Goal: Information Seeking & Learning: Learn about a topic

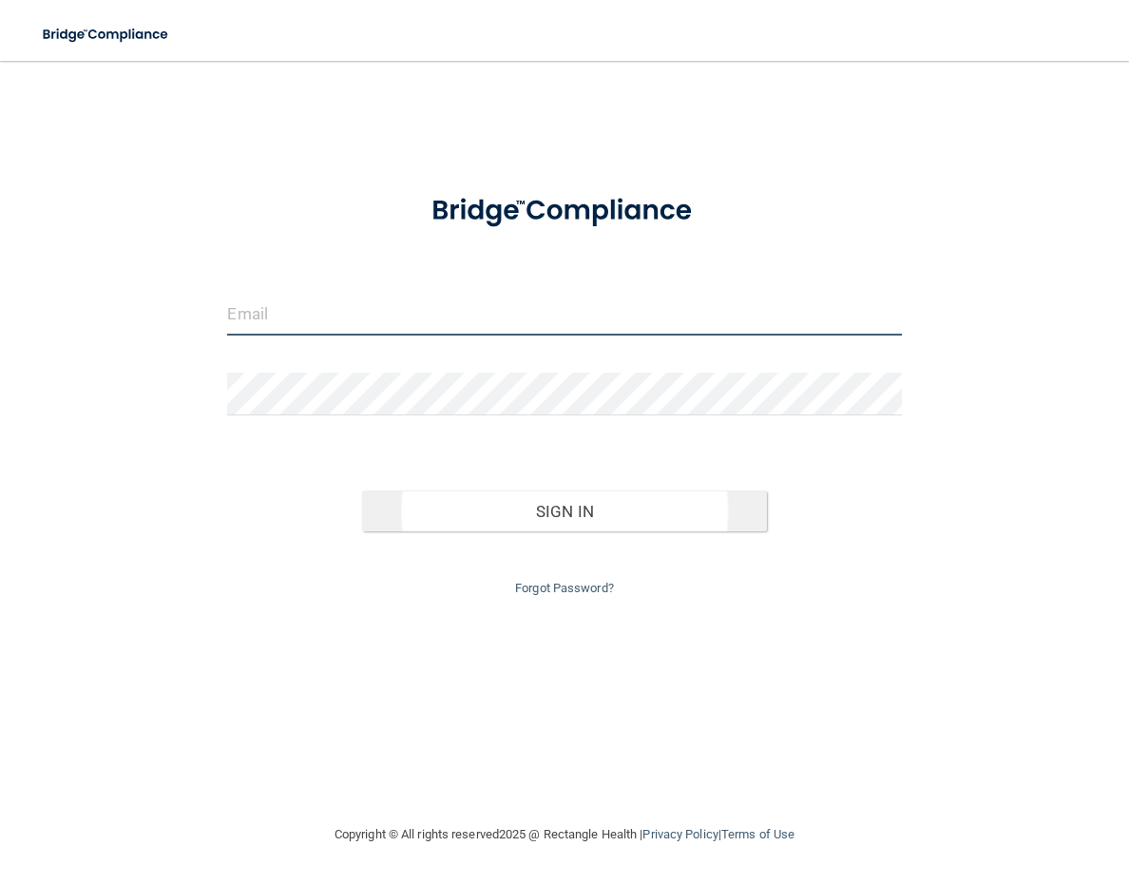
type input "[EMAIL_ADDRESS][DOMAIN_NAME]"
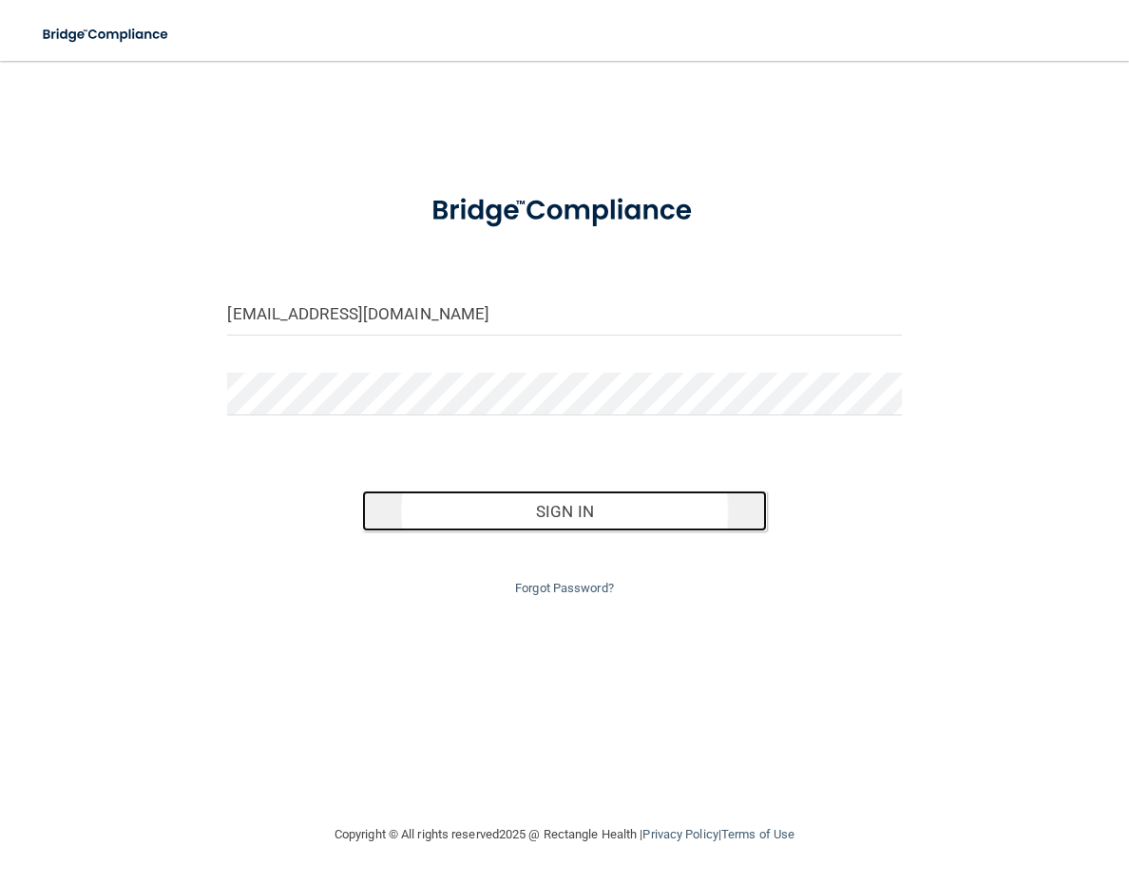
click at [549, 518] on button "Sign In" at bounding box center [564, 511] width 404 height 42
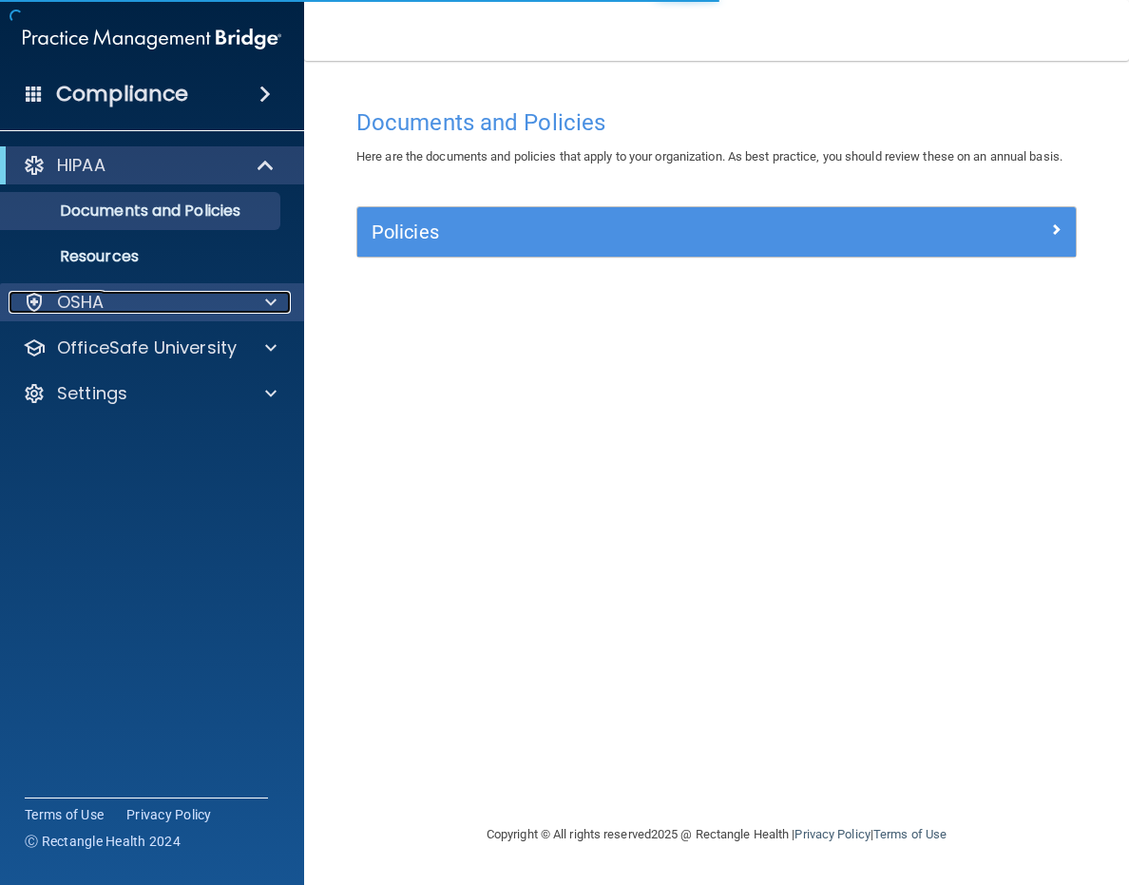
click at [201, 309] on div "OSHA" at bounding box center [127, 302] width 236 height 23
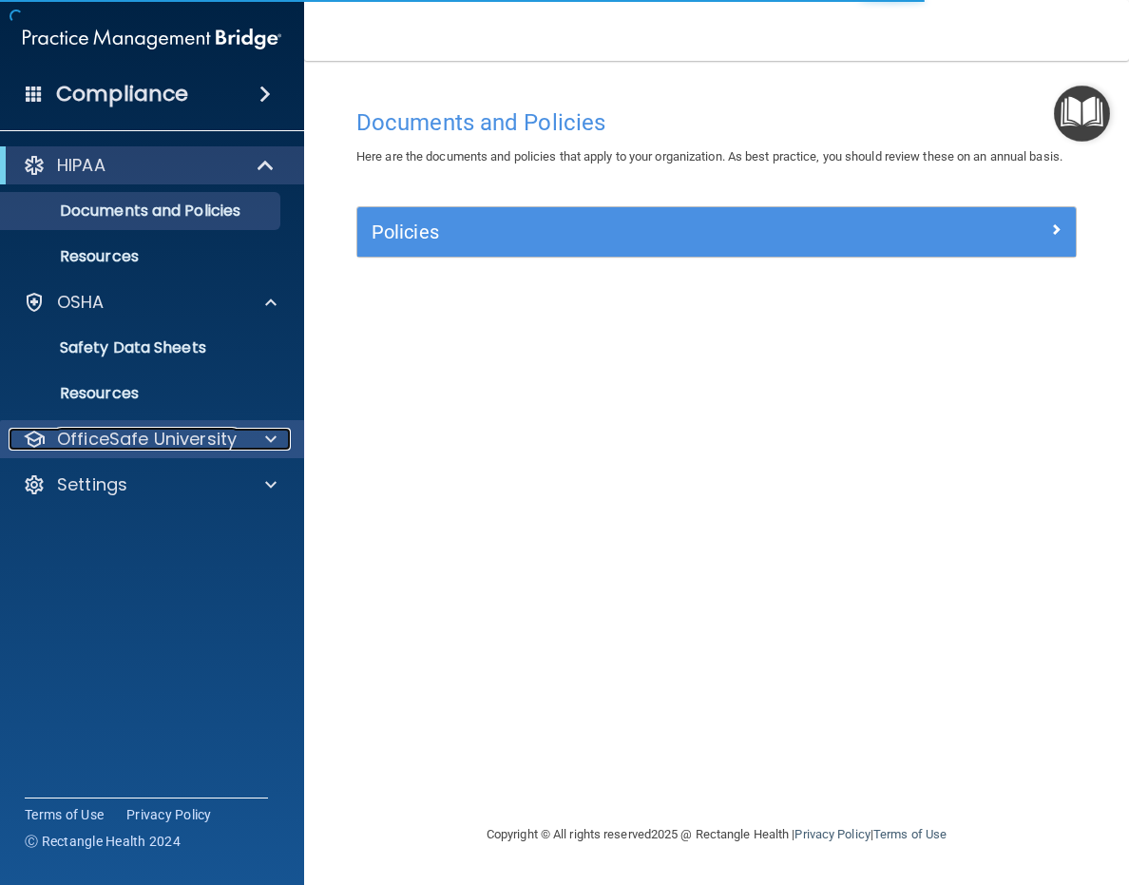
click at [201, 433] on p "OfficeSafe University" at bounding box center [147, 439] width 180 height 23
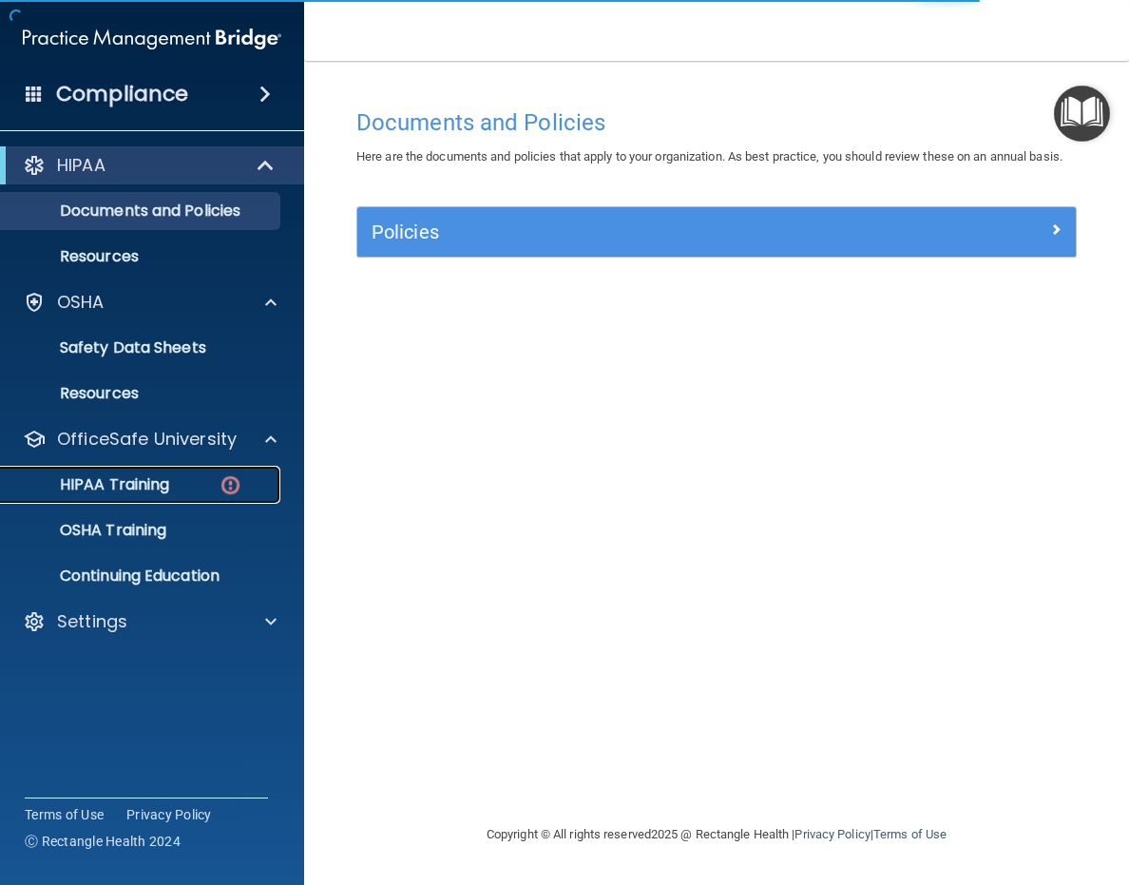
click at [207, 480] on div "HIPAA Training" at bounding box center [142, 484] width 260 height 19
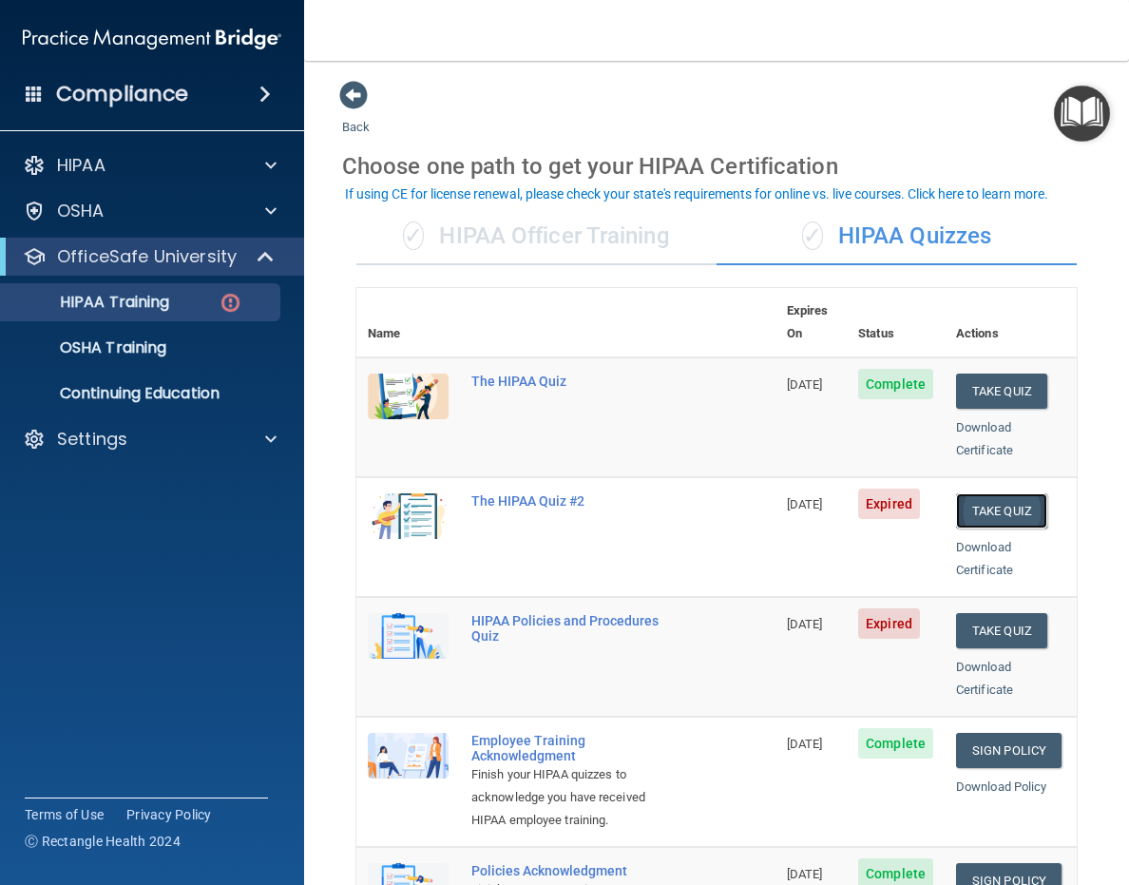
click at [994, 493] on button "Take Quiz" at bounding box center [1001, 510] width 91 height 35
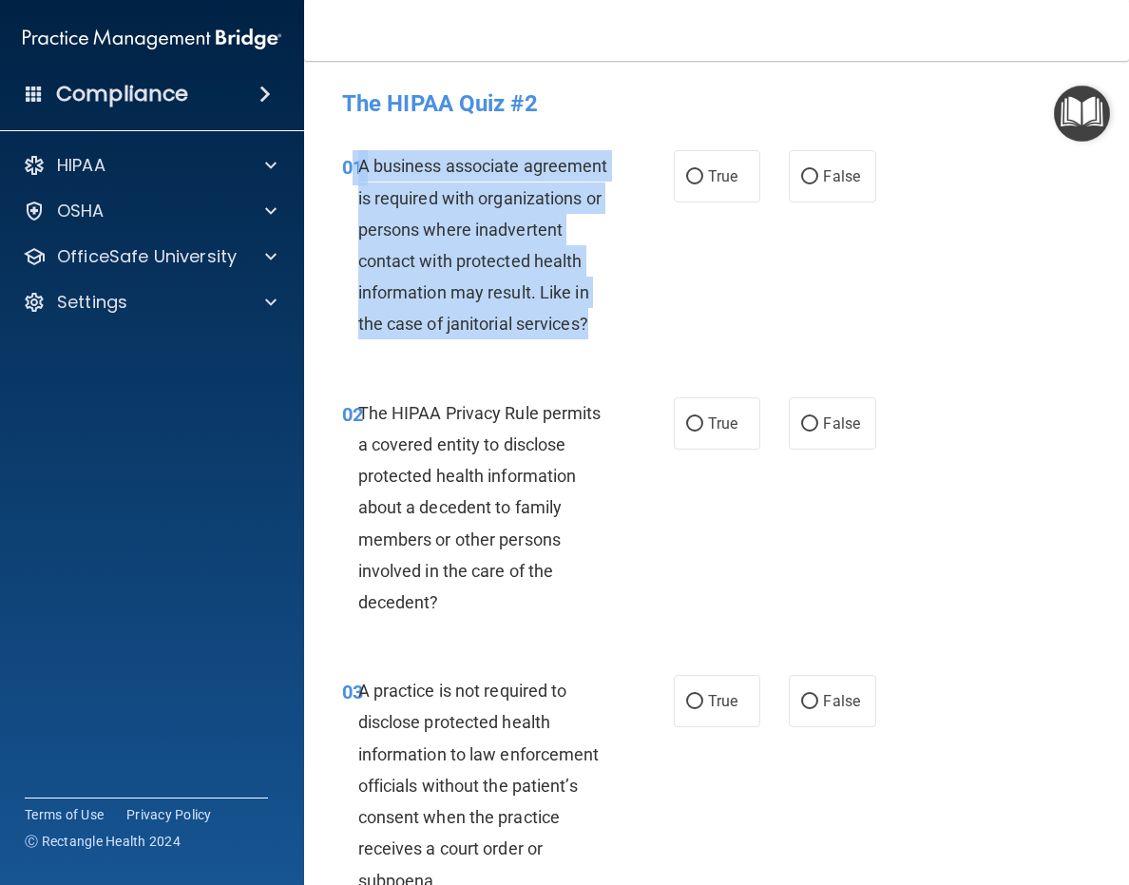
drag, startPoint x: 455, startPoint y: 290, endPoint x: 351, endPoint y: 171, distance: 158.3
click at [351, 171] on div "01 A business associate agreement is required with organizations or persons whe…" at bounding box center [508, 249] width 389 height 199
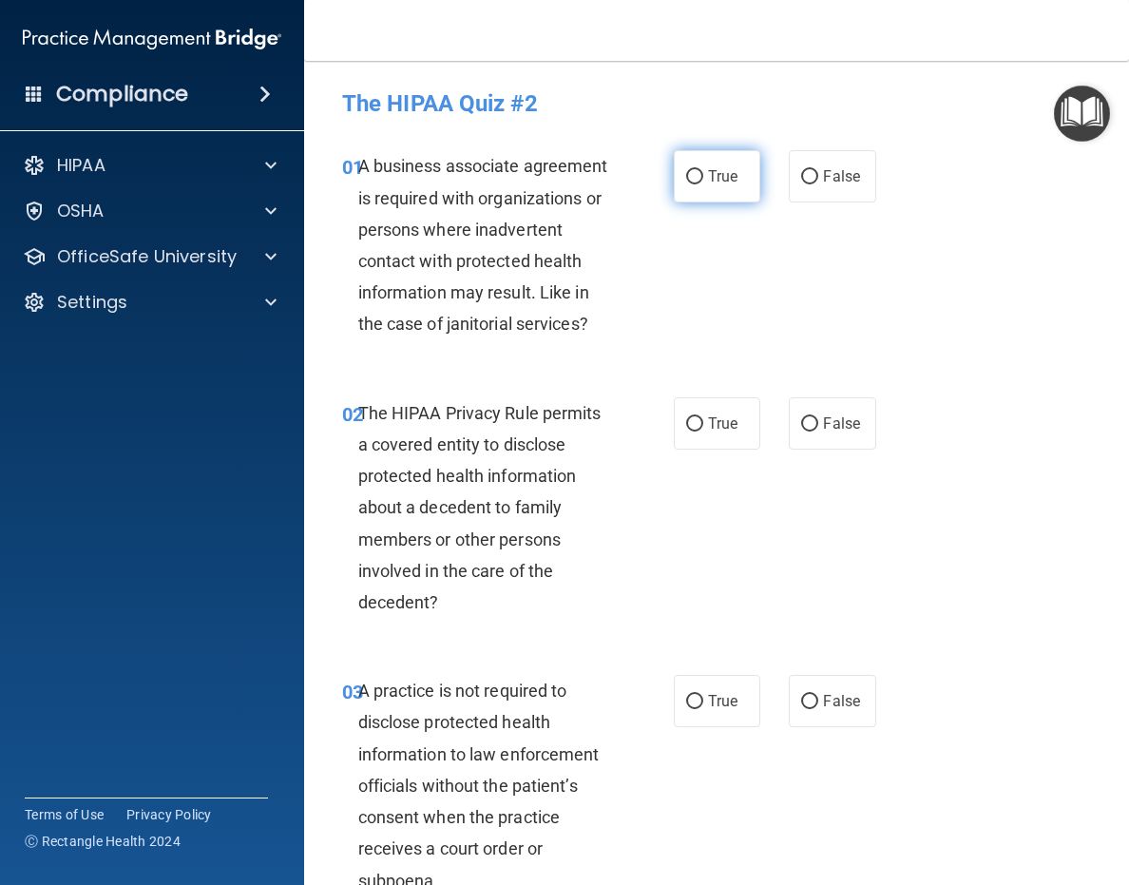
click at [709, 187] on label "True" at bounding box center [717, 176] width 87 height 52
click at [703, 184] on input "True" at bounding box center [694, 177] width 17 height 14
radio input "true"
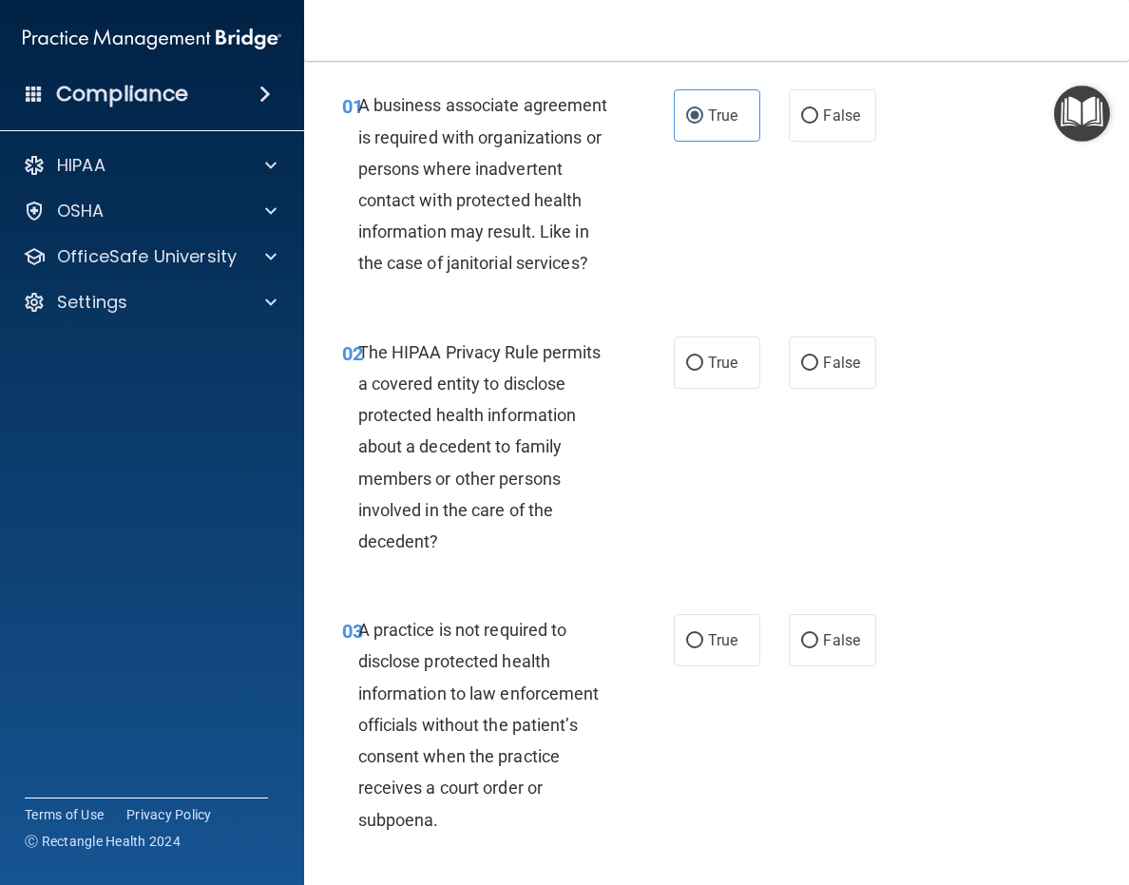
scroll to position [95, 0]
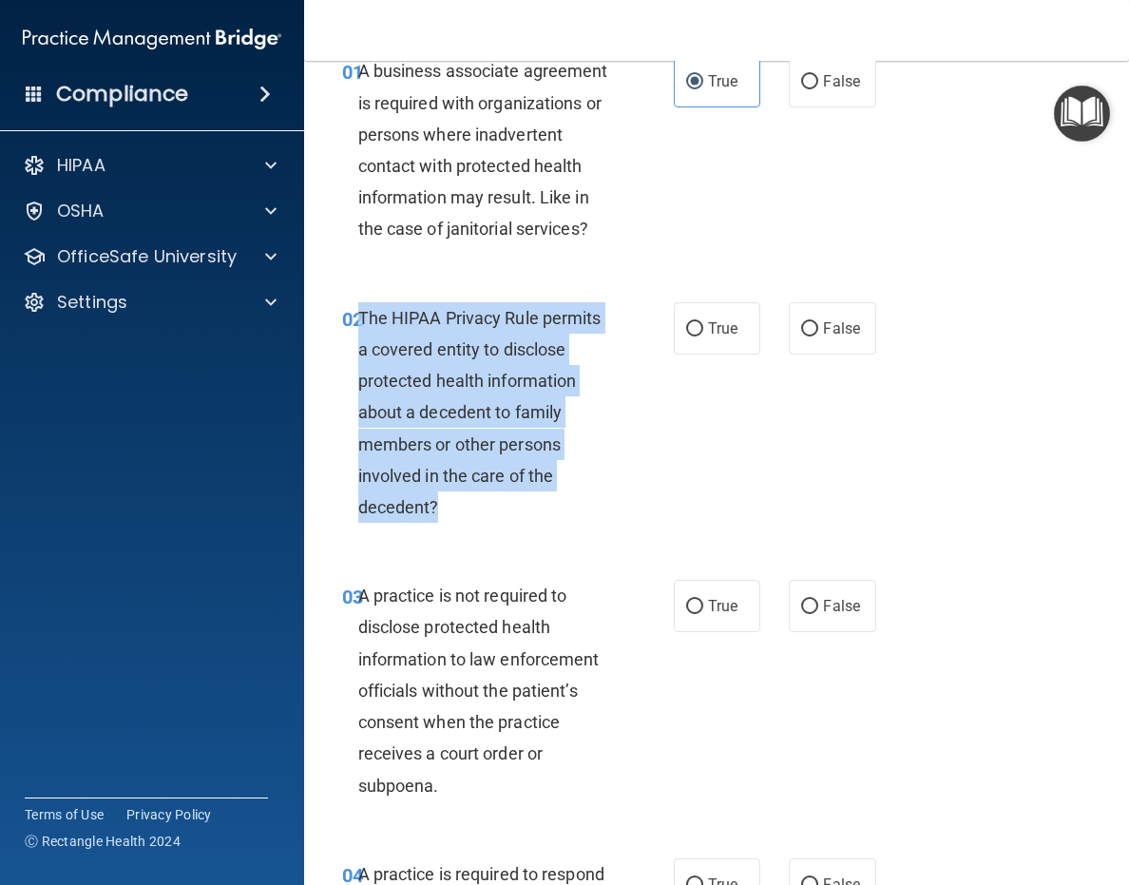
drag, startPoint x: 446, startPoint y: 511, endPoint x: 360, endPoint y: 319, distance: 210.2
click at [360, 319] on div "The HIPAA Privacy Rule permits a covered entity to disclose protected health in…" at bounding box center [493, 412] width 270 height 221
copy span "The HIPAA Privacy Rule permits a covered entity to disclose protected health in…"
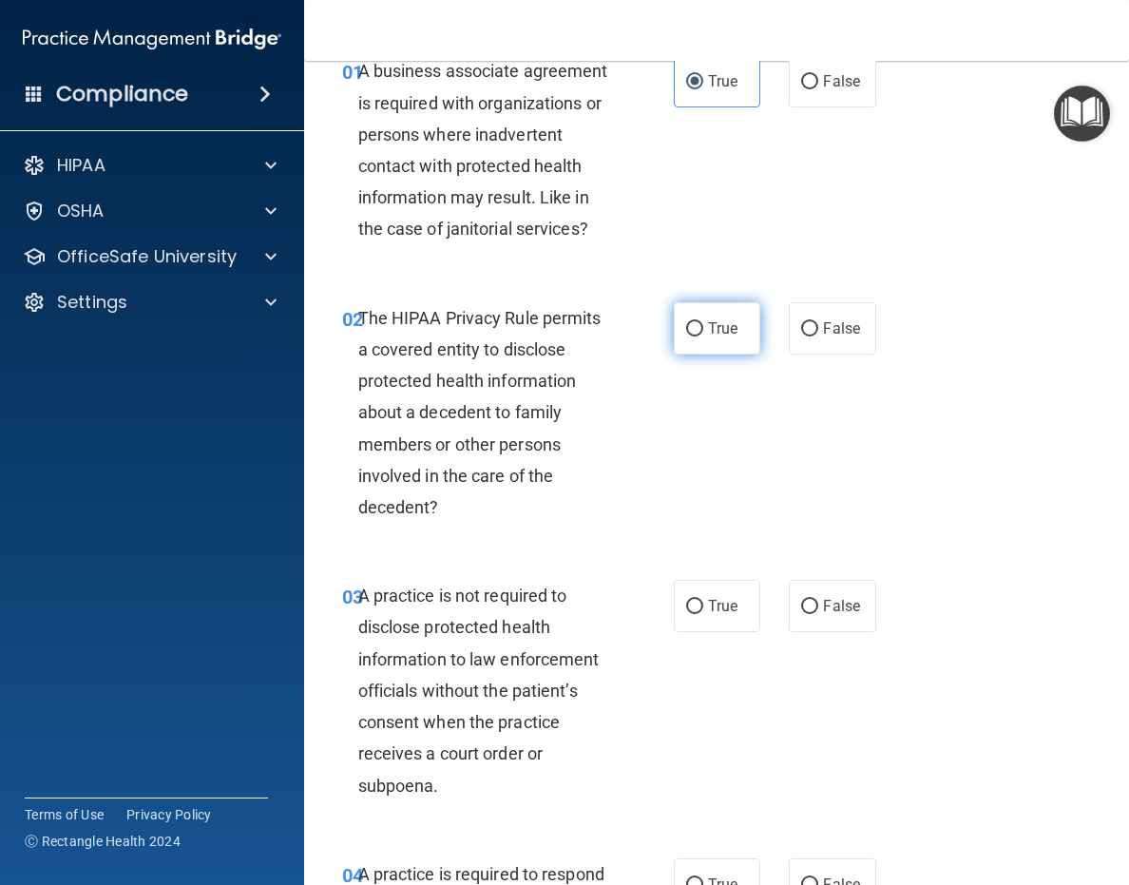
click at [728, 329] on span "True" at bounding box center [722, 328] width 29 height 18
click at [703, 329] on input "True" at bounding box center [694, 329] width 17 height 14
radio input "true"
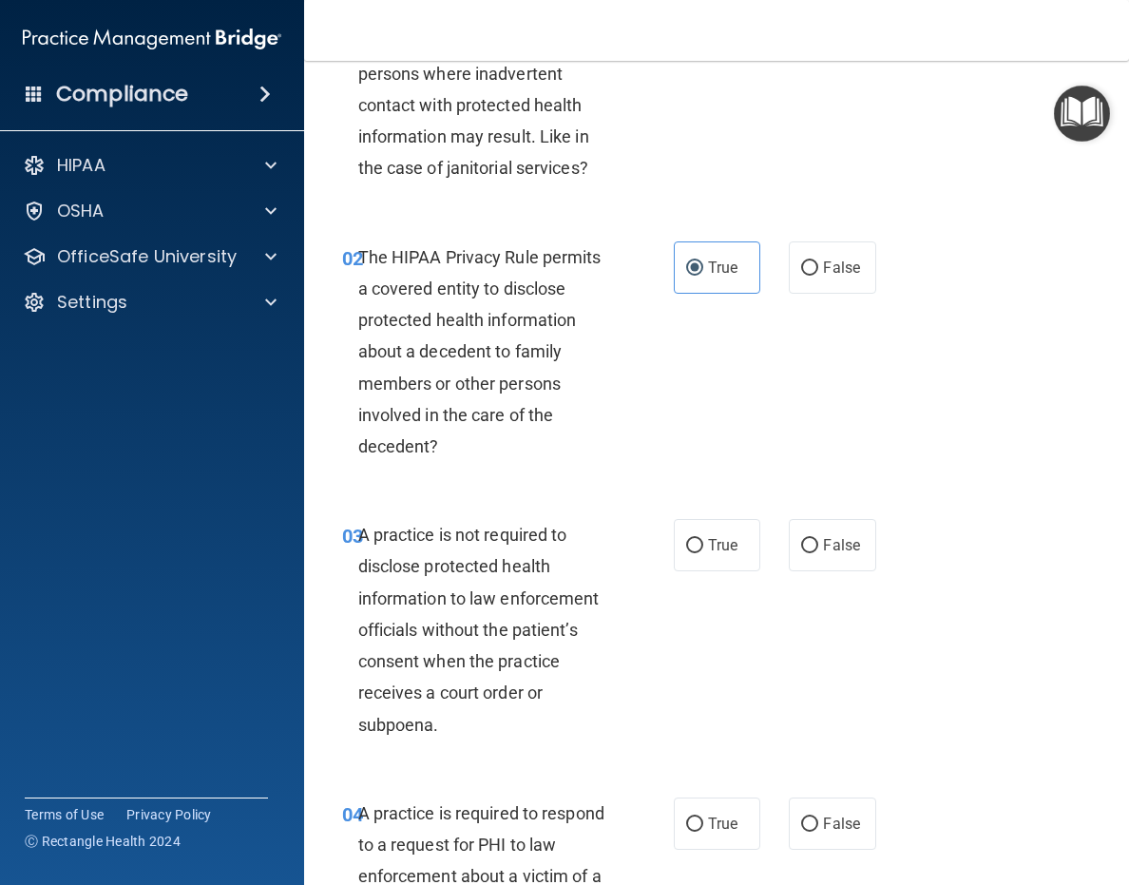
scroll to position [190, 0]
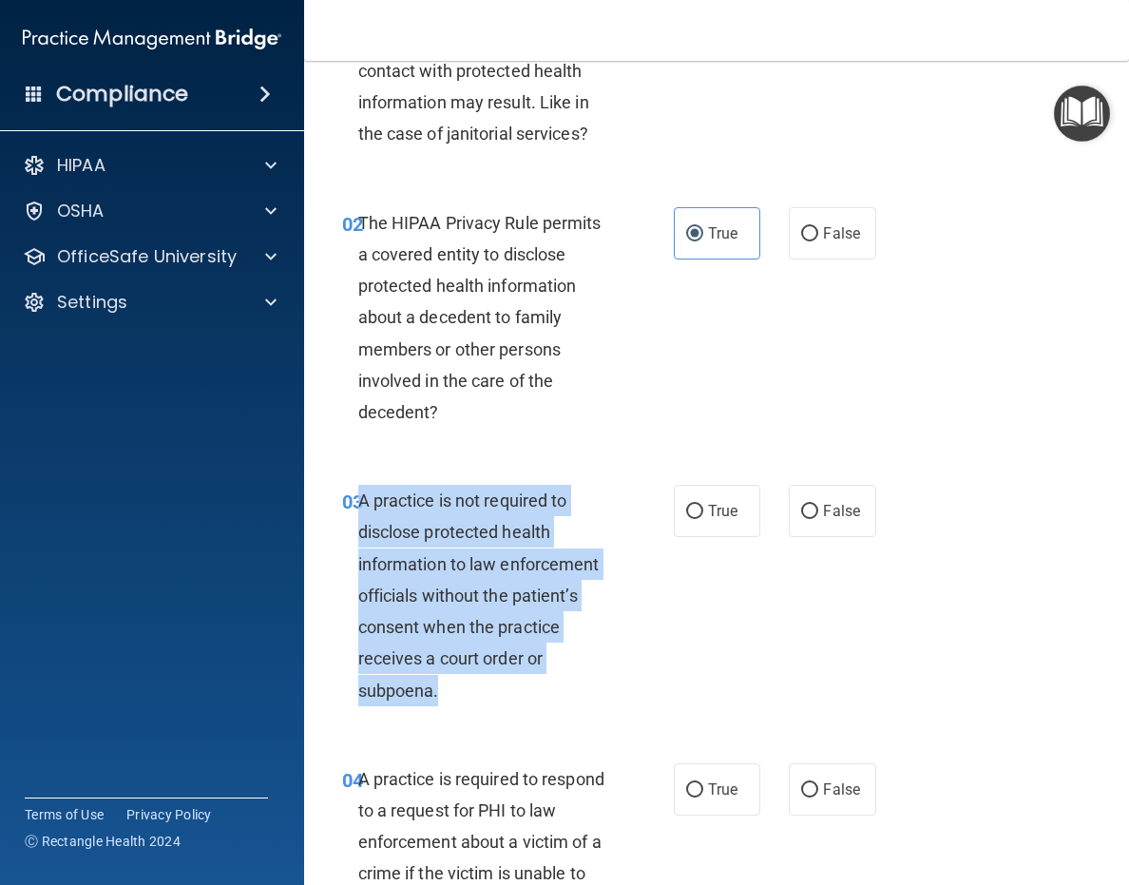
drag, startPoint x: 450, startPoint y: 690, endPoint x: 367, endPoint y: 508, distance: 200.4
click at [359, 508] on div "A practice is not required to disclose protected health information to law enfo…" at bounding box center [493, 595] width 270 height 221
copy span "A practice is not required to disclose protected health information to law enfo…"
click at [801, 505] on input "False" at bounding box center [809, 512] width 17 height 14
radio input "true"
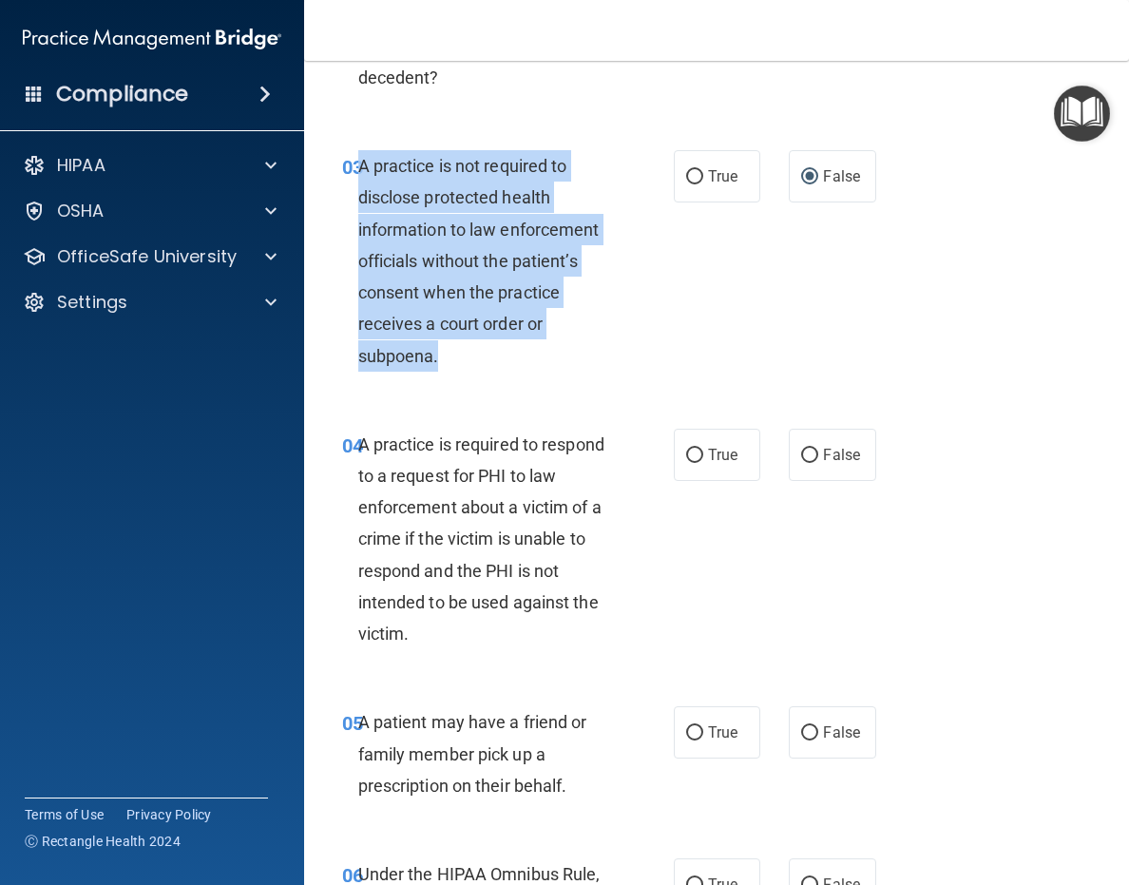
scroll to position [570, 0]
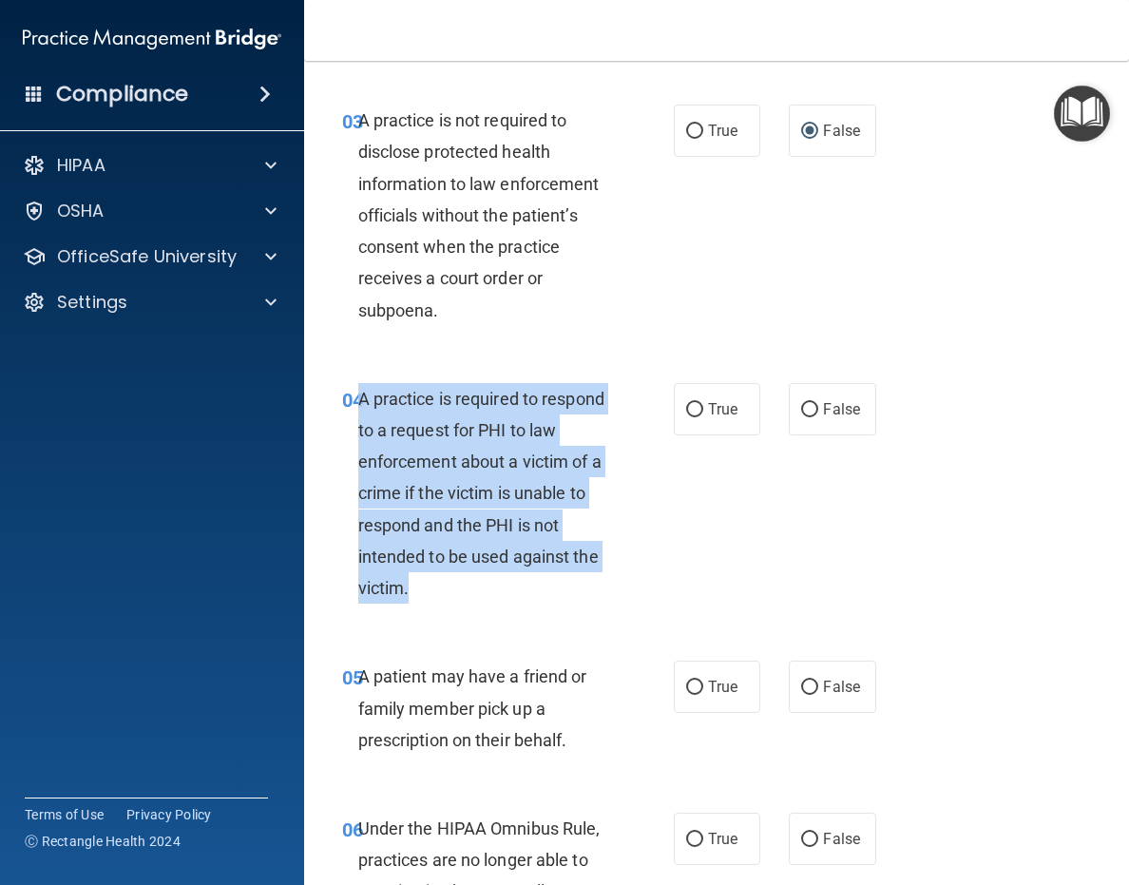
drag, startPoint x: 360, startPoint y: 400, endPoint x: 596, endPoint y: 576, distance: 294.1
click at [596, 576] on div "A practice is required to respond to a request for PHI to law enforcement about…" at bounding box center [493, 493] width 270 height 221
copy span "A practice is required to respond to a request for PHI to law enforcement about…"
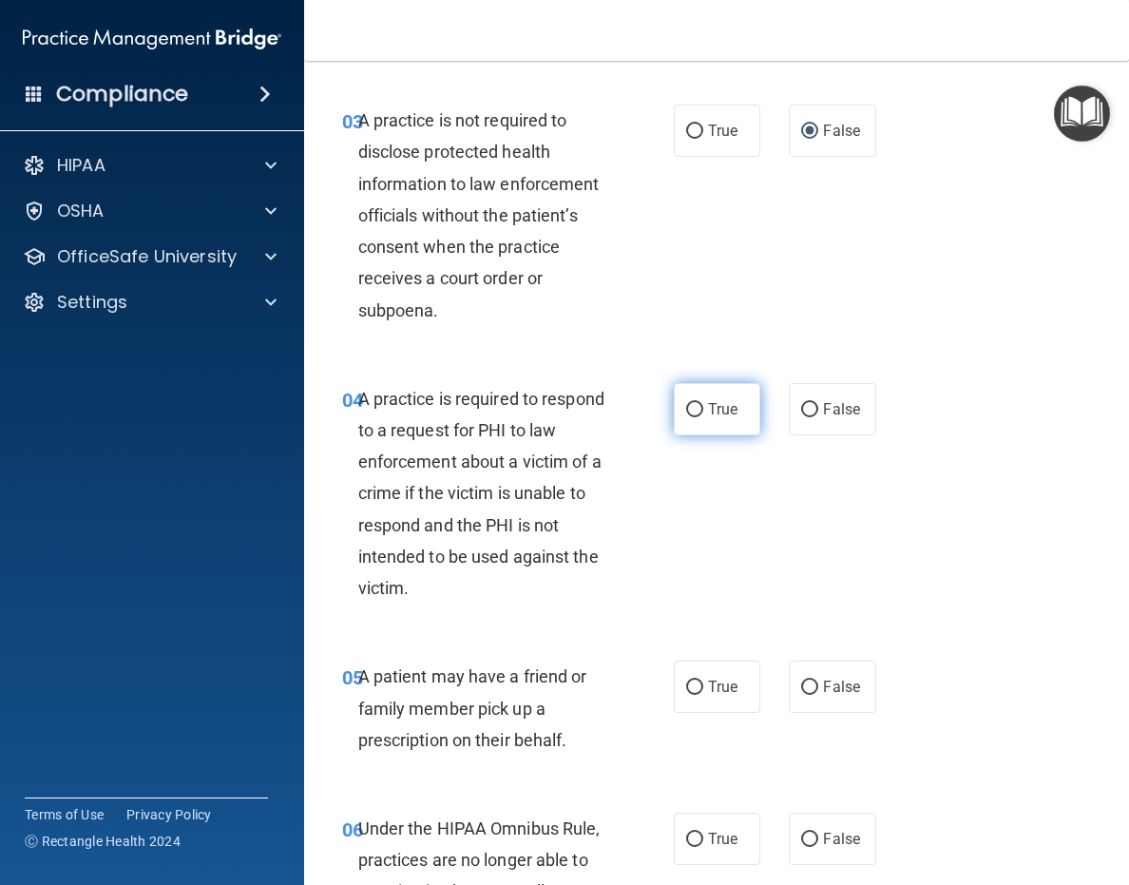
click at [708, 415] on span "True" at bounding box center [722, 409] width 29 height 18
click at [702, 415] on input "True" at bounding box center [694, 410] width 17 height 14
radio input "true"
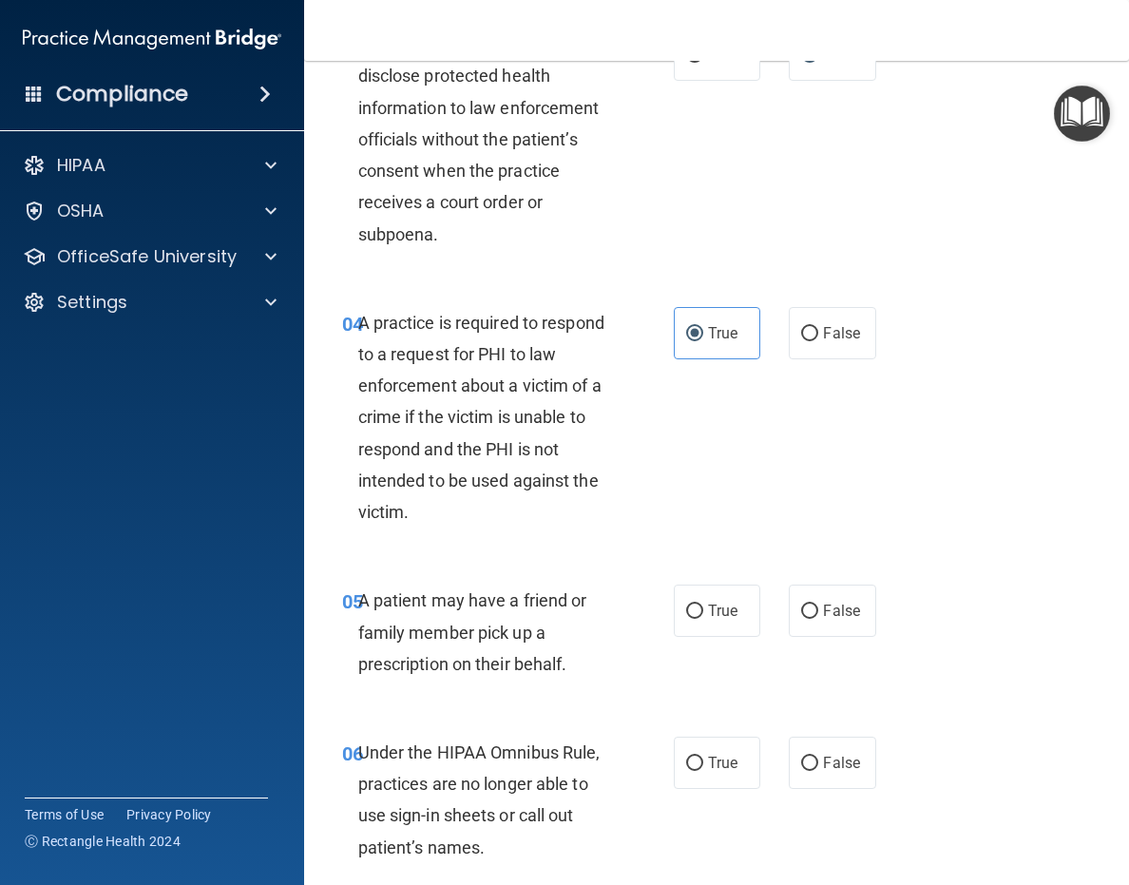
scroll to position [760, 0]
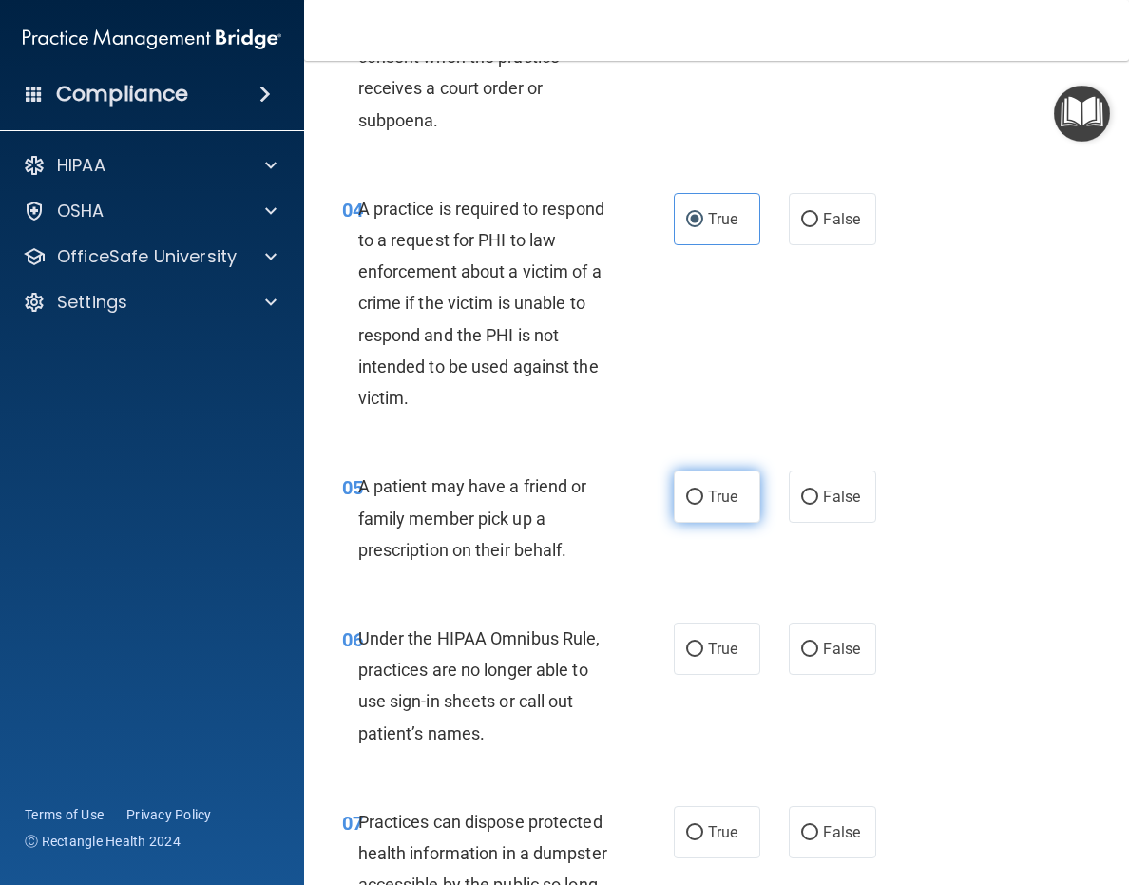
click at [726, 501] on span "True" at bounding box center [722, 497] width 29 height 18
click at [703, 501] on input "True" at bounding box center [694, 497] width 17 height 14
radio input "true"
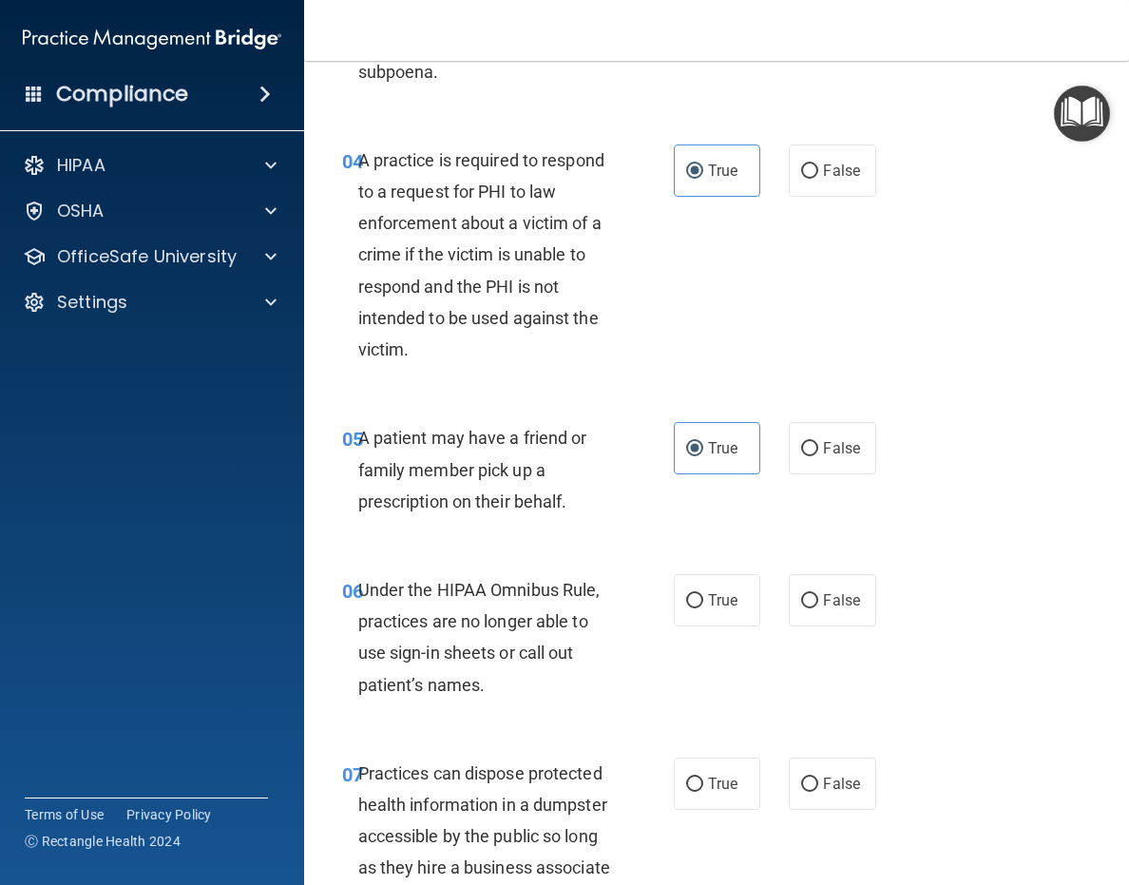
scroll to position [856, 0]
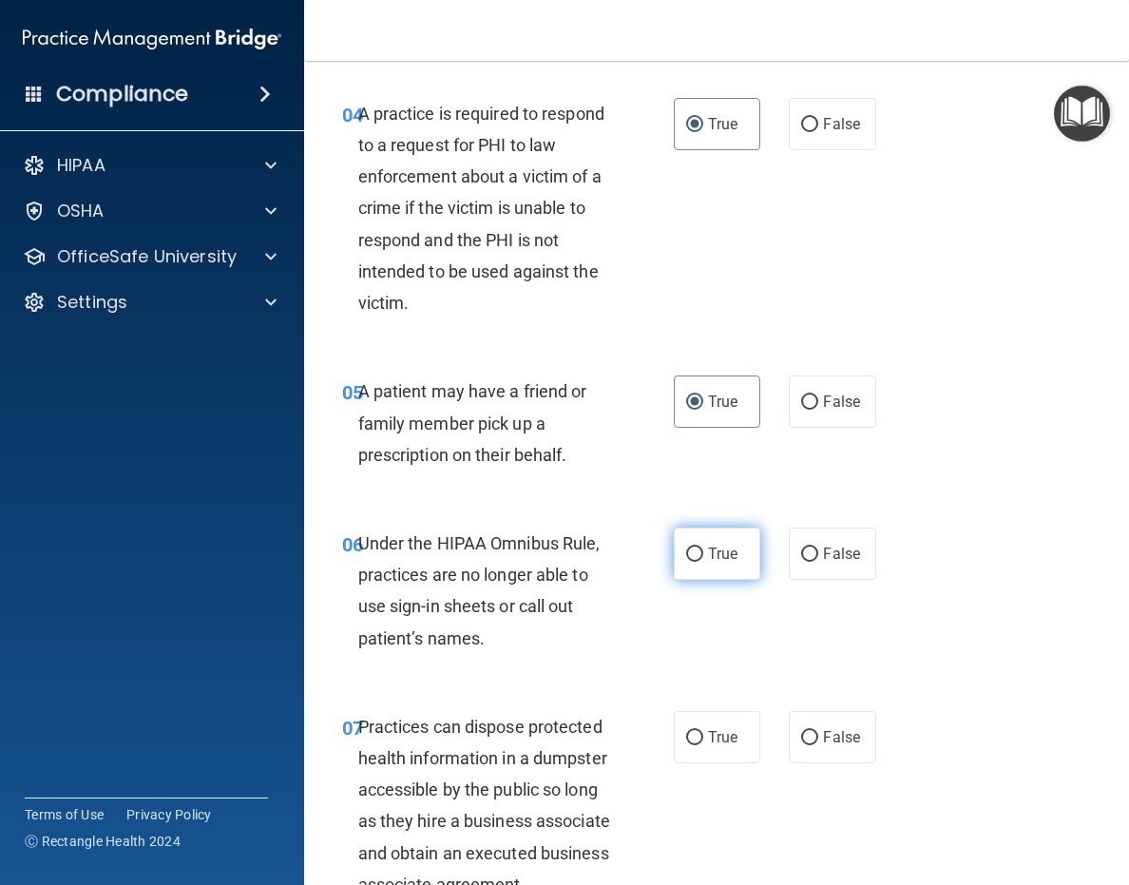
click at [729, 567] on label "True" at bounding box center [717, 554] width 87 height 52
click at [703, 562] on input "True" at bounding box center [694, 555] width 17 height 14
radio input "true"
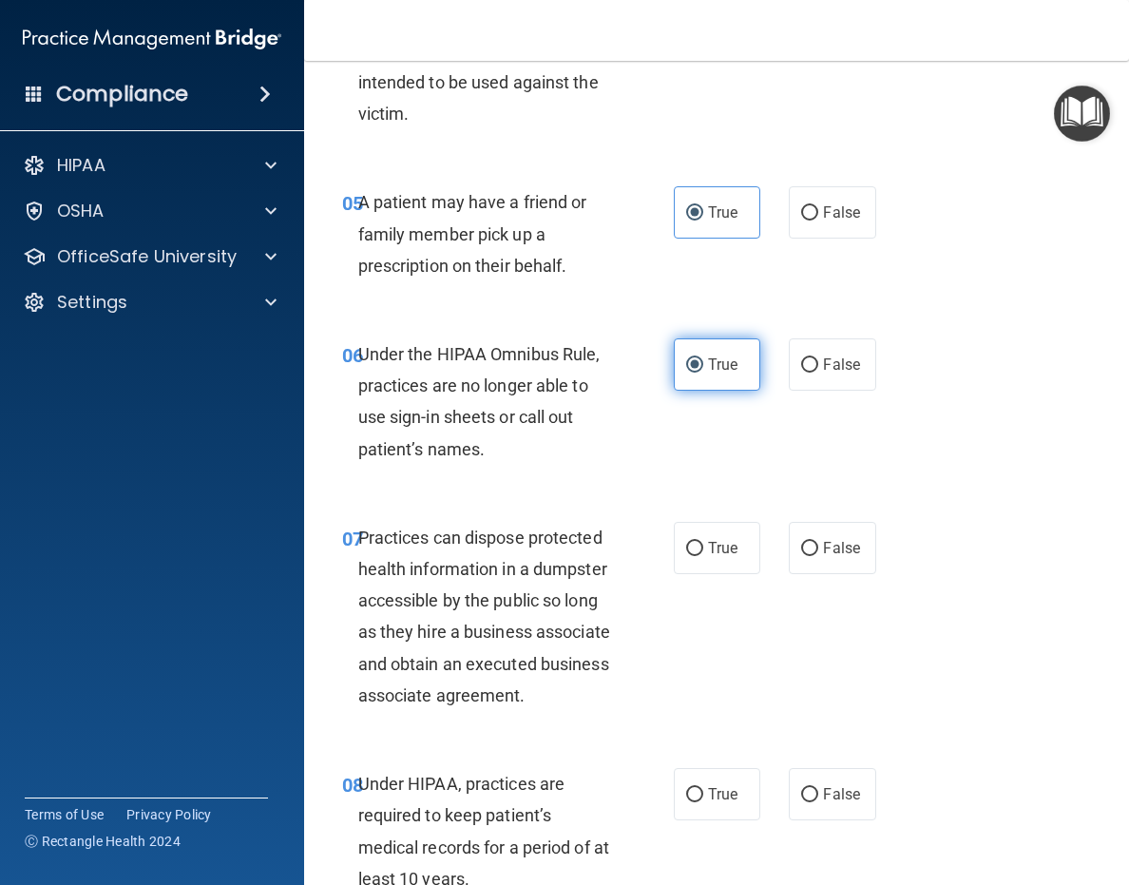
scroll to position [1046, 0]
click at [806, 543] on input "False" at bounding box center [809, 548] width 17 height 14
radio input "true"
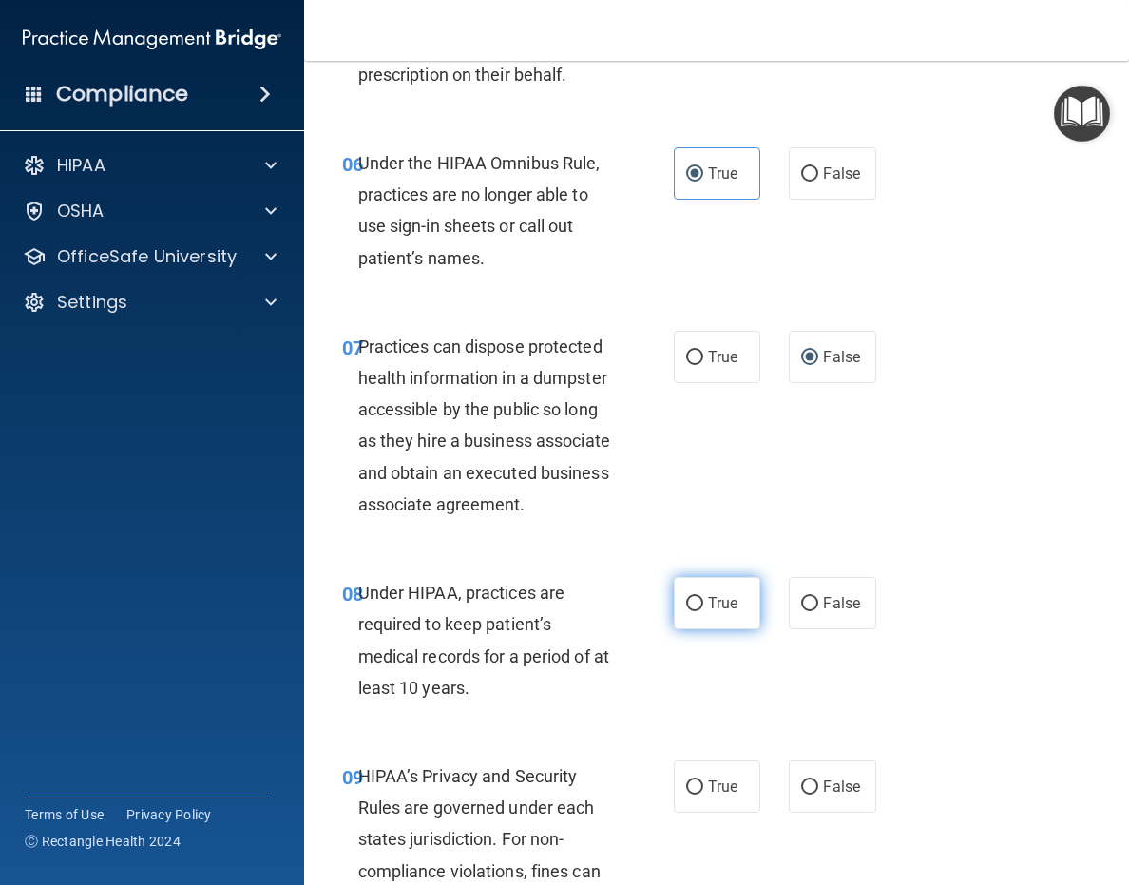
click at [731, 629] on label "True" at bounding box center [717, 603] width 87 height 52
click at [703, 611] on input "True" at bounding box center [694, 604] width 17 height 14
radio input "true"
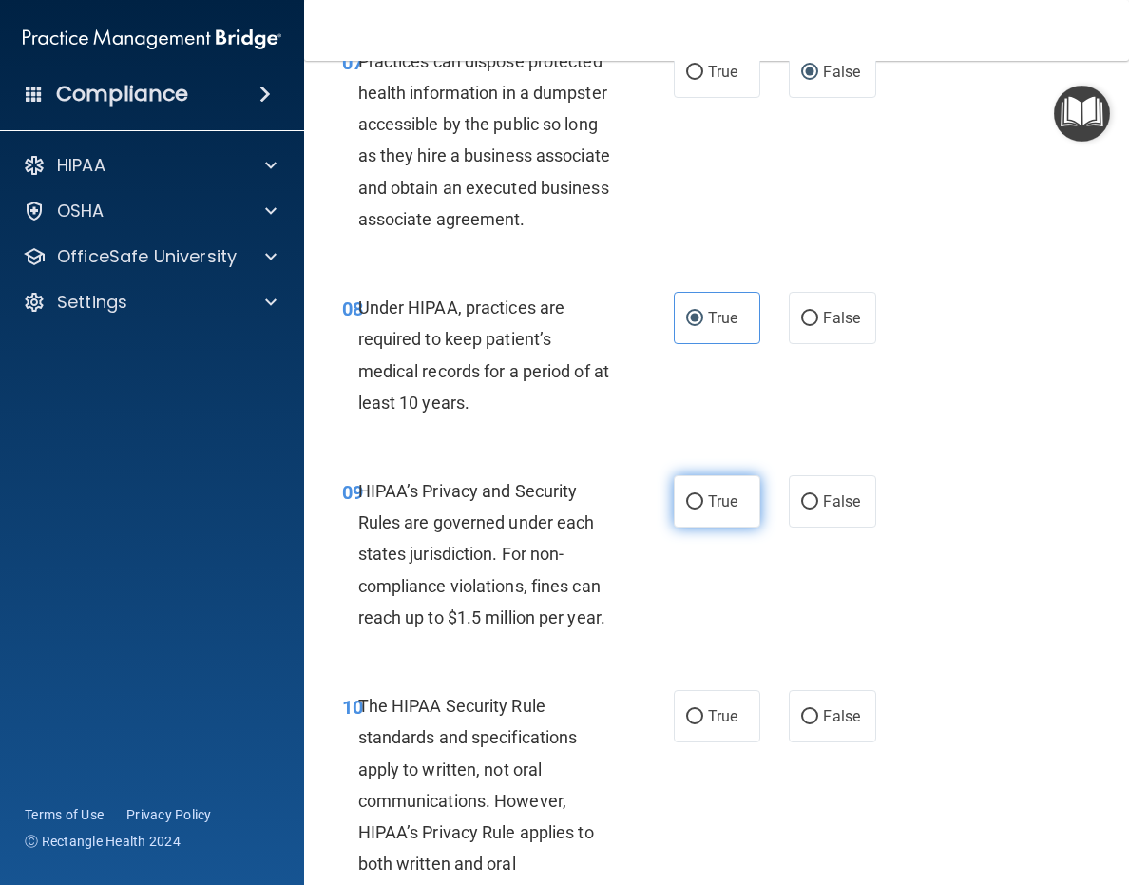
click at [714, 528] on label "True" at bounding box center [717, 501] width 87 height 52
click at [703, 510] on input "True" at bounding box center [694, 502] width 17 height 14
radio input "true"
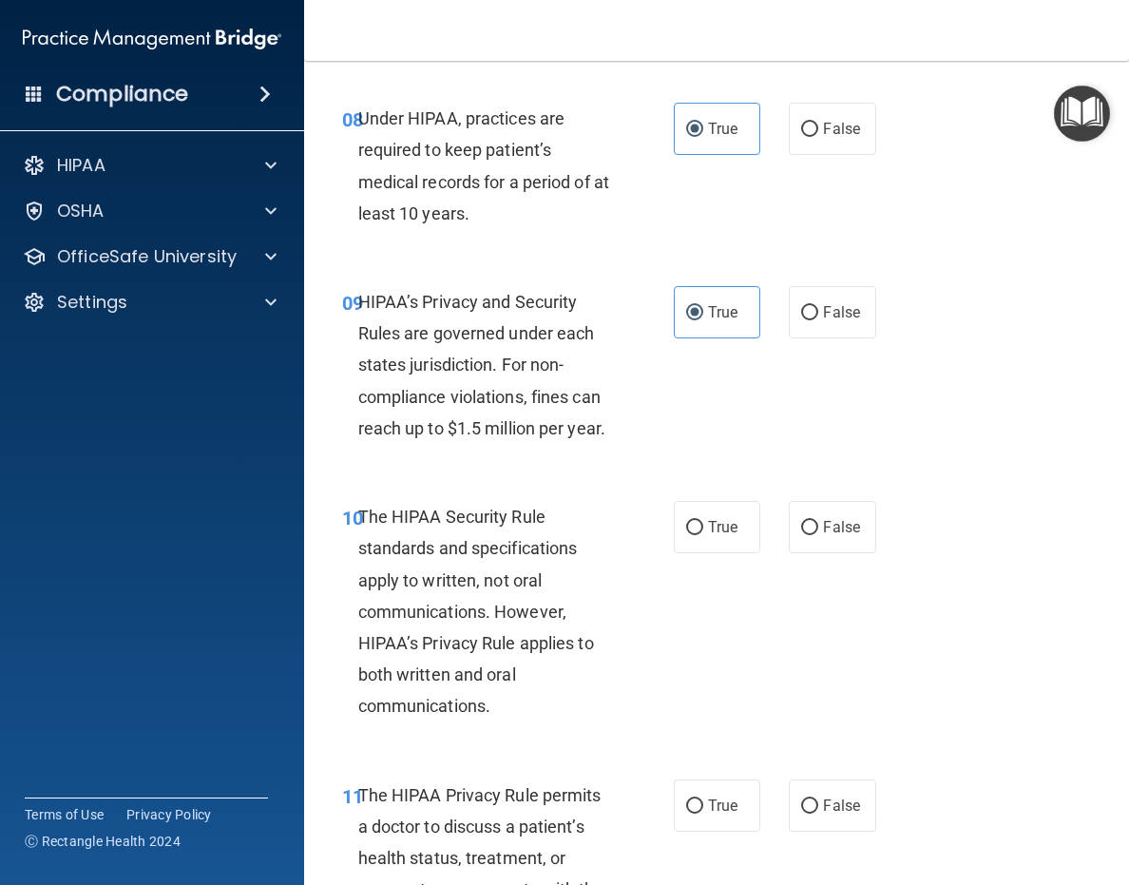
scroll to position [1711, 0]
click at [674, 552] on label "True" at bounding box center [717, 526] width 87 height 52
click at [686, 534] on input "True" at bounding box center [694, 527] width 17 height 14
radio input "true"
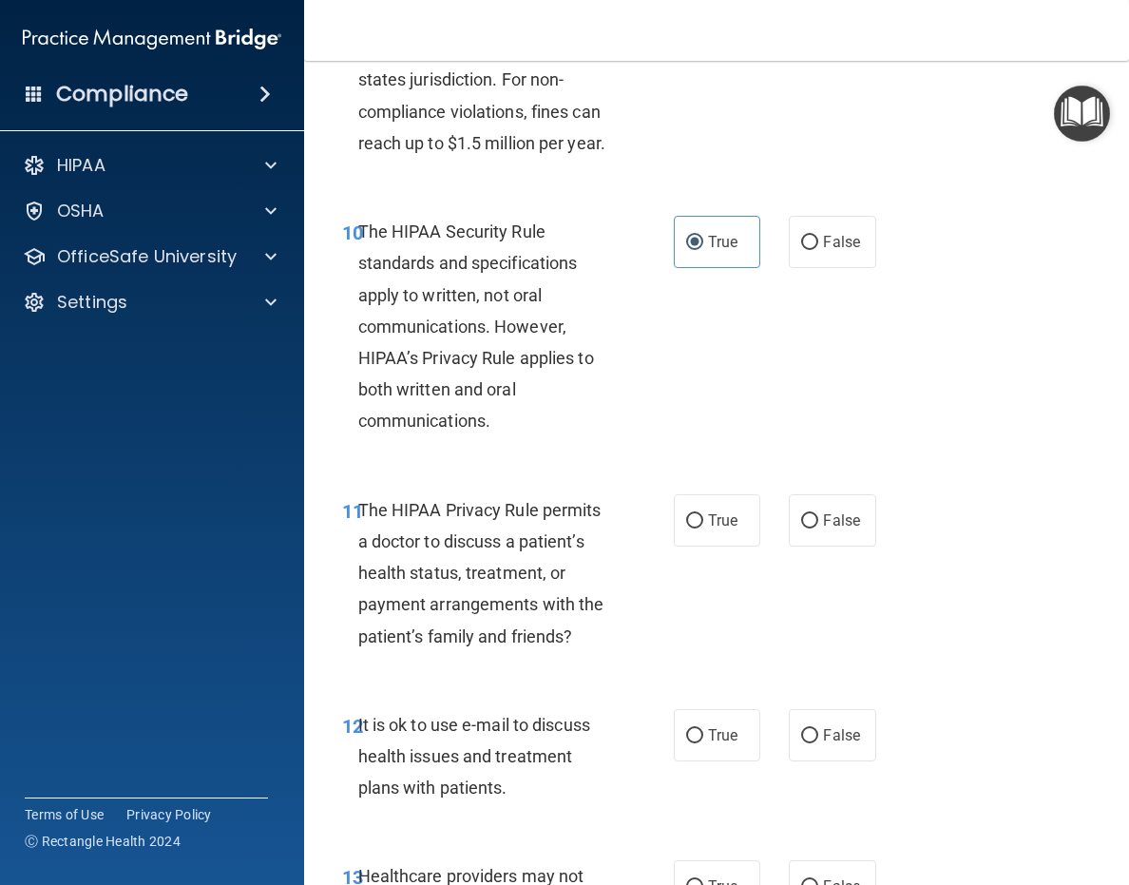
scroll to position [1996, 0]
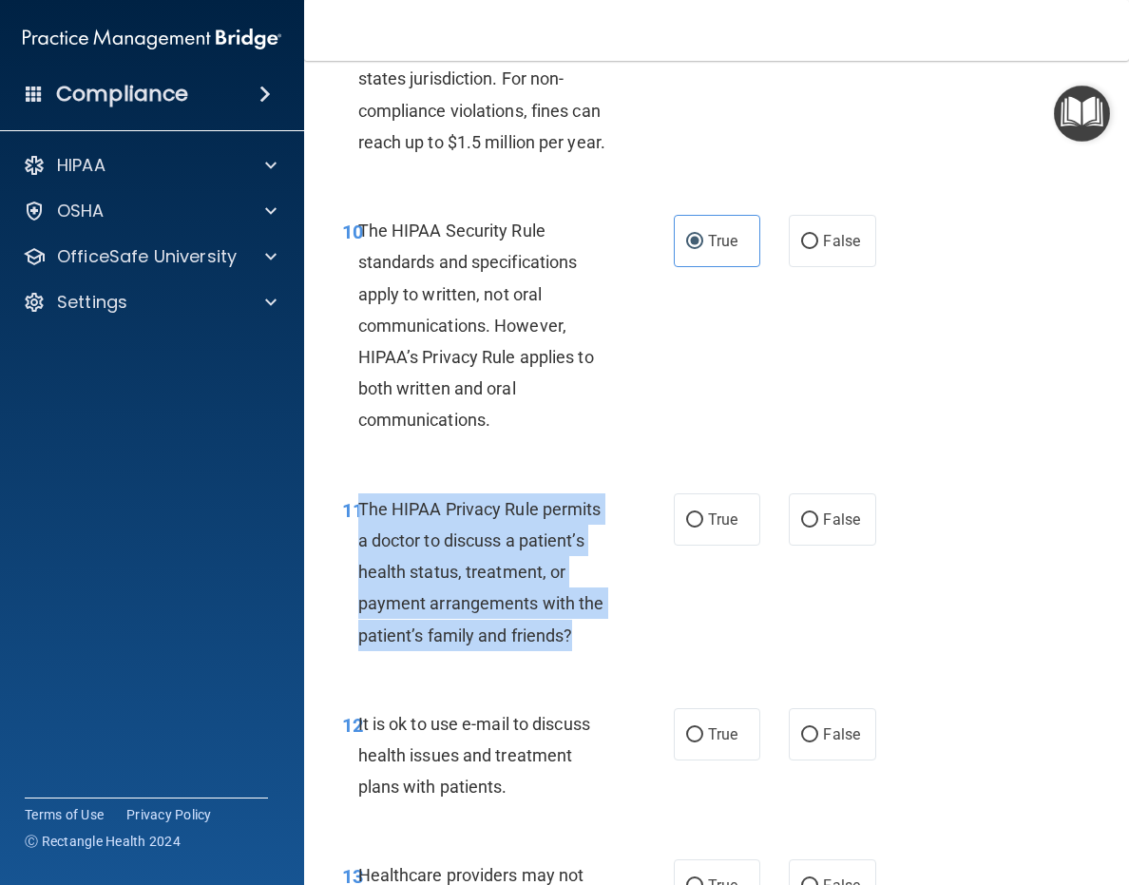
drag, startPoint x: 570, startPoint y: 667, endPoint x: 357, endPoint y: 542, distance: 247.1
click at [358, 540] on span "The HIPAA Privacy Rule permits a doctor to discuss a patient’s health status, t…" at bounding box center [481, 572] width 246 height 146
copy span "The HIPAA Privacy Rule permits a doctor to discuss a patient’s health status, t…"
click at [675, 661] on div "11 The HIPAA Privacy Rule permits a doctor to discuss a patient’s health status…" at bounding box center [508, 576] width 389 height 167
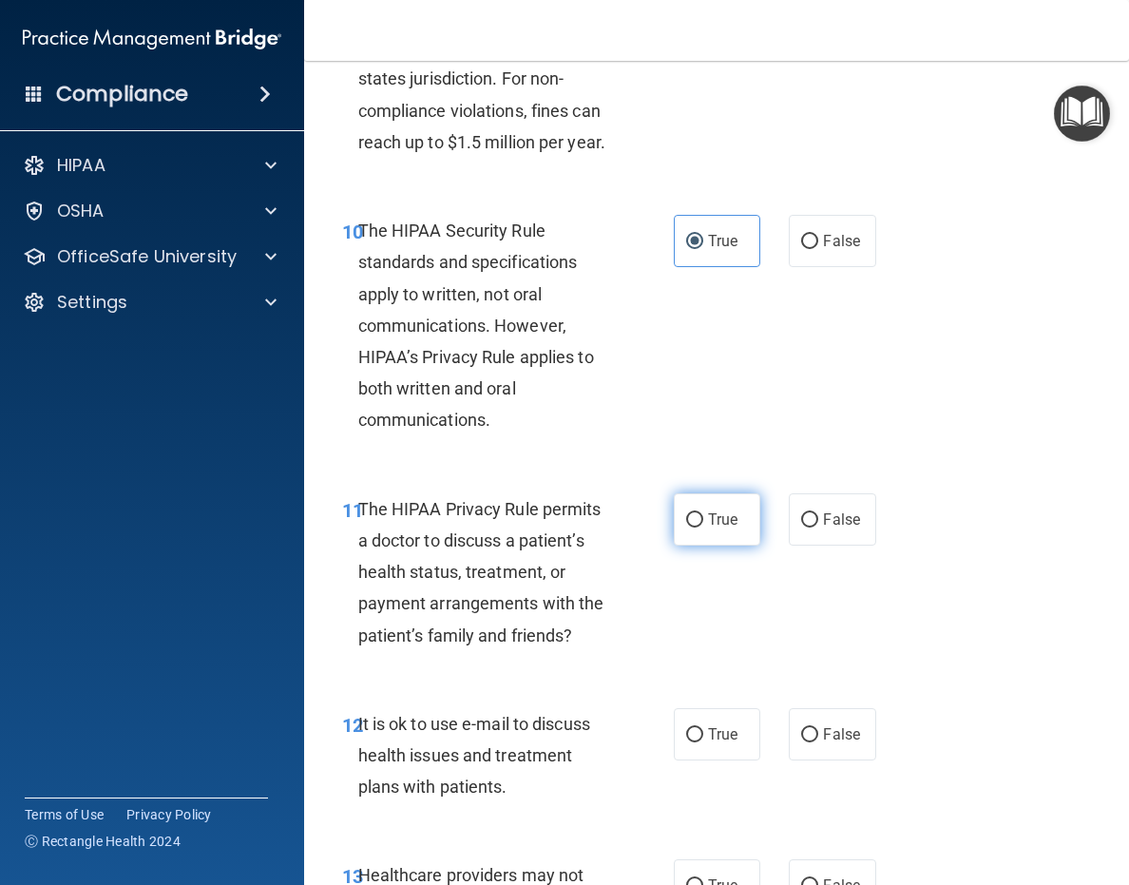
click at [688, 528] on input "True" at bounding box center [694, 520] width 17 height 14
radio input "true"
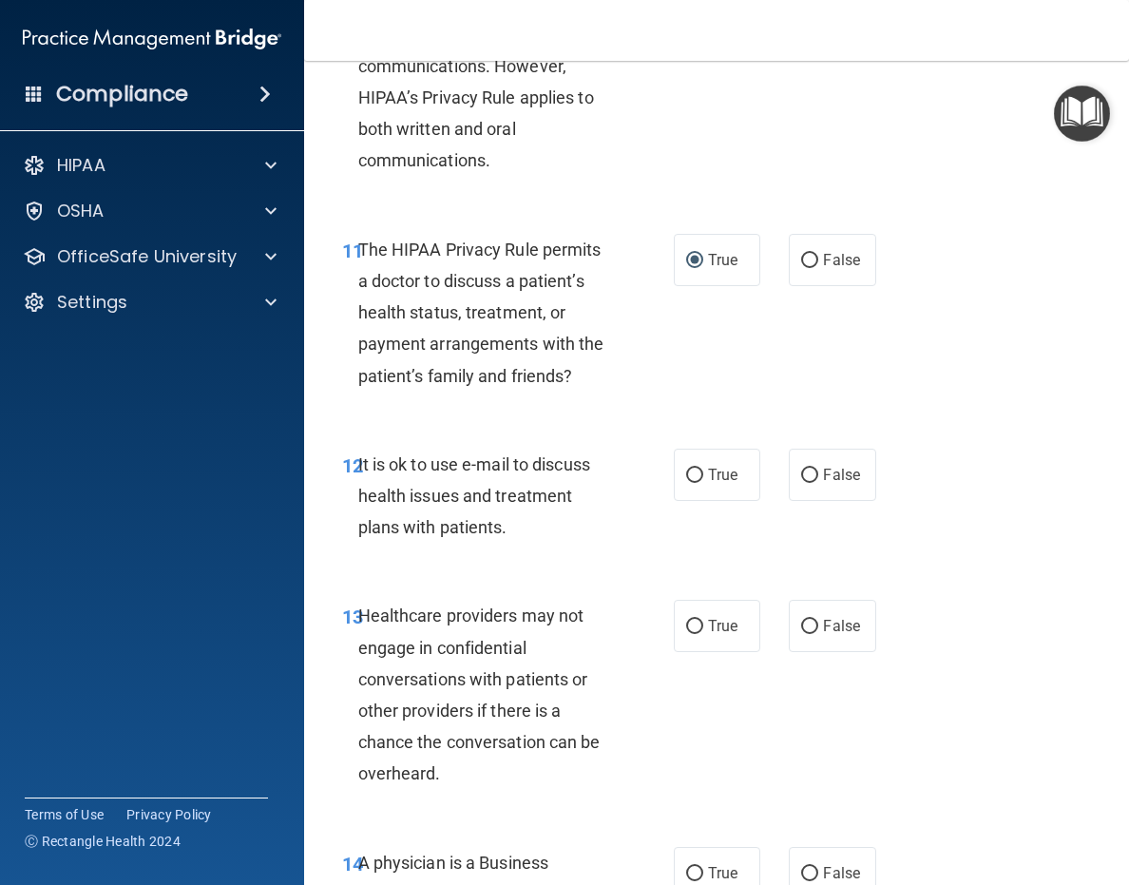
scroll to position [2281, 0]
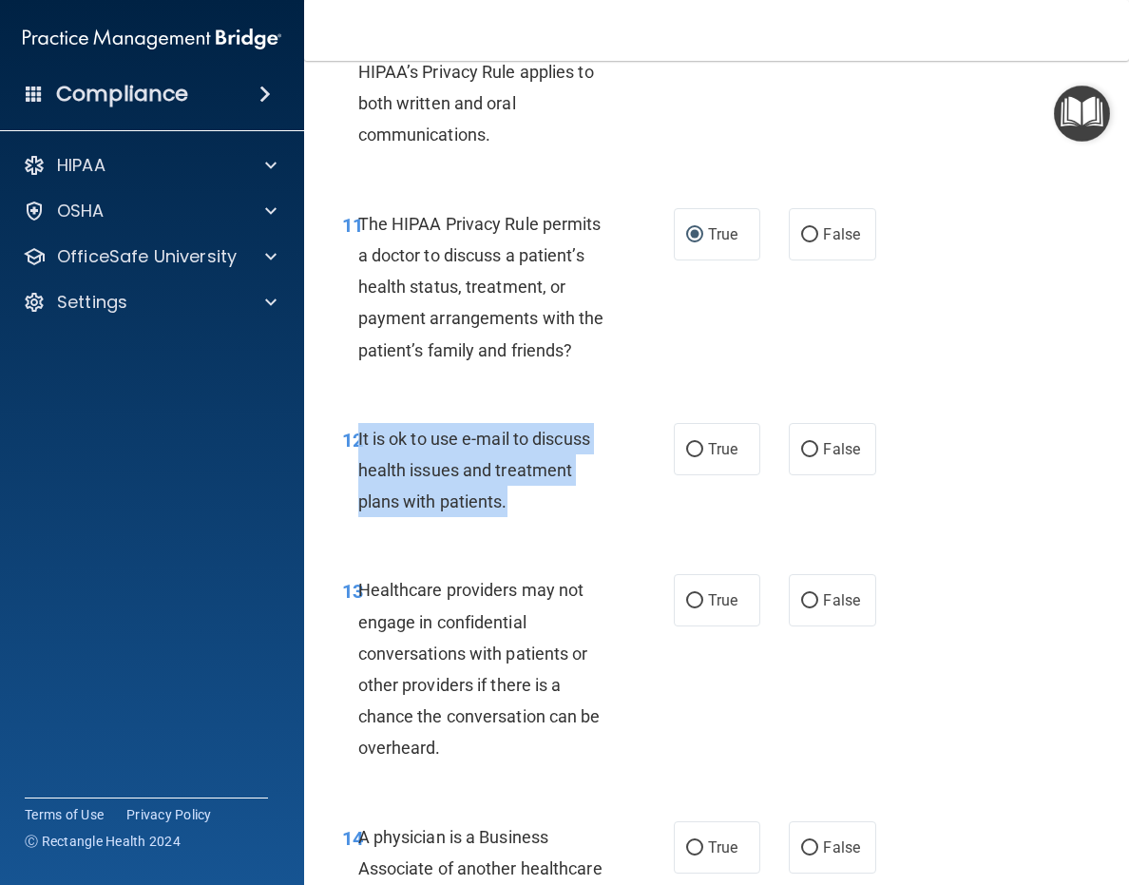
drag, startPoint x: 509, startPoint y: 541, endPoint x: 357, endPoint y: 472, distance: 165.9
click at [358, 472] on div "It is ok to use e-mail to discuss health issues and treatment plans with patien…" at bounding box center [493, 470] width 270 height 95
copy span "It is ok to use e-mail to discuss health issues and treatment plans with patien…"
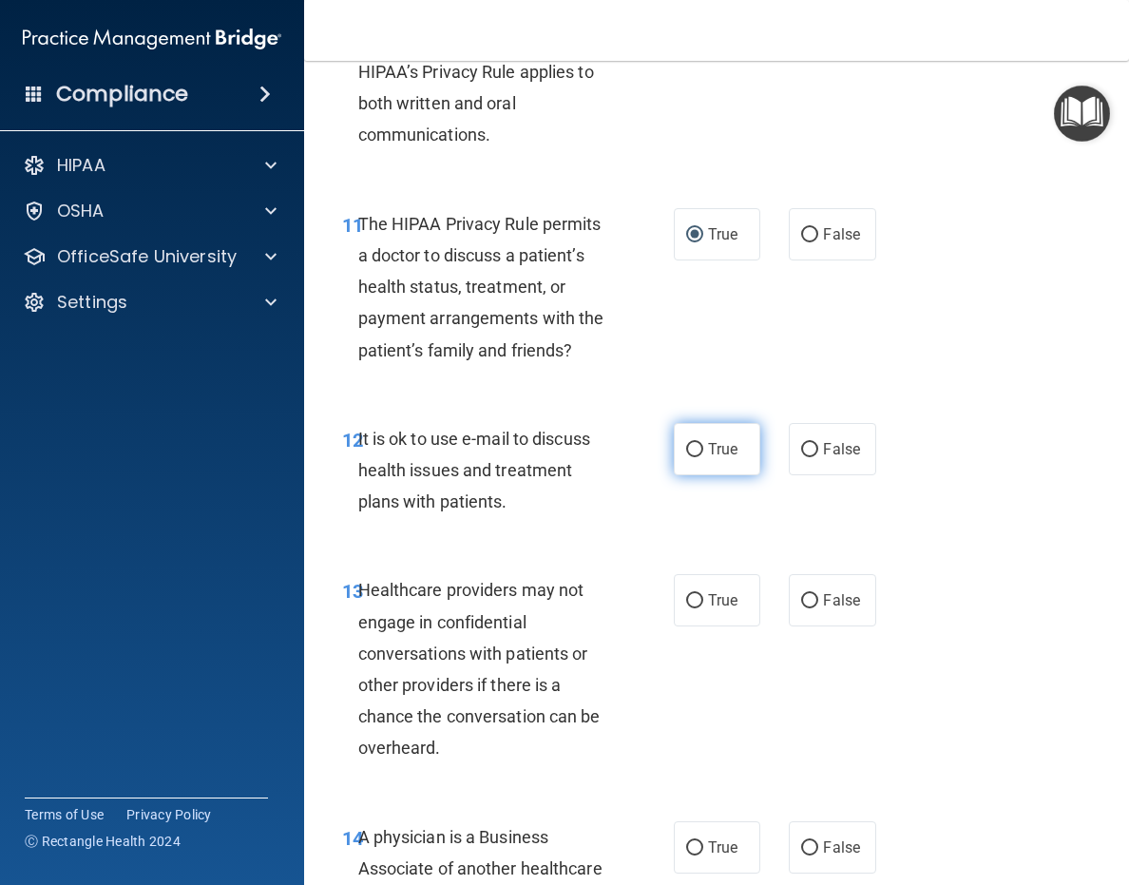
click at [710, 475] on label "True" at bounding box center [717, 449] width 87 height 52
click at [703, 457] on input "True" at bounding box center [694, 450] width 17 height 14
radio input "true"
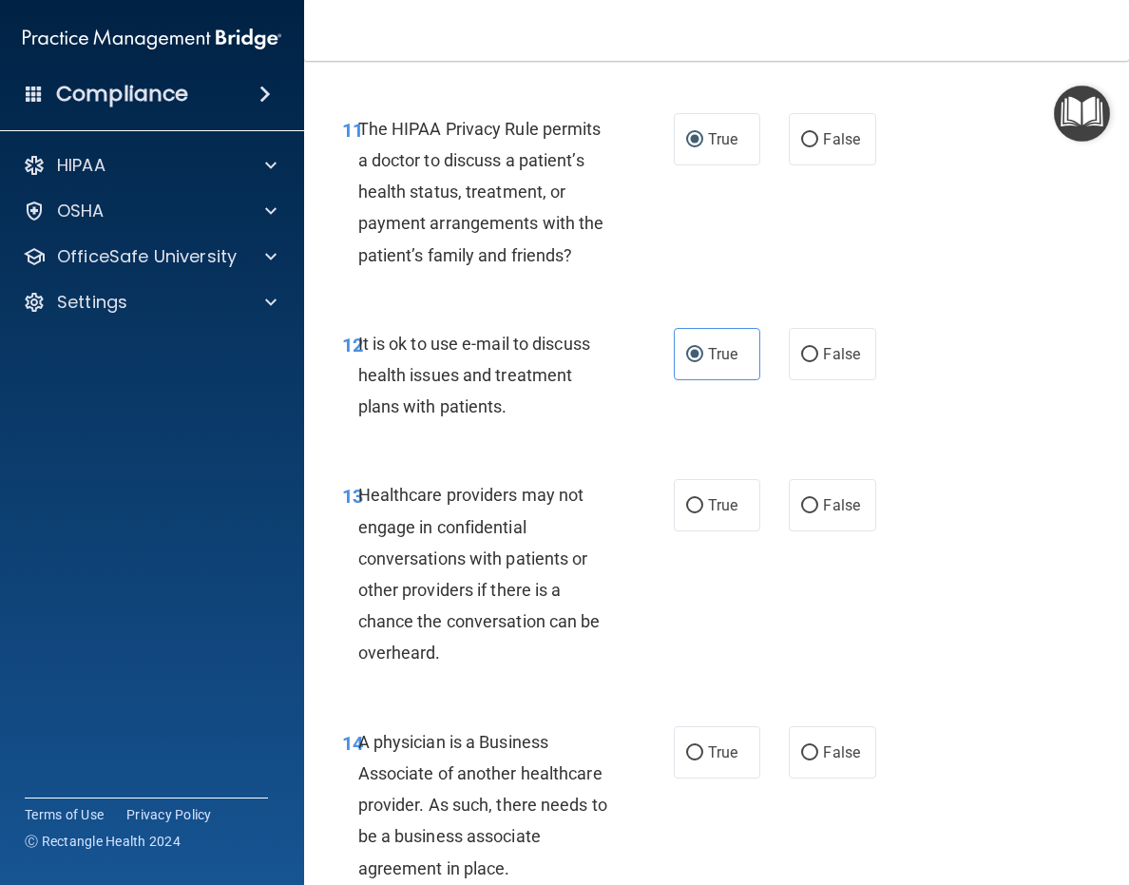
scroll to position [2471, 0]
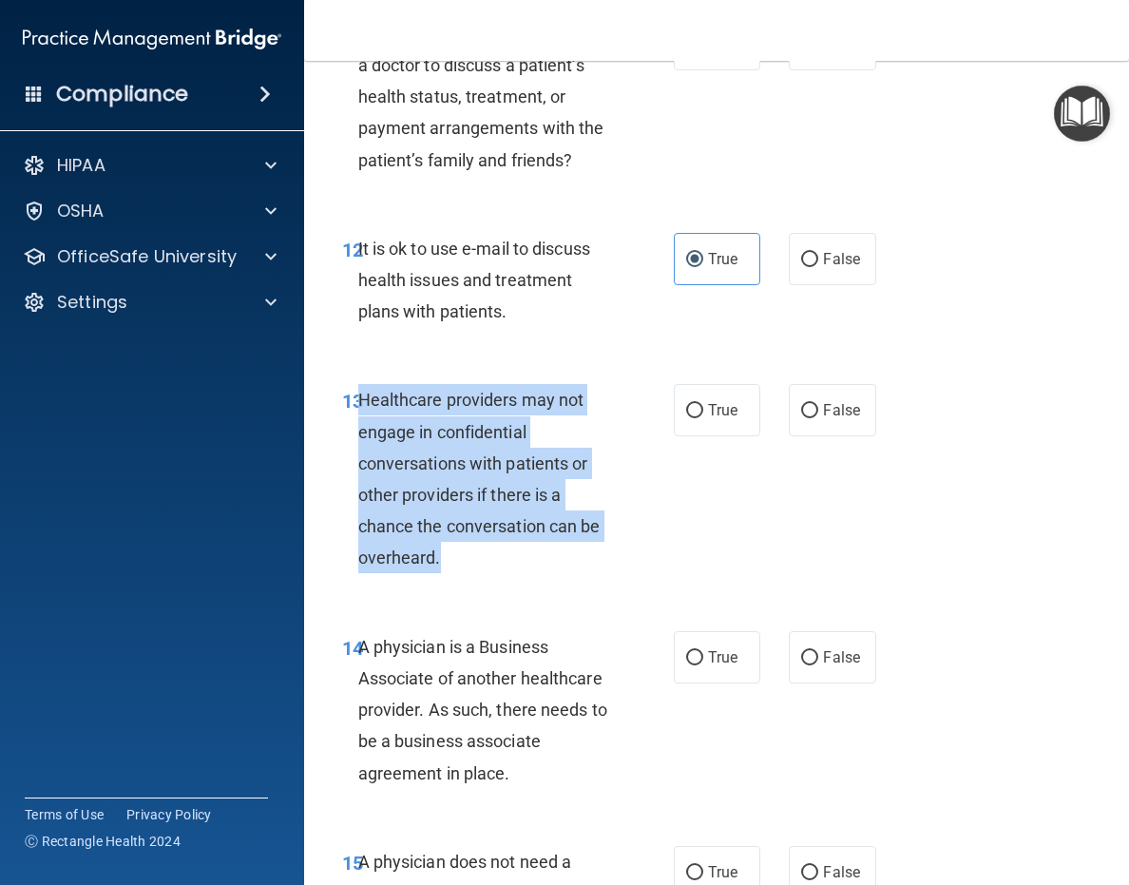
drag, startPoint x: 448, startPoint y: 590, endPoint x: 360, endPoint y: 433, distance: 180.4
click at [360, 433] on div "Healthcare providers may not engage in confidential conversations with patients…" at bounding box center [493, 478] width 270 height 189
copy span "Healthcare providers may not engage in confidential conversations with patients…"
click at [809, 418] on input "False" at bounding box center [809, 411] width 17 height 14
radio input "true"
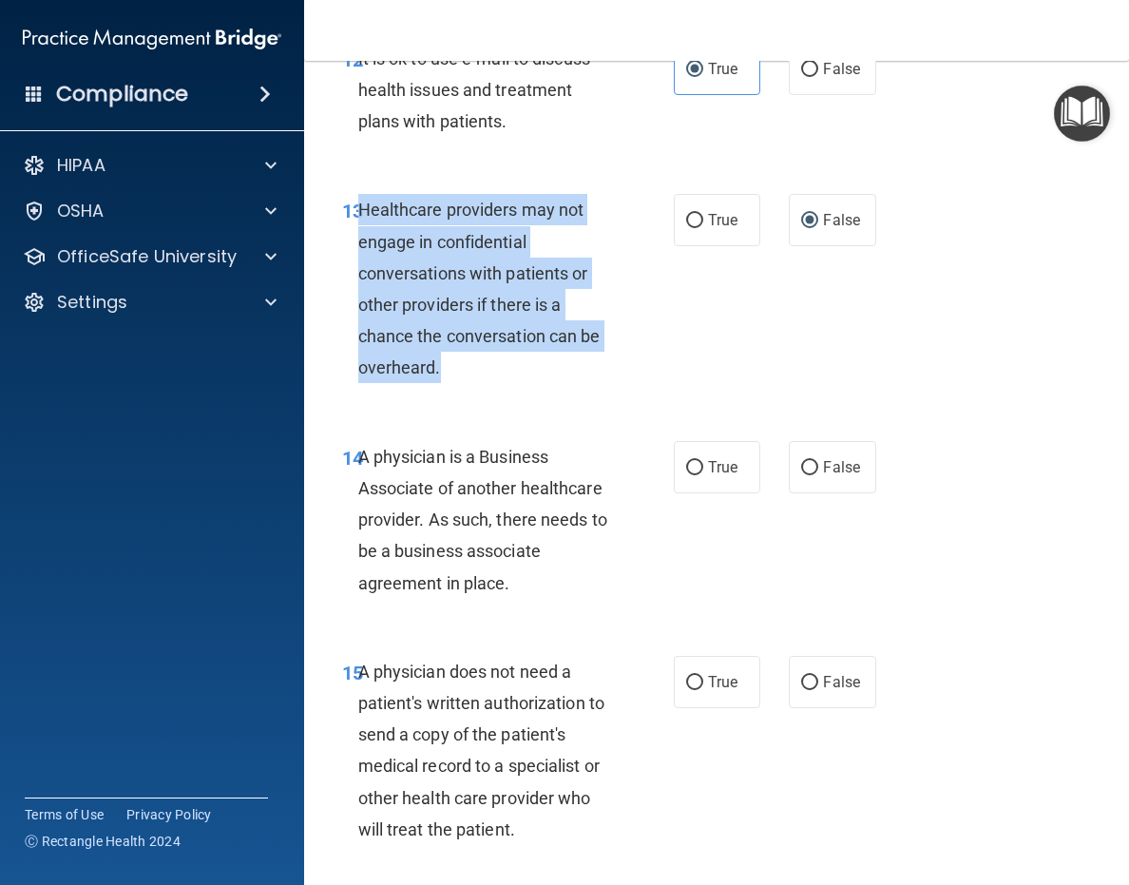
scroll to position [2757, 0]
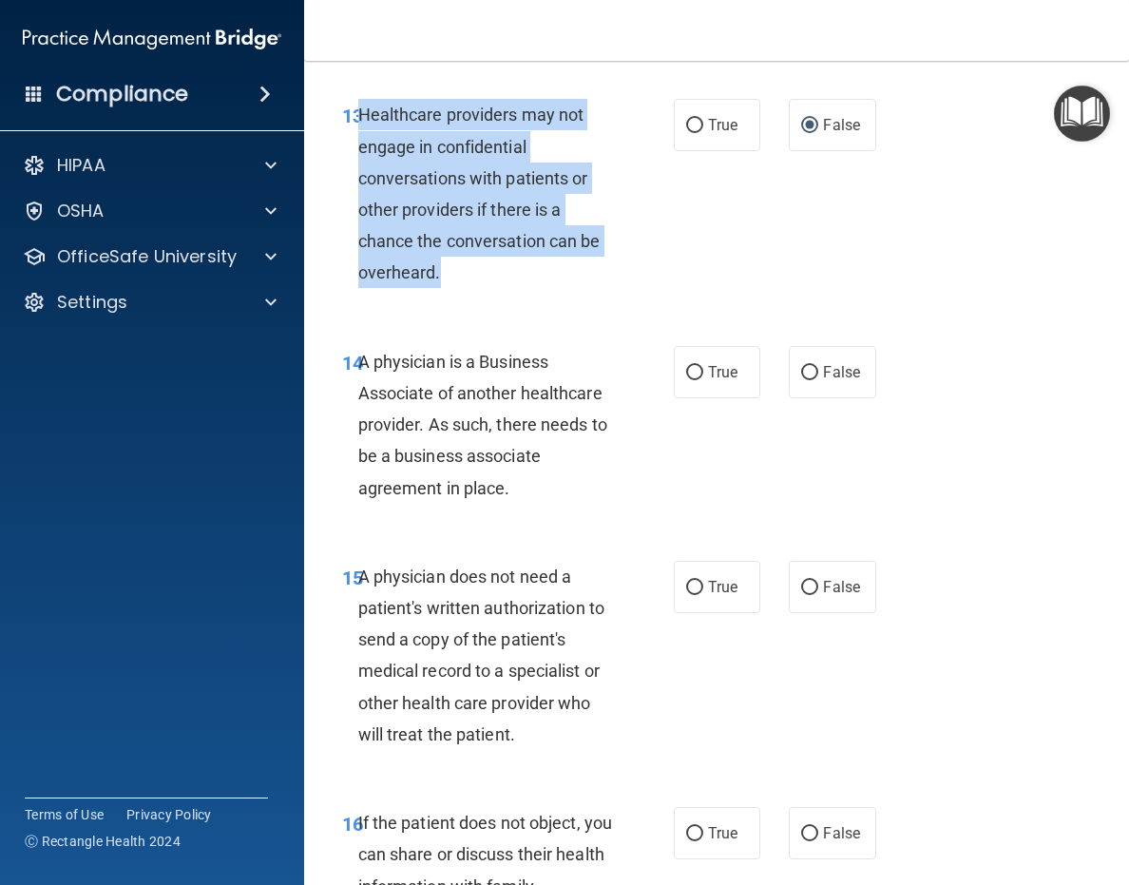
drag, startPoint x: 510, startPoint y: 510, endPoint x: 360, endPoint y: 399, distance: 186.9
click at [360, 399] on div "A physician is a Business Associate of another healthcare provider. As such, th…" at bounding box center [493, 425] width 270 height 158
copy span "A physician is a Business Associate of another healthcare provider. As such, th…"
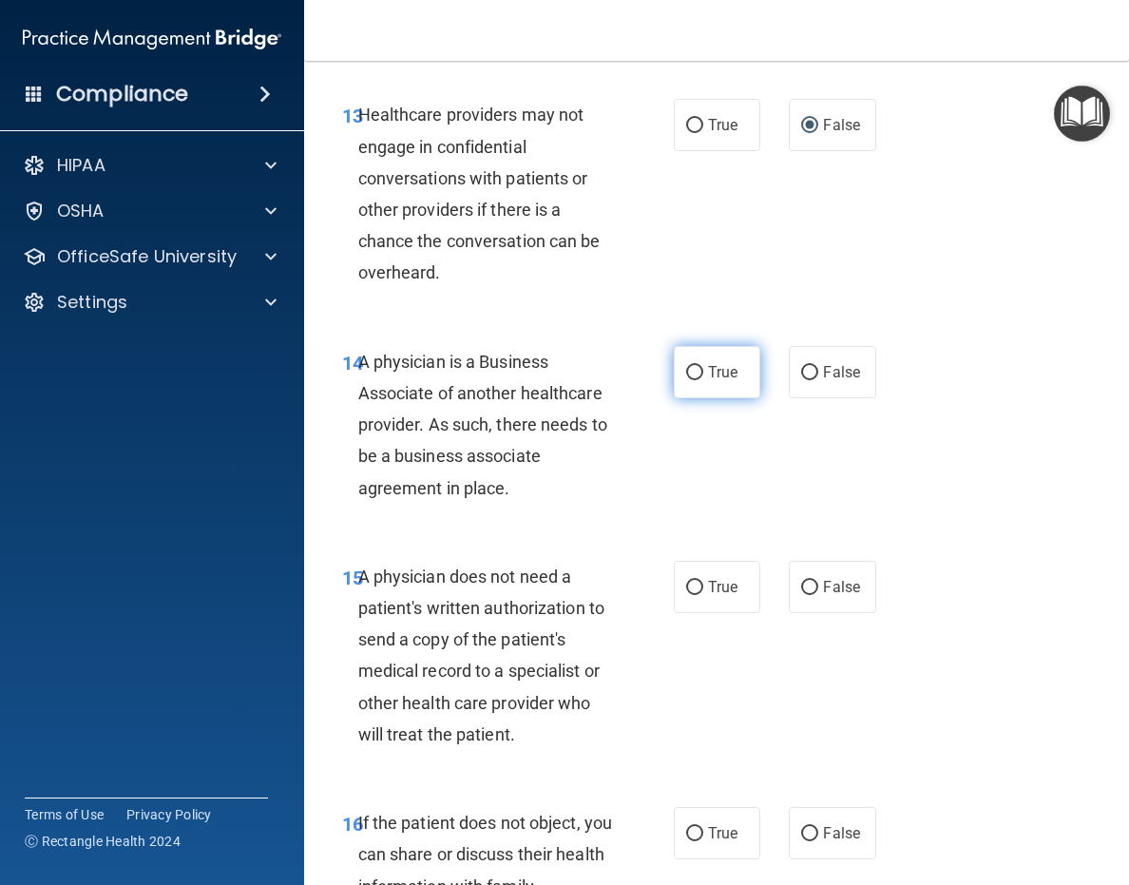
click at [710, 398] on label "True" at bounding box center [717, 372] width 87 height 52
click at [703, 380] on input "True" at bounding box center [694, 373] width 17 height 14
radio input "true"
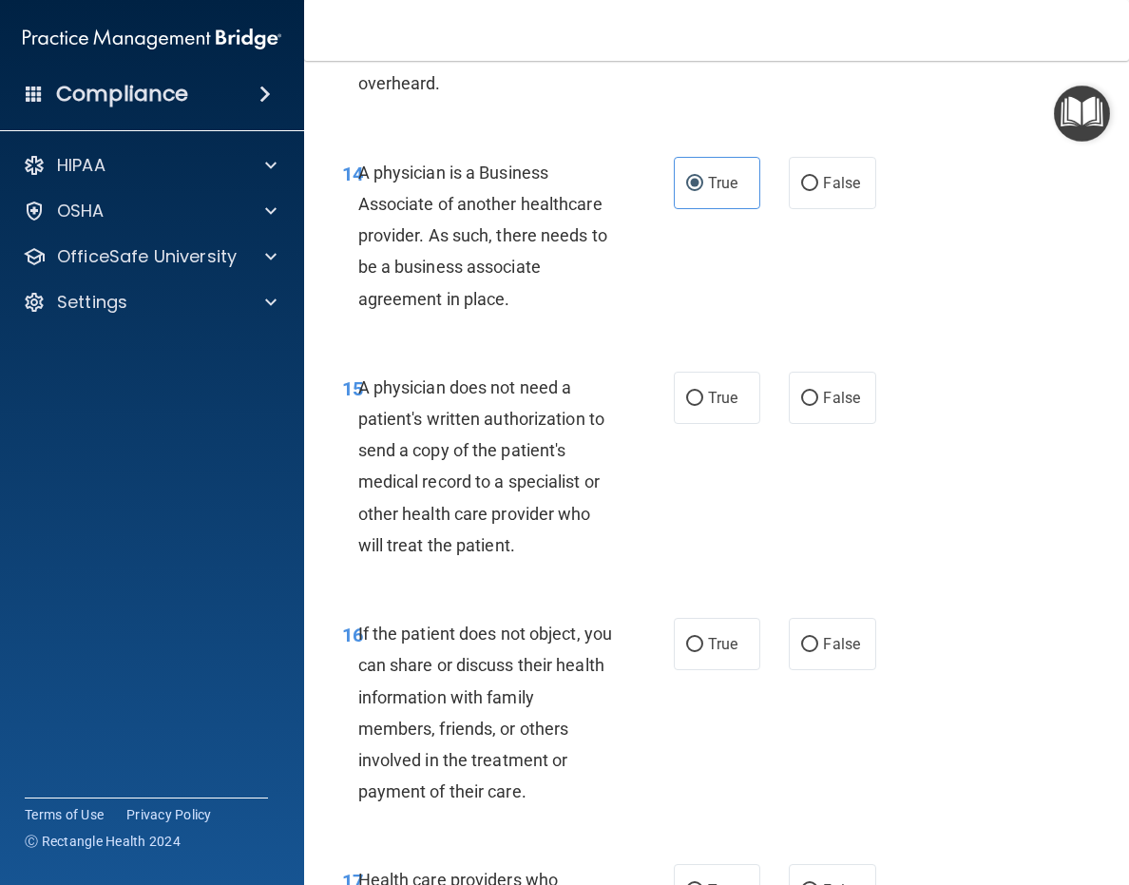
scroll to position [2947, 0]
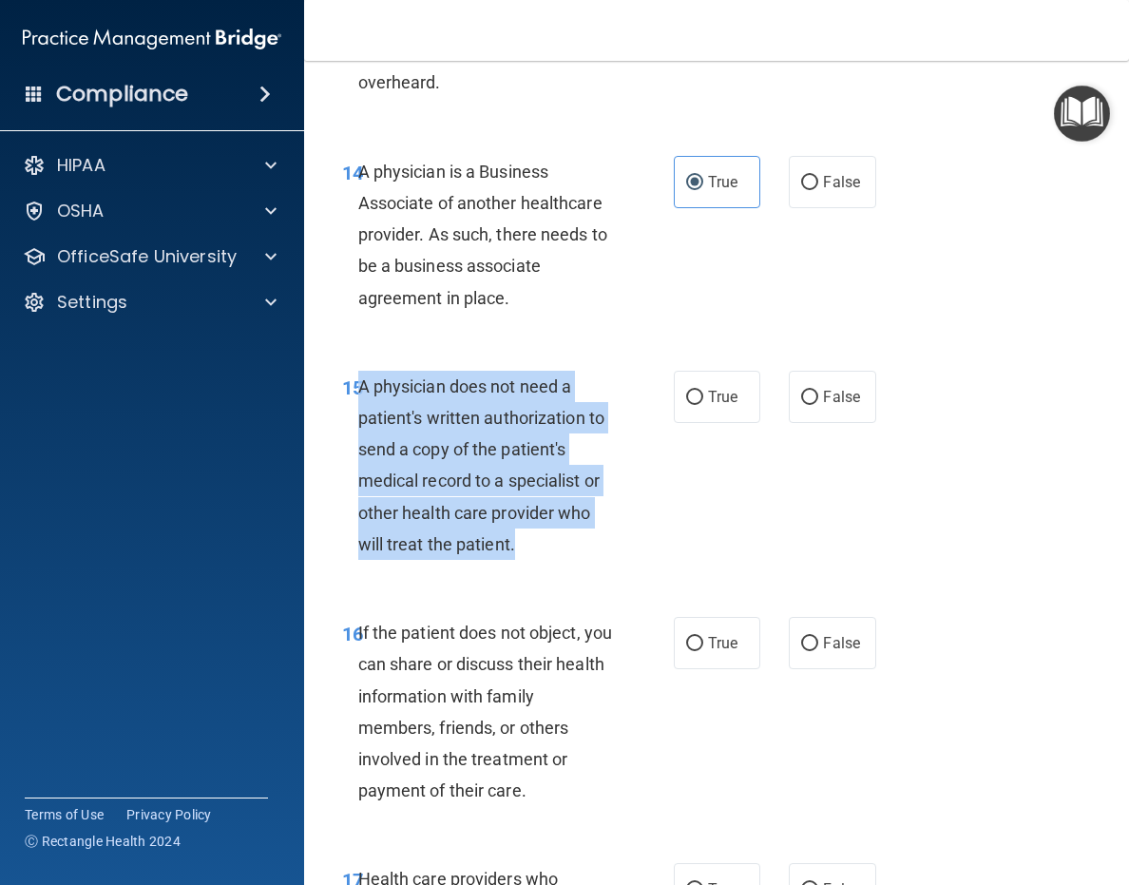
drag, startPoint x: 520, startPoint y: 571, endPoint x: 361, endPoint y: 421, distance: 218.5
click at [361, 421] on div "A physician does not need a patient's written authorization to send a copy of t…" at bounding box center [493, 465] width 270 height 189
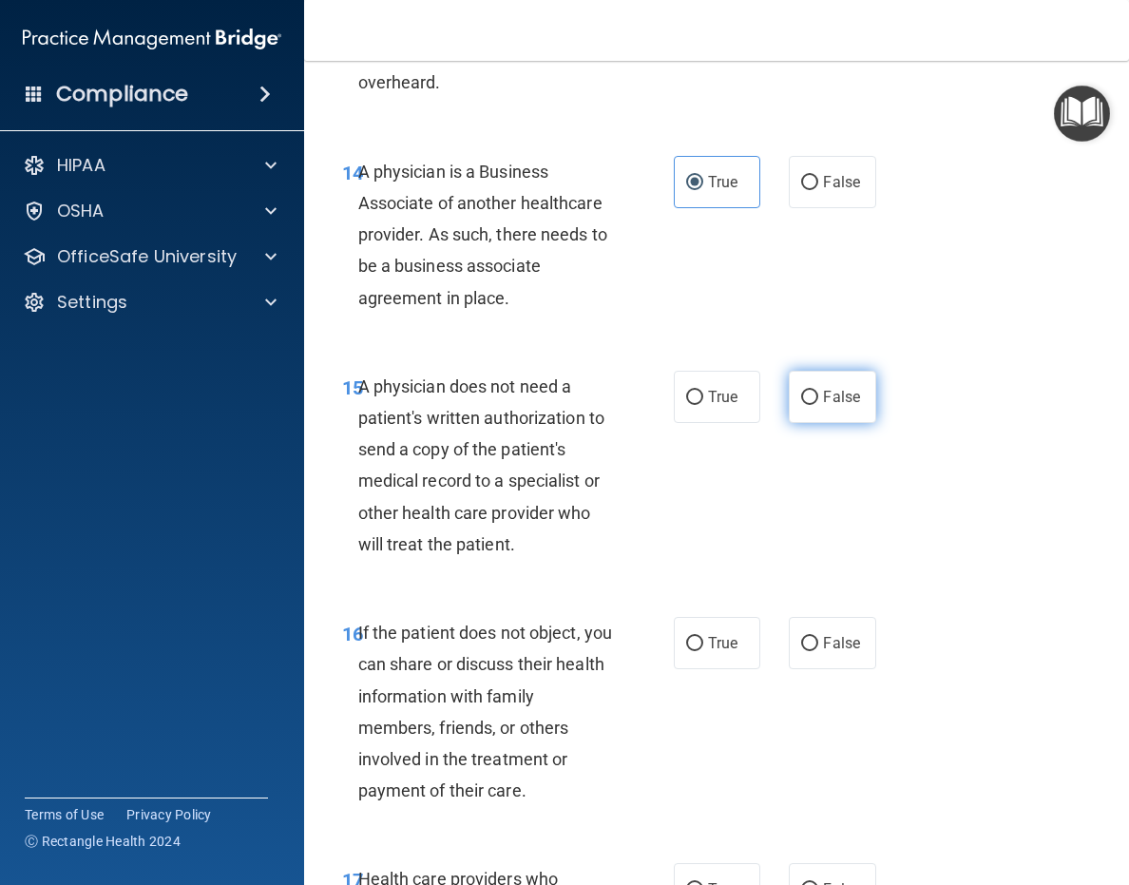
click at [833, 423] on label "False" at bounding box center [832, 397] width 87 height 52
click at [818, 405] on input "False" at bounding box center [809, 398] width 17 height 14
radio input "true"
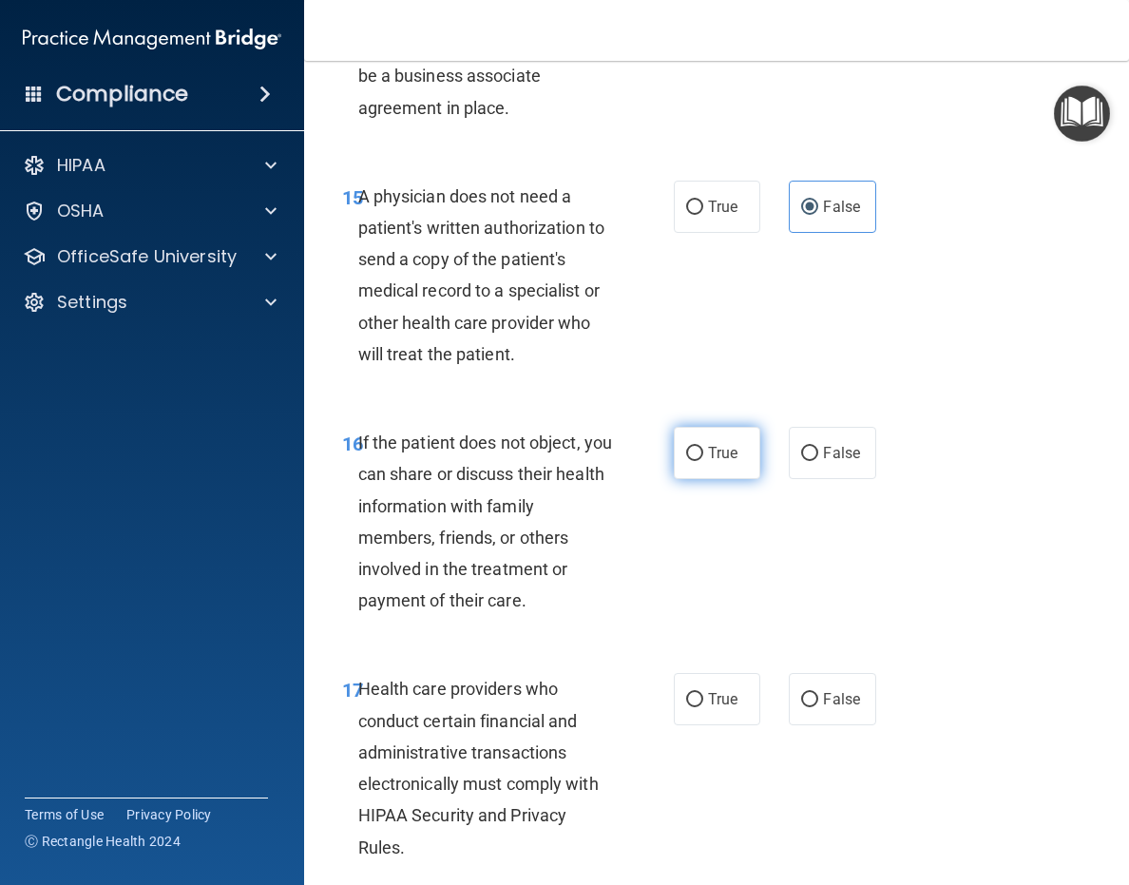
click at [721, 462] on span "True" at bounding box center [722, 453] width 29 height 18
click at [703, 461] on input "True" at bounding box center [694, 454] width 17 height 14
radio input "true"
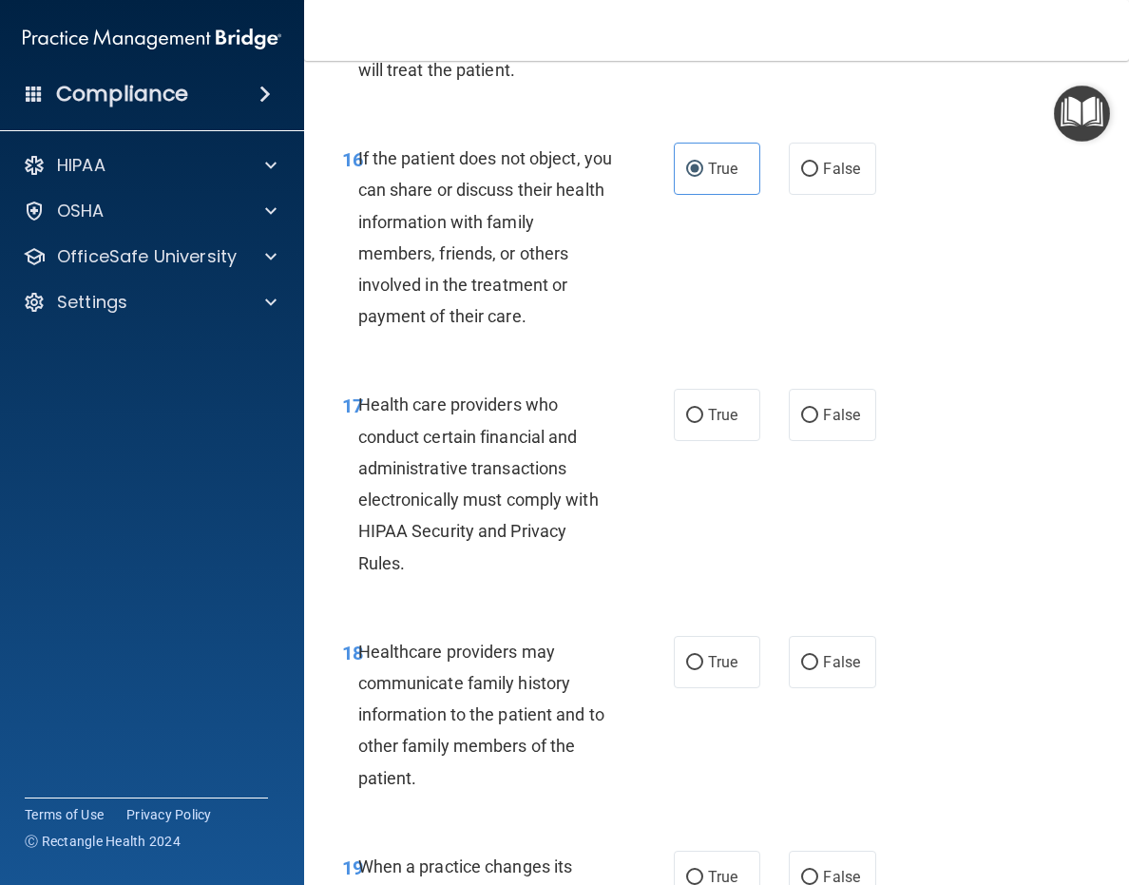
scroll to position [3422, 0]
click at [695, 422] on input "True" at bounding box center [694, 415] width 17 height 14
radio input "true"
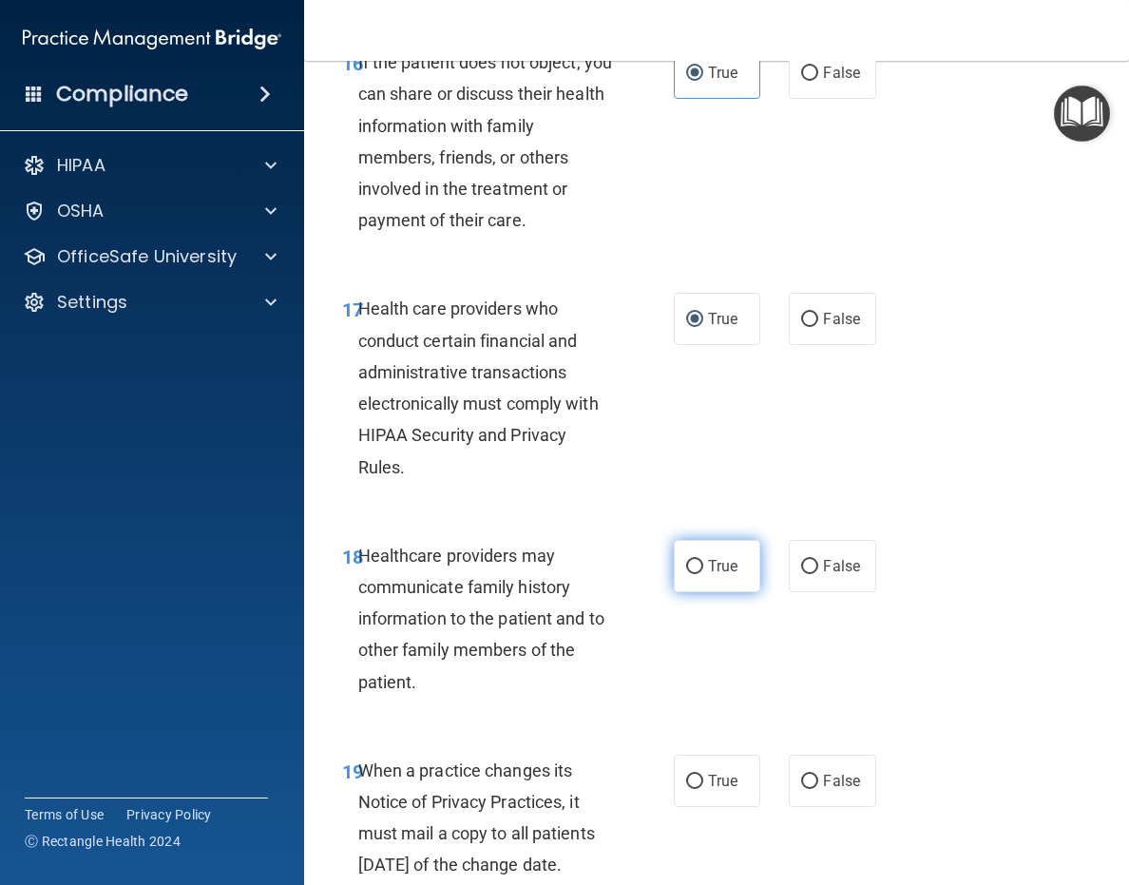
click at [710, 575] on span "True" at bounding box center [722, 566] width 29 height 18
click at [703, 574] on input "True" at bounding box center [694, 567] width 17 height 14
radio input "true"
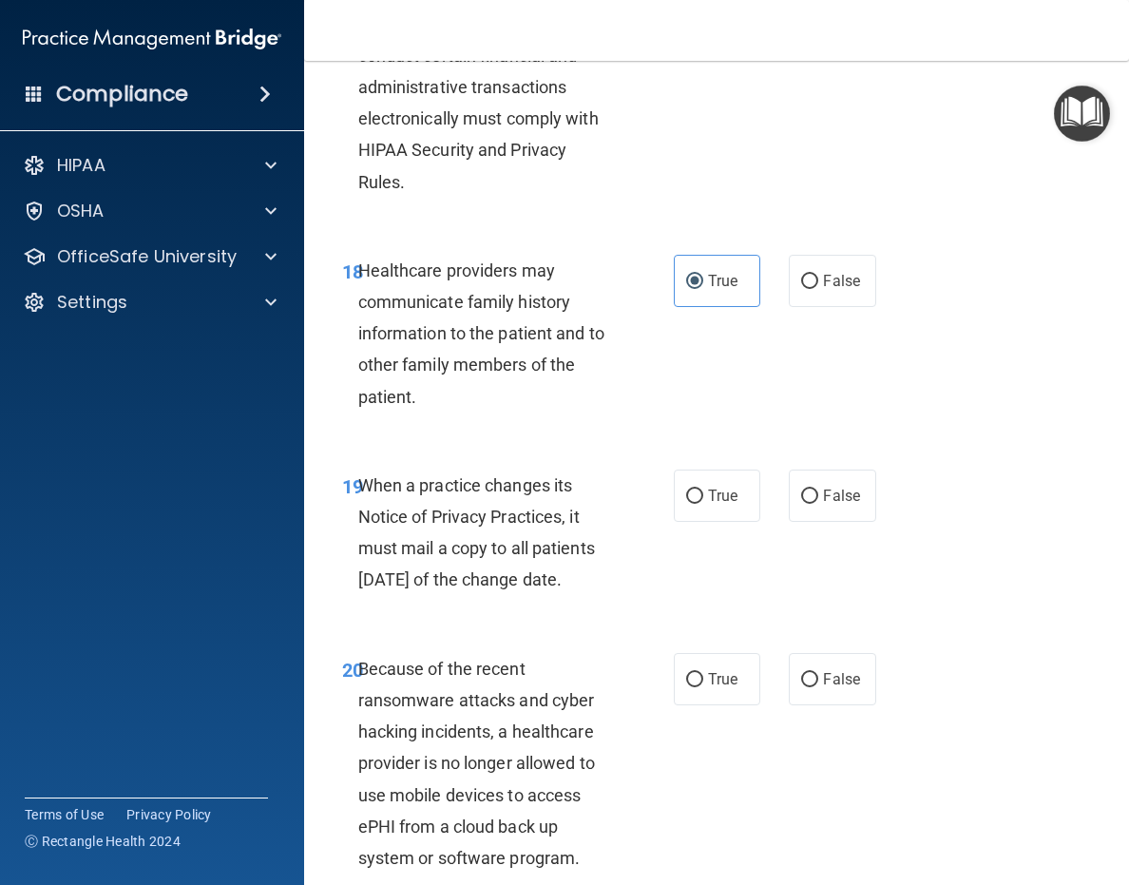
drag, startPoint x: 728, startPoint y: 528, endPoint x: 752, endPoint y: 571, distance: 49.8
click at [728, 505] on span "True" at bounding box center [722, 496] width 29 height 18
click at [703, 504] on input "True" at bounding box center [694, 497] width 17 height 14
radio input "true"
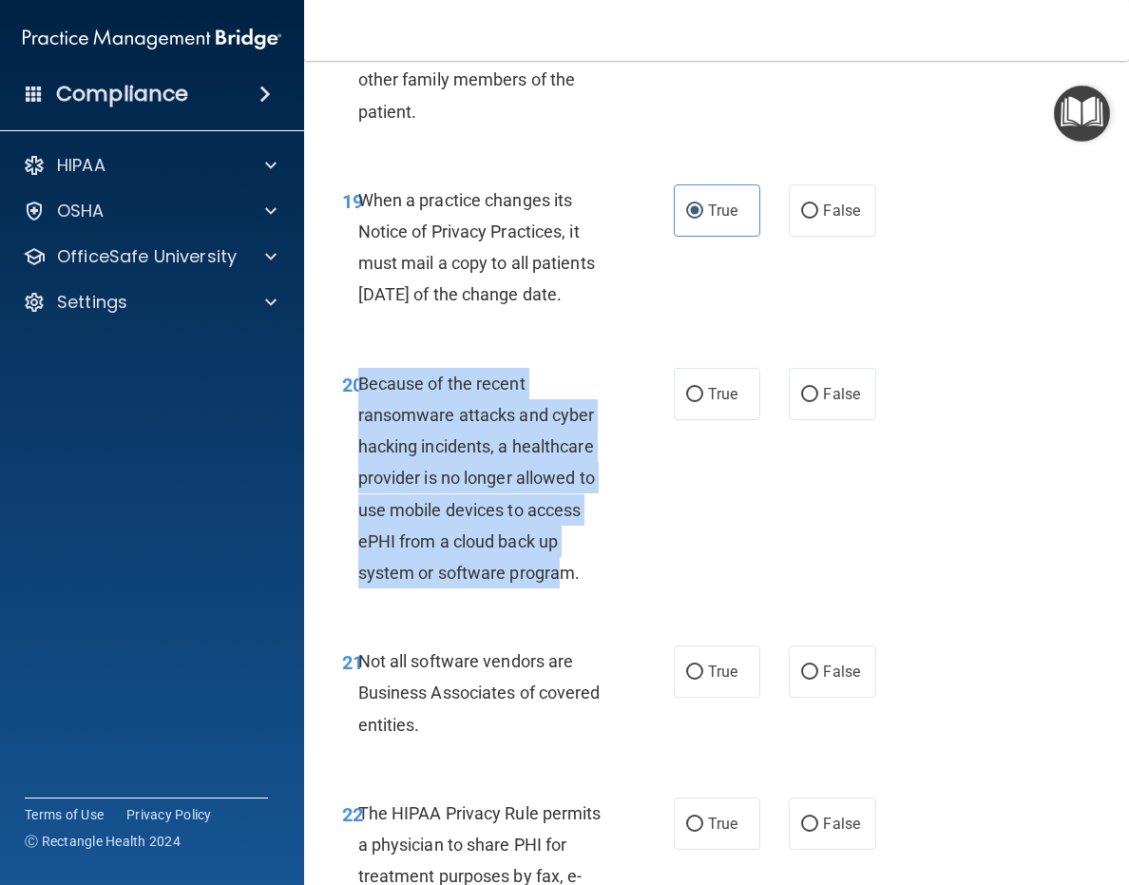
drag, startPoint x: 548, startPoint y: 622, endPoint x: 358, endPoint y: 444, distance: 260.3
click at [358, 444] on span "Because of the recent ransomware attacks and cyber hacking incidents, a healthc…" at bounding box center [476, 478] width 237 height 209
copy span "Because of the recent ransomware attacks and cyber hacking incidents, a healthc…"
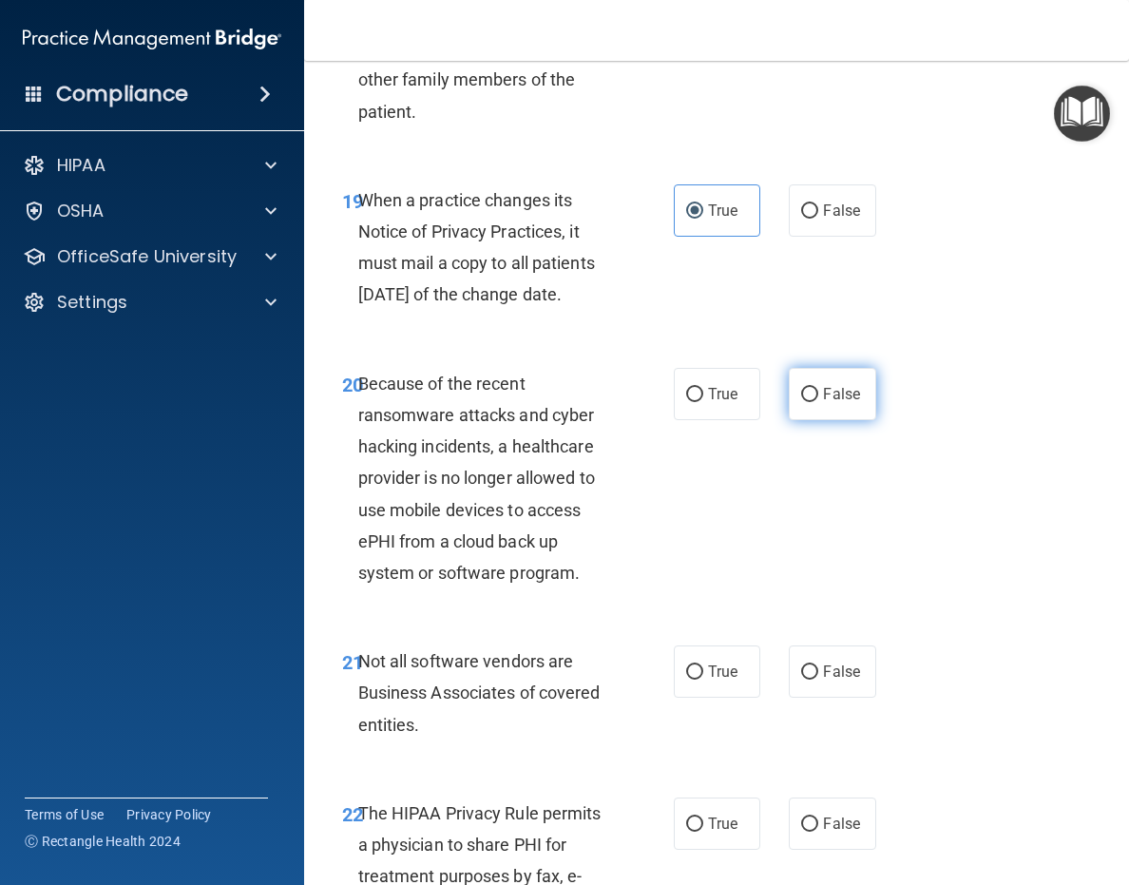
click at [823, 403] on span "False" at bounding box center [841, 394] width 37 height 18
click at [818, 402] on input "False" at bounding box center [809, 395] width 17 height 14
radio input "true"
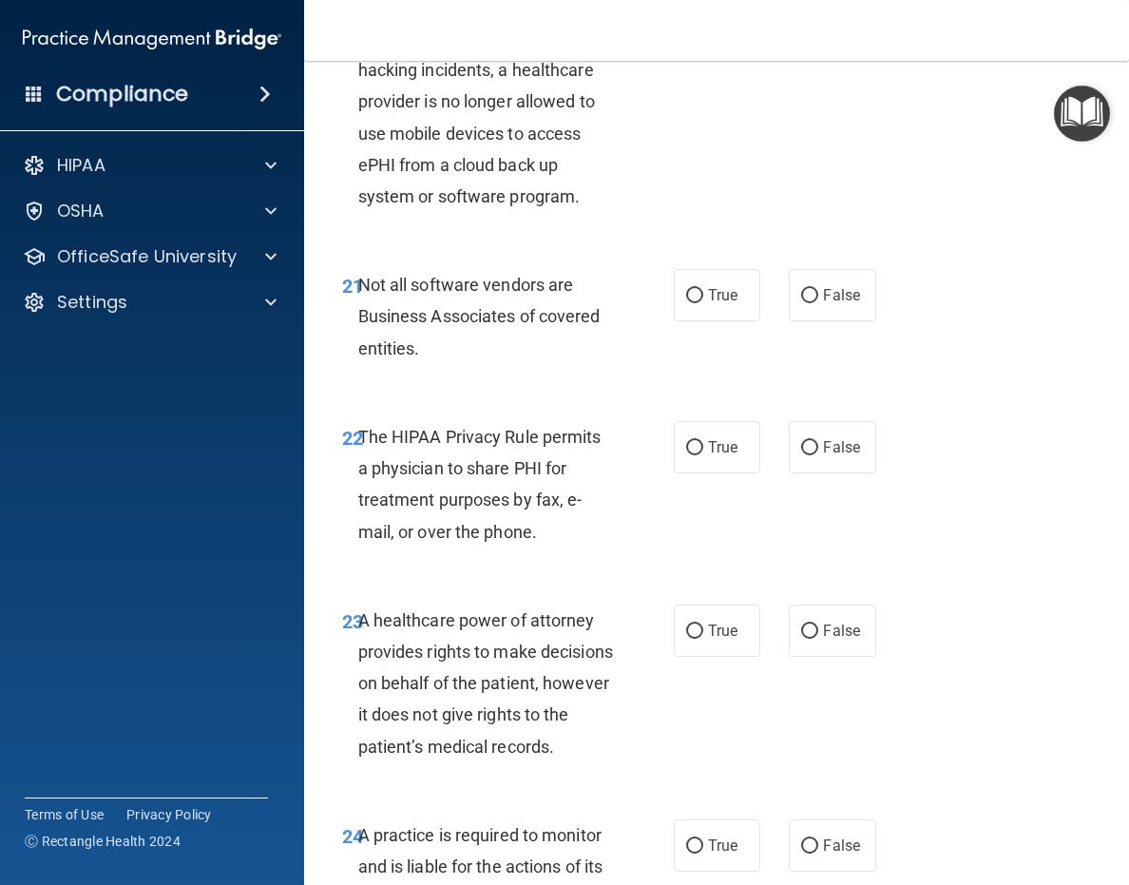
scroll to position [4468, 0]
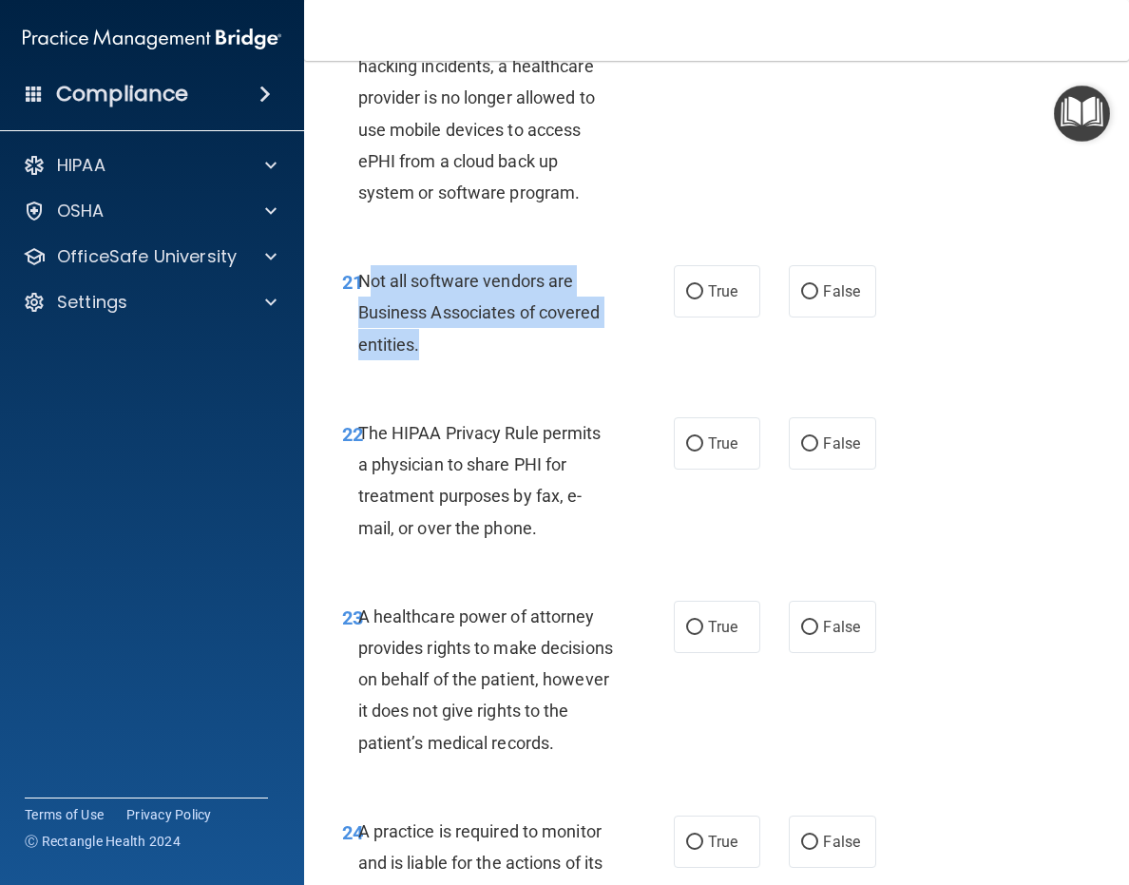
drag, startPoint x: 405, startPoint y: 394, endPoint x: 367, endPoint y: 350, distance: 57.9
click at [367, 350] on div "Not all software vendors are Business Associates of covered entities." at bounding box center [493, 312] width 270 height 95
drag, startPoint x: 362, startPoint y: 345, endPoint x: 428, endPoint y: 400, distance: 85.7
click at [428, 360] on div "Not all software vendors are Business Associates of covered entities." at bounding box center [493, 312] width 270 height 95
copy span "Not all software vendors are Business Associates of covered entities."
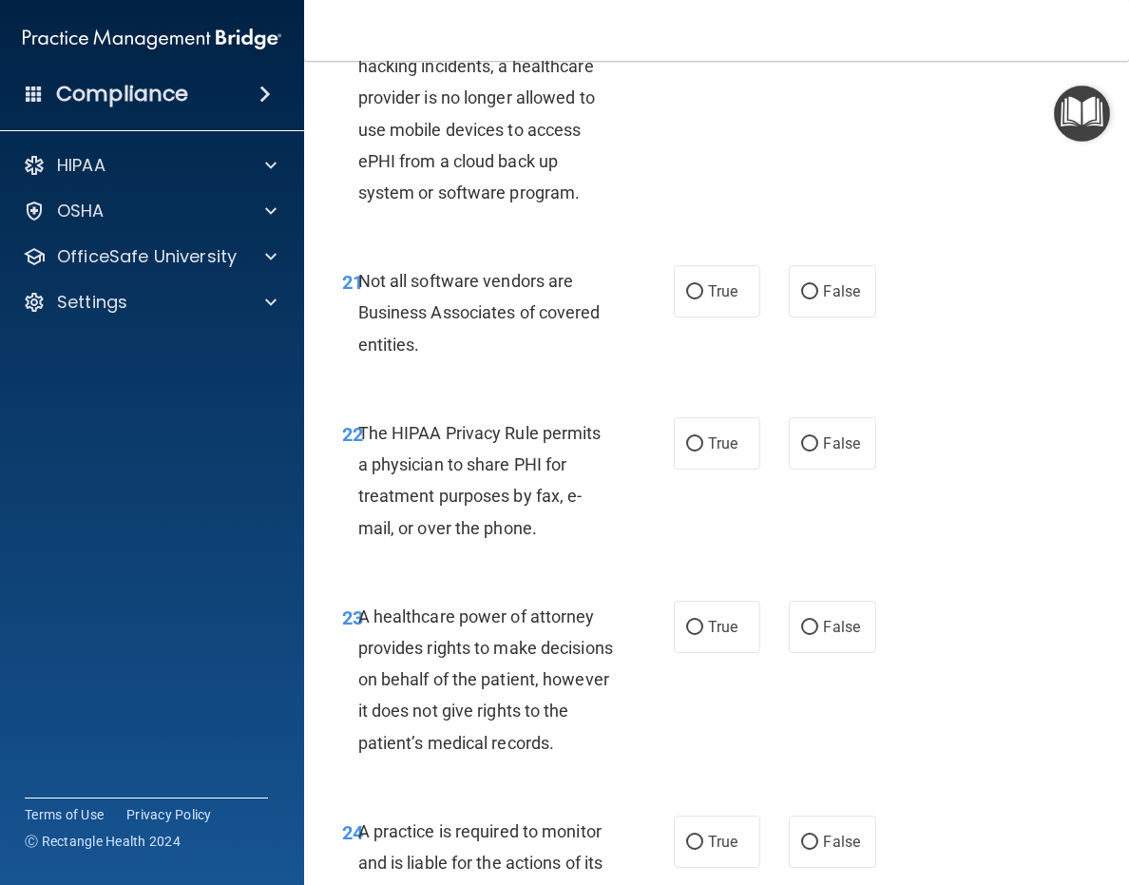
click at [538, 394] on div "21 Not all software vendors are Business Associates of covered entities. True F…" at bounding box center [717, 317] width 778 height 152
click at [736, 317] on label "True" at bounding box center [717, 291] width 87 height 52
click at [703, 299] on input "True" at bounding box center [694, 292] width 17 height 14
radio input "true"
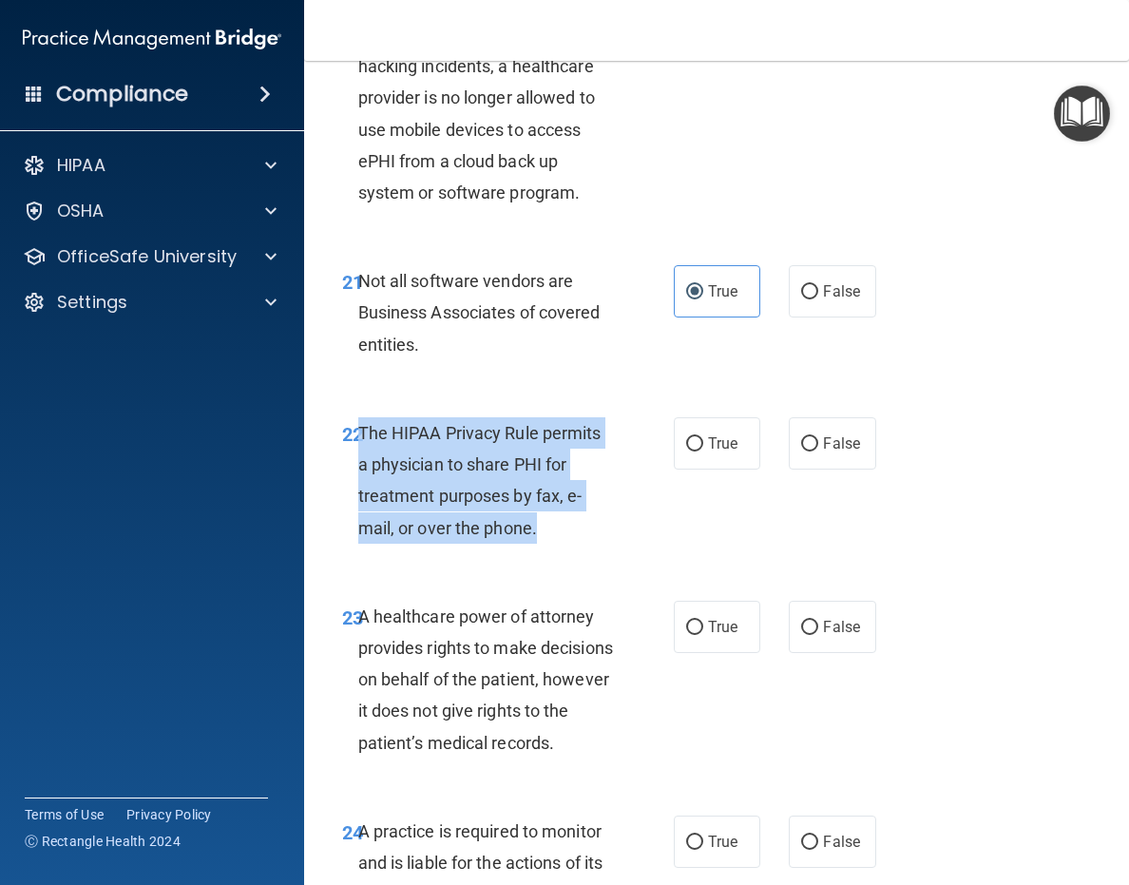
drag, startPoint x: 535, startPoint y: 594, endPoint x: 372, endPoint y: 502, distance: 187.7
click at [362, 500] on span "The HIPAA Privacy Rule permits a physician to share PHI for treatment purposes …" at bounding box center [479, 480] width 243 height 115
copy span "The HIPAA Privacy Rule permits a physician to share PHI for treatment purposes …"
drag, startPoint x: 683, startPoint y: 504, endPoint x: 799, endPoint y: 586, distance: 142.7
click at [686, 452] on input "True" at bounding box center [694, 444] width 17 height 14
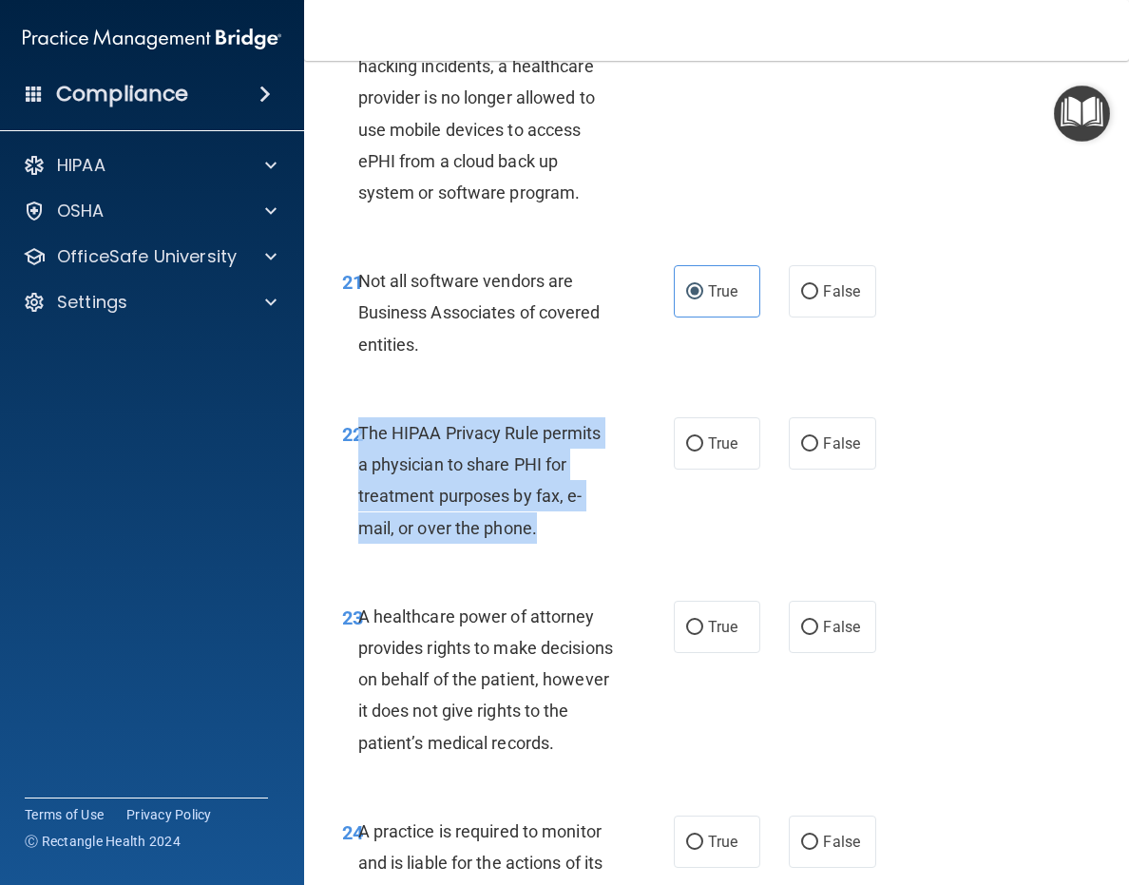
radio input "true"
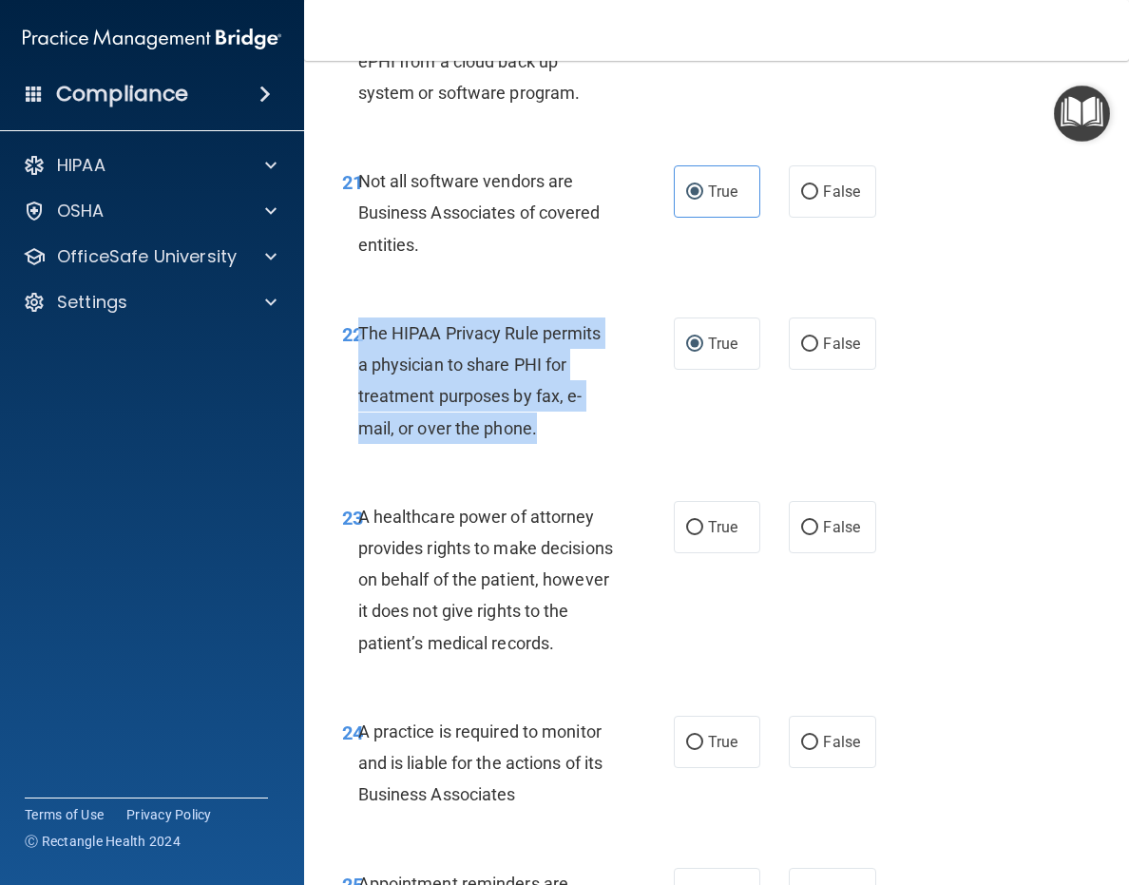
scroll to position [4658, 0]
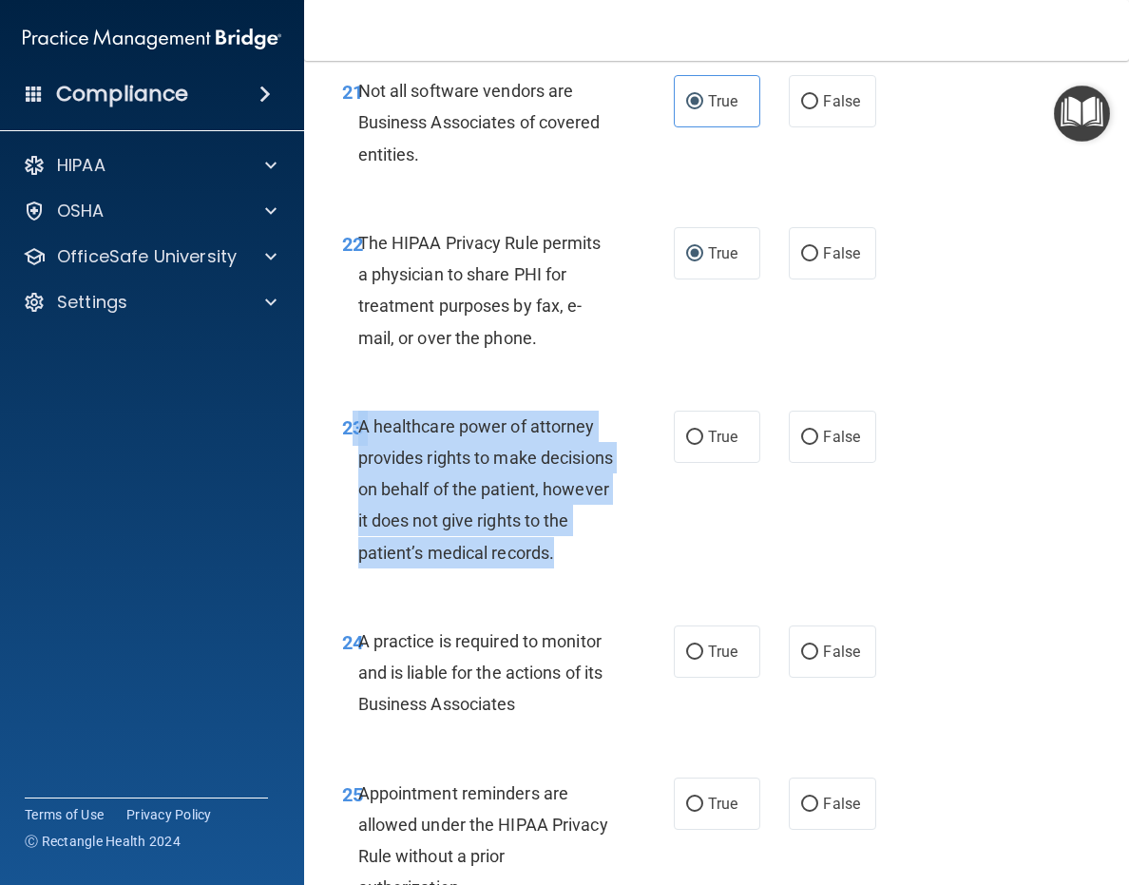
drag, startPoint x: 421, startPoint y: 650, endPoint x: 357, endPoint y: 494, distance: 168.4
click at [353, 494] on div "23 A healthcare power of attorney provides rights to make decisions on behalf o…" at bounding box center [508, 494] width 389 height 167
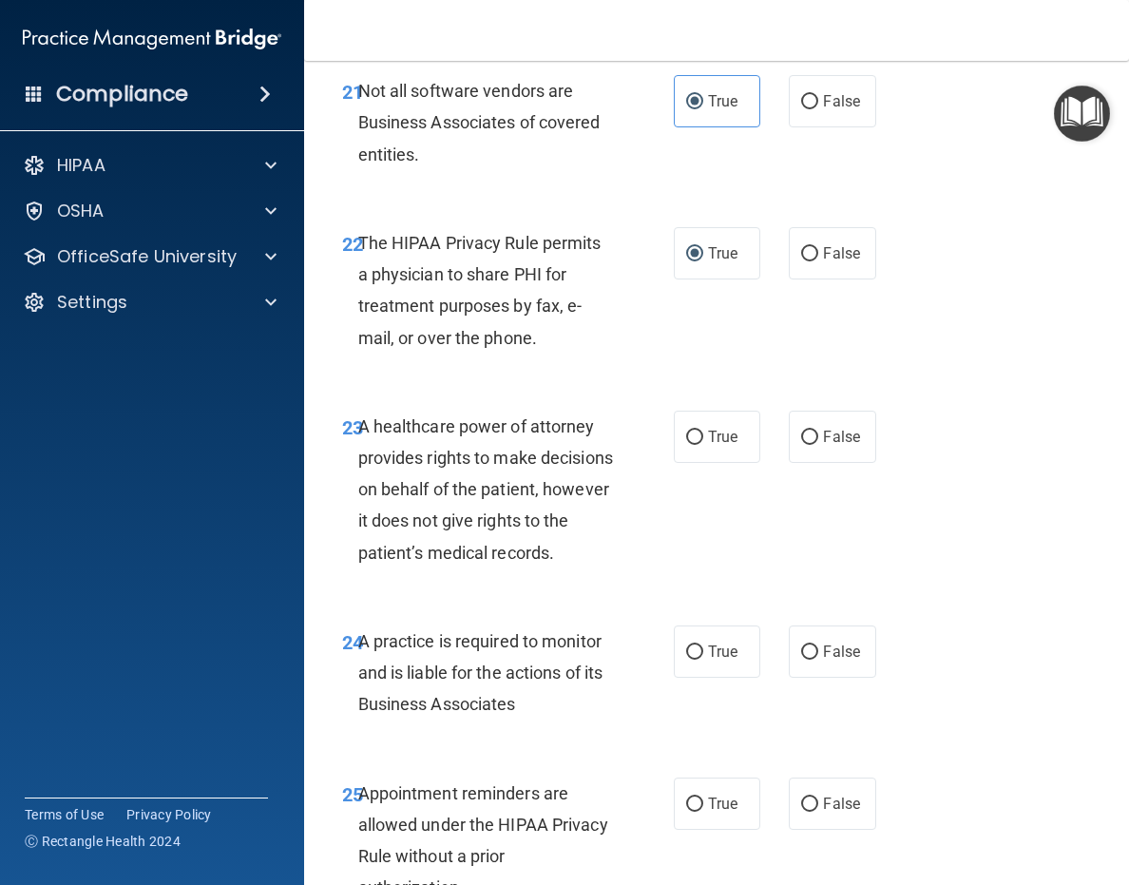
click at [596, 602] on div "23 A healthcare power of attorney provides rights to make decisions on behalf o…" at bounding box center [717, 494] width 778 height 215
click at [698, 463] on label "True" at bounding box center [717, 437] width 87 height 52
click at [698, 445] on input "True" at bounding box center [694, 438] width 17 height 14
radio input "true"
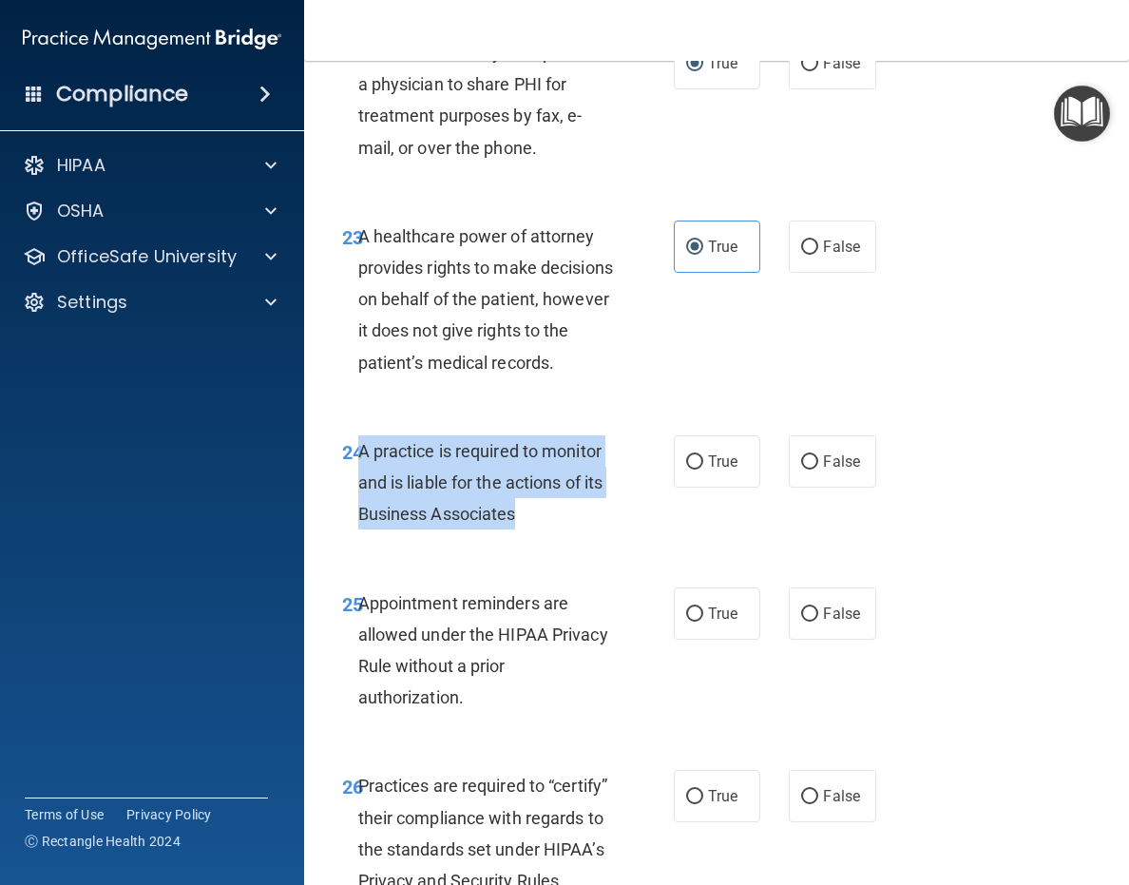
drag, startPoint x: 550, startPoint y: 610, endPoint x: 362, endPoint y: 546, distance: 199.0
click at [362, 530] on div "A practice is required to monitor and is liable for the actions of its Business…" at bounding box center [493, 482] width 270 height 95
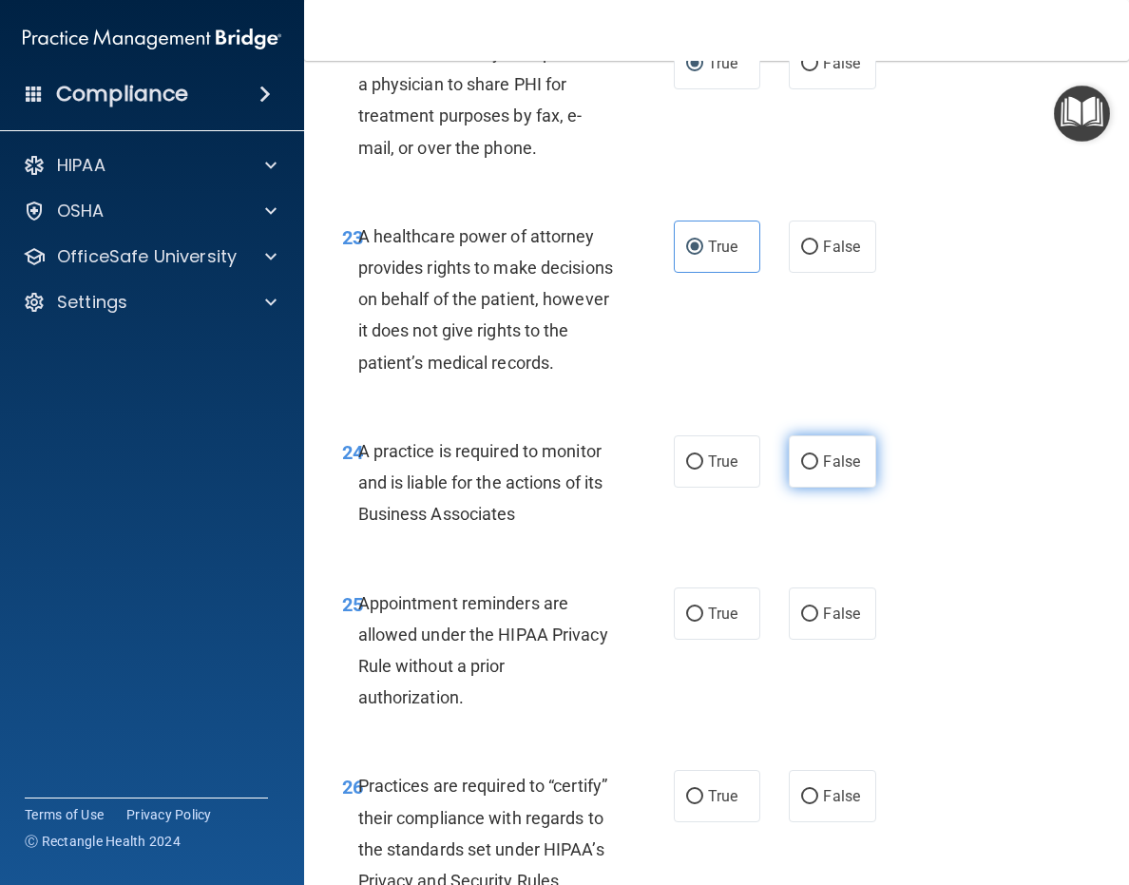
click at [833, 488] on label "False" at bounding box center [832, 461] width 87 height 52
click at [818, 470] on input "False" at bounding box center [809, 462] width 17 height 14
radio input "true"
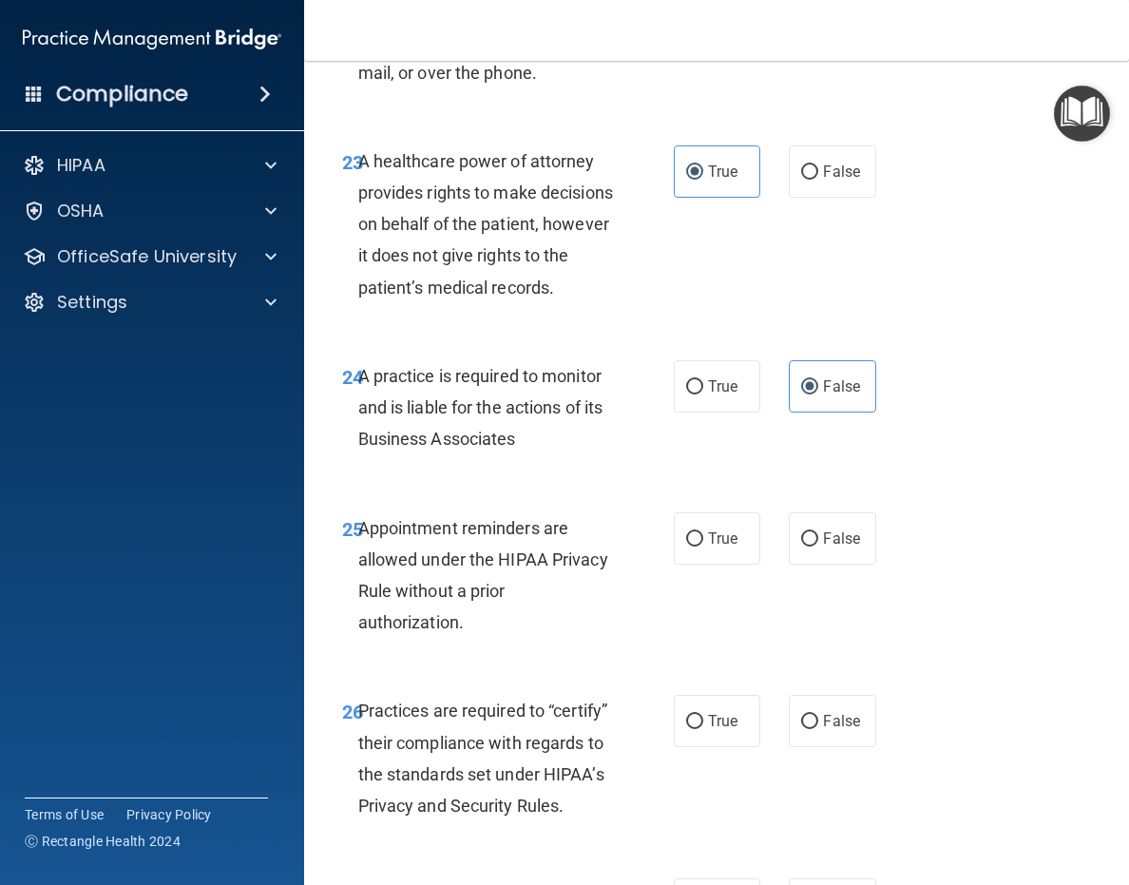
scroll to position [5038, 0]
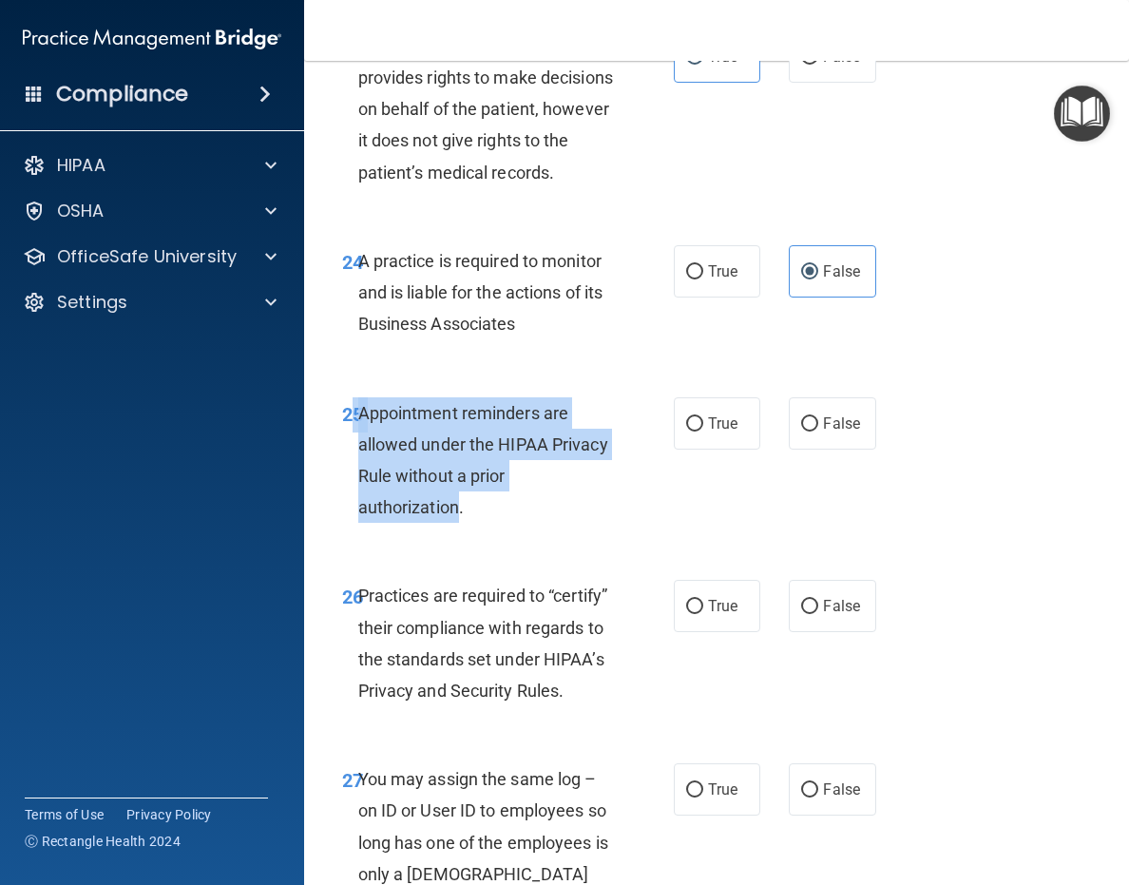
drag, startPoint x: 434, startPoint y: 590, endPoint x: 381, endPoint y: 518, distance: 89.7
click at [358, 509] on span "Appointment reminders are allowed under the HIPAA Privacy Rule without a prior …" at bounding box center [483, 460] width 250 height 115
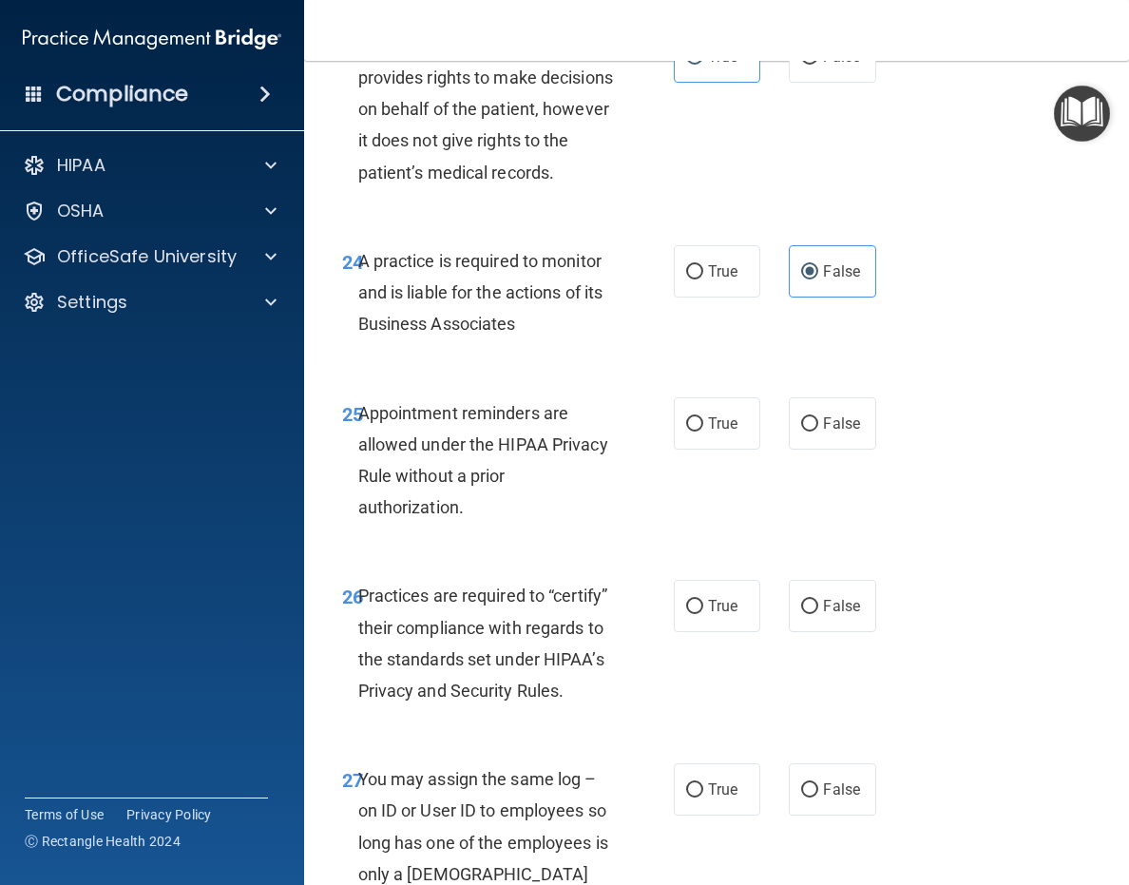
drag, startPoint x: 383, startPoint y: 518, endPoint x: 530, endPoint y: 464, distance: 157.0
click at [528, 374] on div "24 A practice is required to monitor and is liable for the actions of its Busin…" at bounding box center [717, 297] width 778 height 152
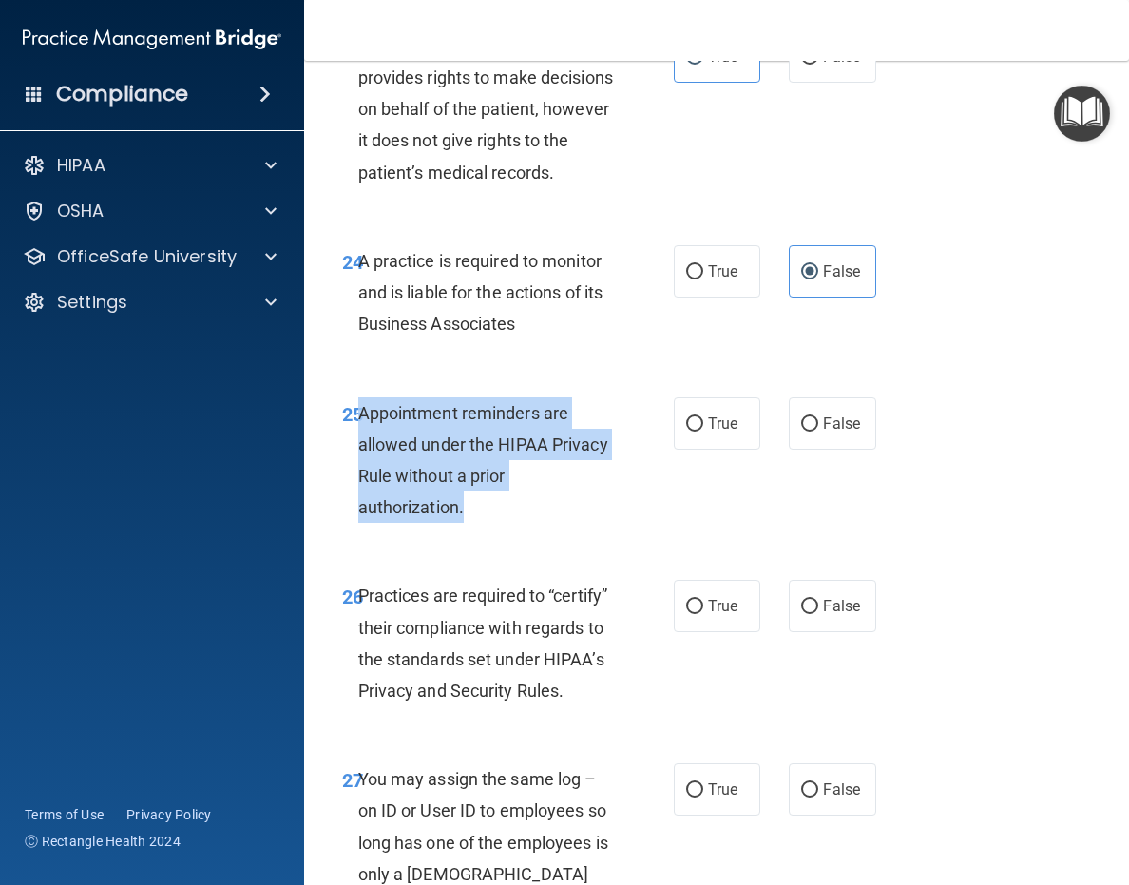
drag, startPoint x: 474, startPoint y: 608, endPoint x: 362, endPoint y: 510, distance: 149.5
click at [359, 510] on div "Appointment reminders are allowed under the HIPAA Privacy Rule without a prior …" at bounding box center [493, 460] width 270 height 126
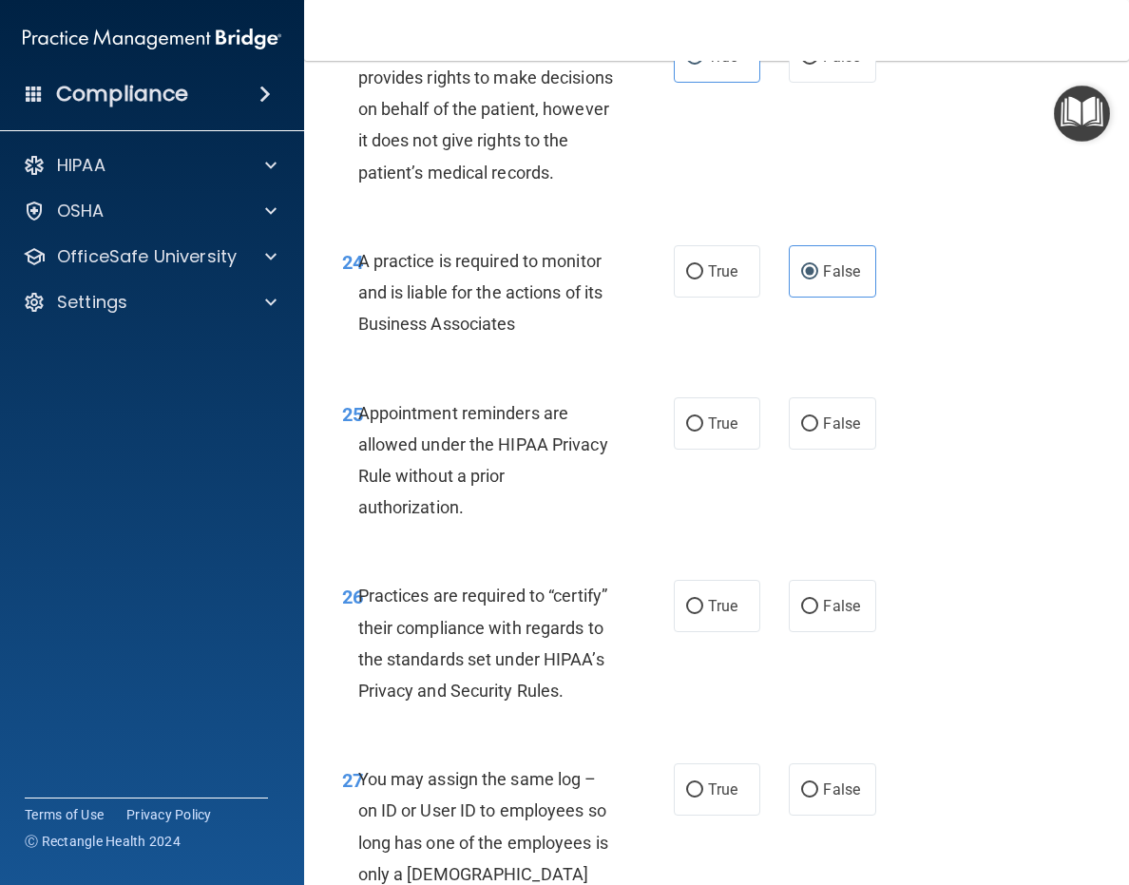
click at [701, 546] on div "25 Appointment reminders are allowed under the HIPAA Privacy Rule without a pri…" at bounding box center [717, 465] width 778 height 183
click at [701, 450] on label "True" at bounding box center [717, 423] width 87 height 52
click at [701, 432] on input "True" at bounding box center [694, 424] width 17 height 14
radio input "true"
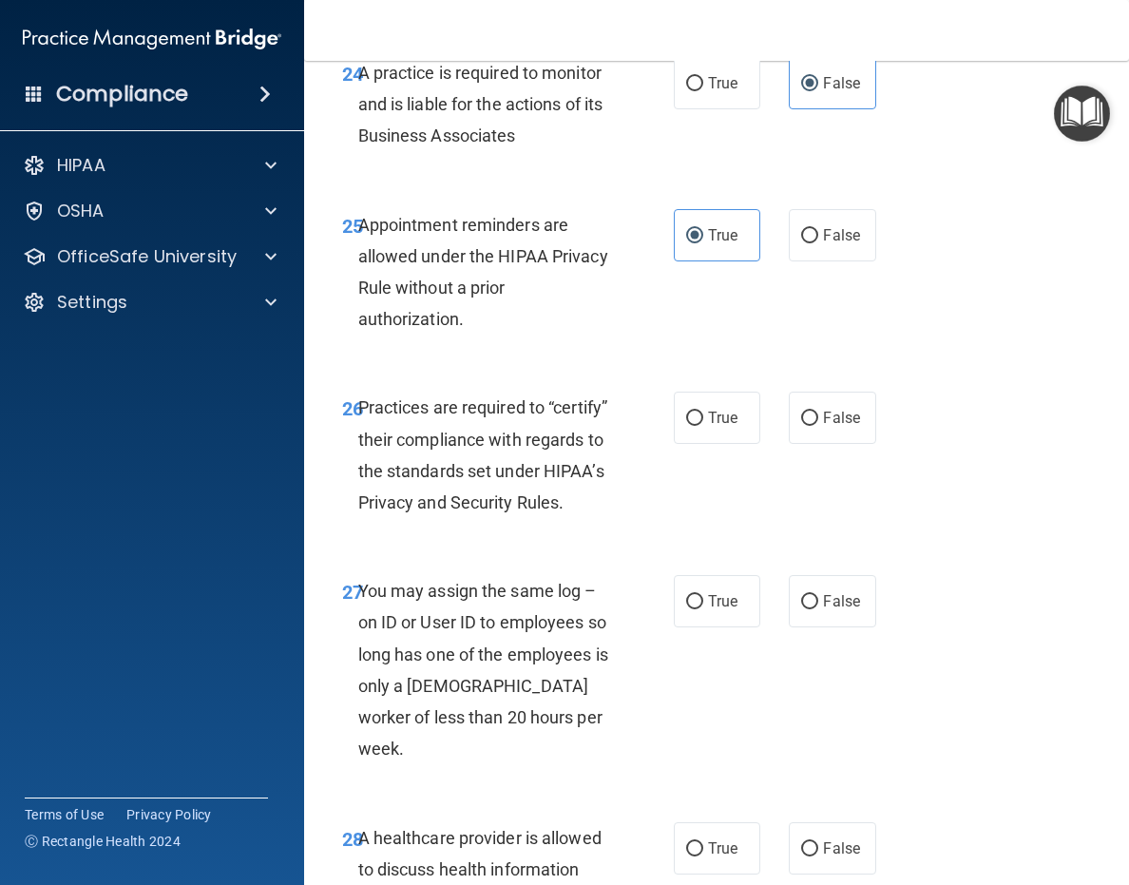
scroll to position [5228, 0]
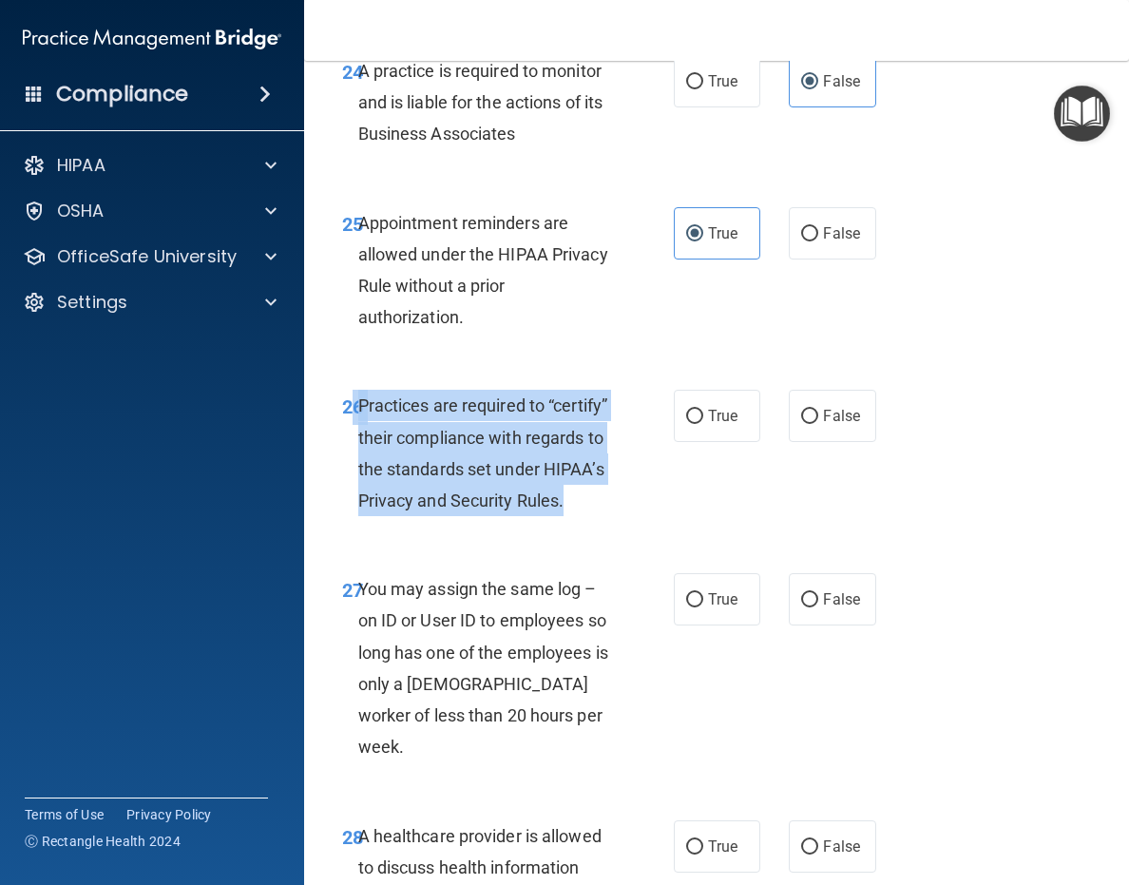
drag, startPoint x: 471, startPoint y: 631, endPoint x: 367, endPoint y: 510, distance: 159.8
click at [353, 503] on div "26 Practices are required to “certify” their compliance with regards to the sta…" at bounding box center [508, 458] width 389 height 136
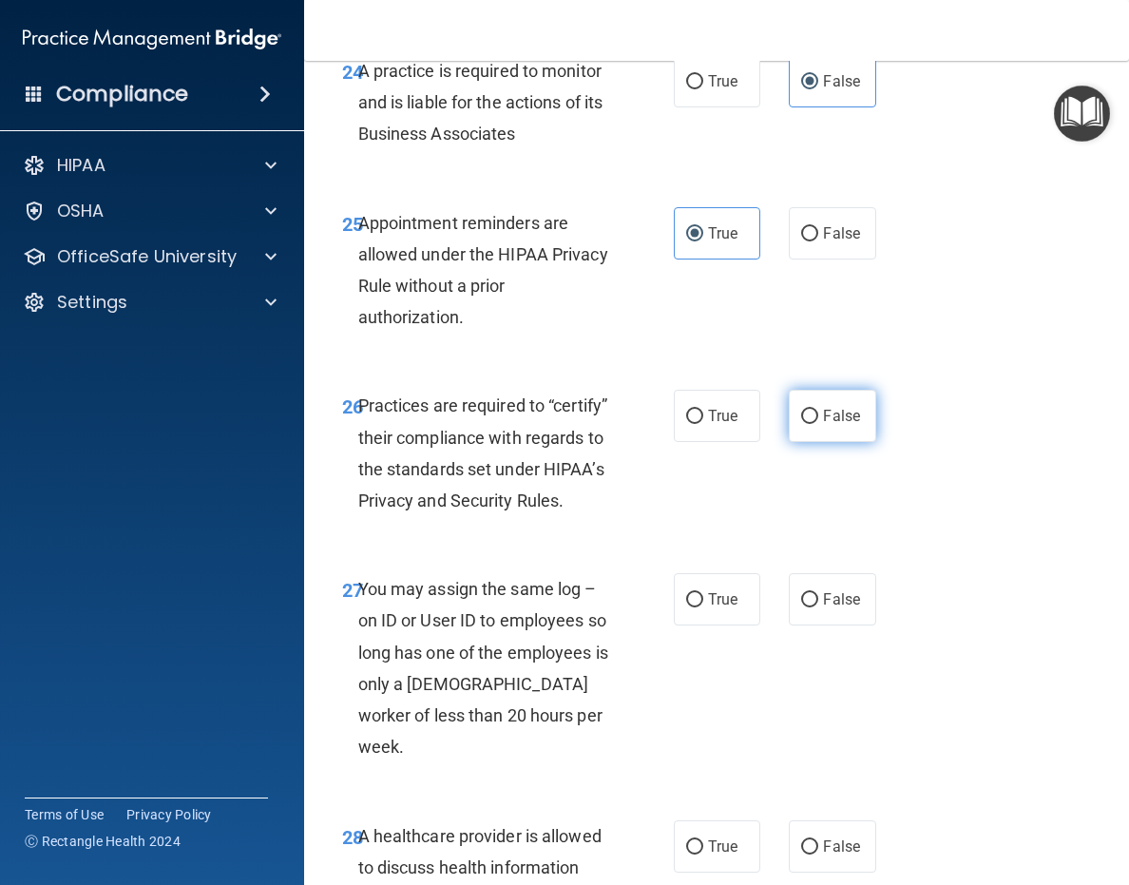
click at [823, 425] on span "False" at bounding box center [841, 416] width 37 height 18
click at [817, 424] on input "False" at bounding box center [809, 417] width 17 height 14
radio input "true"
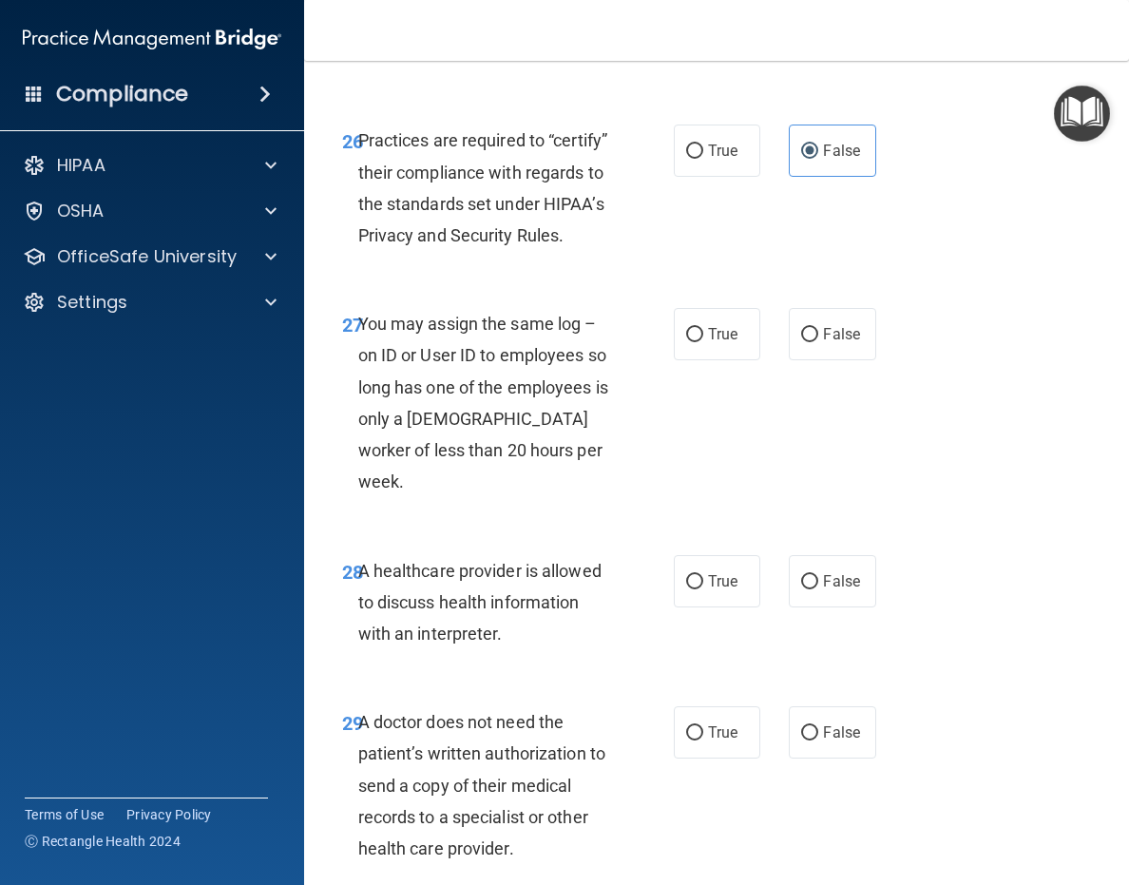
scroll to position [5513, 0]
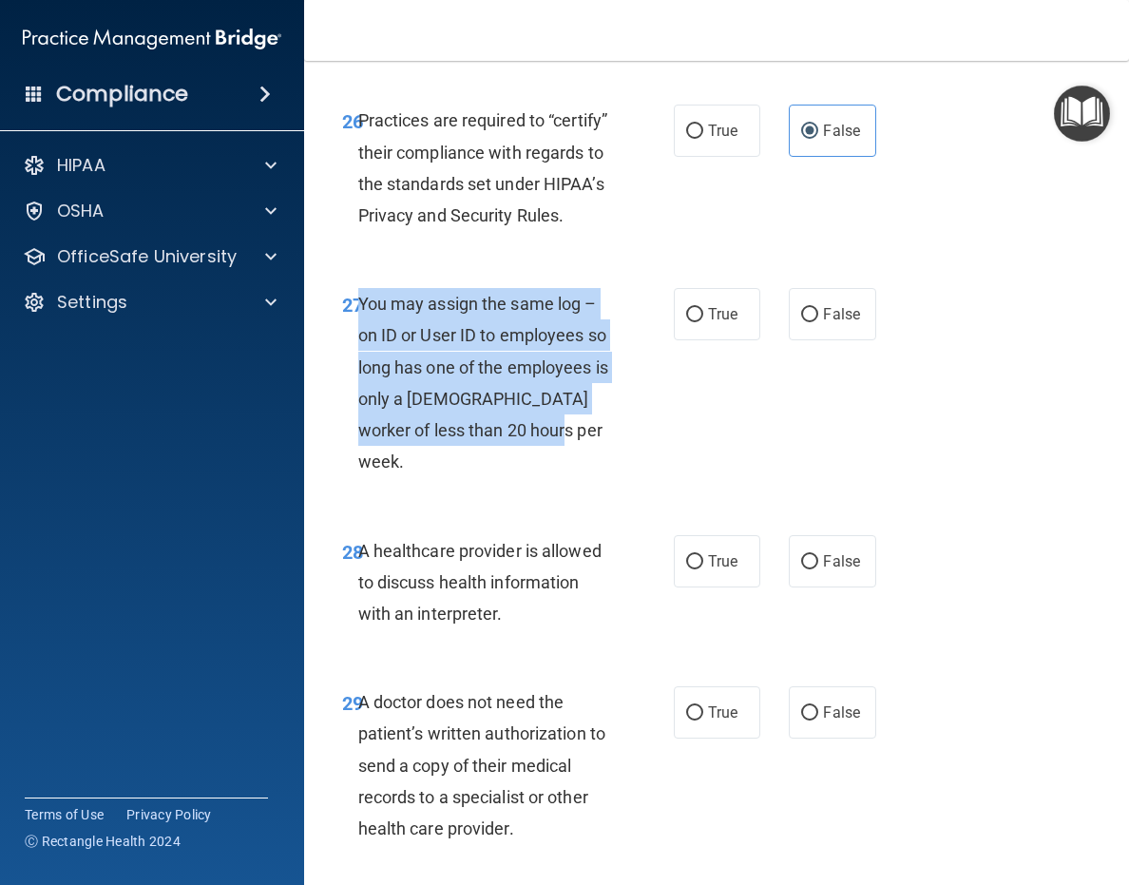
drag, startPoint x: 530, startPoint y: 560, endPoint x: 361, endPoint y: 428, distance: 214.7
click at [361, 428] on span "You may assign the same log – on ID or User ID to employees so long has one of …" at bounding box center [483, 383] width 250 height 178
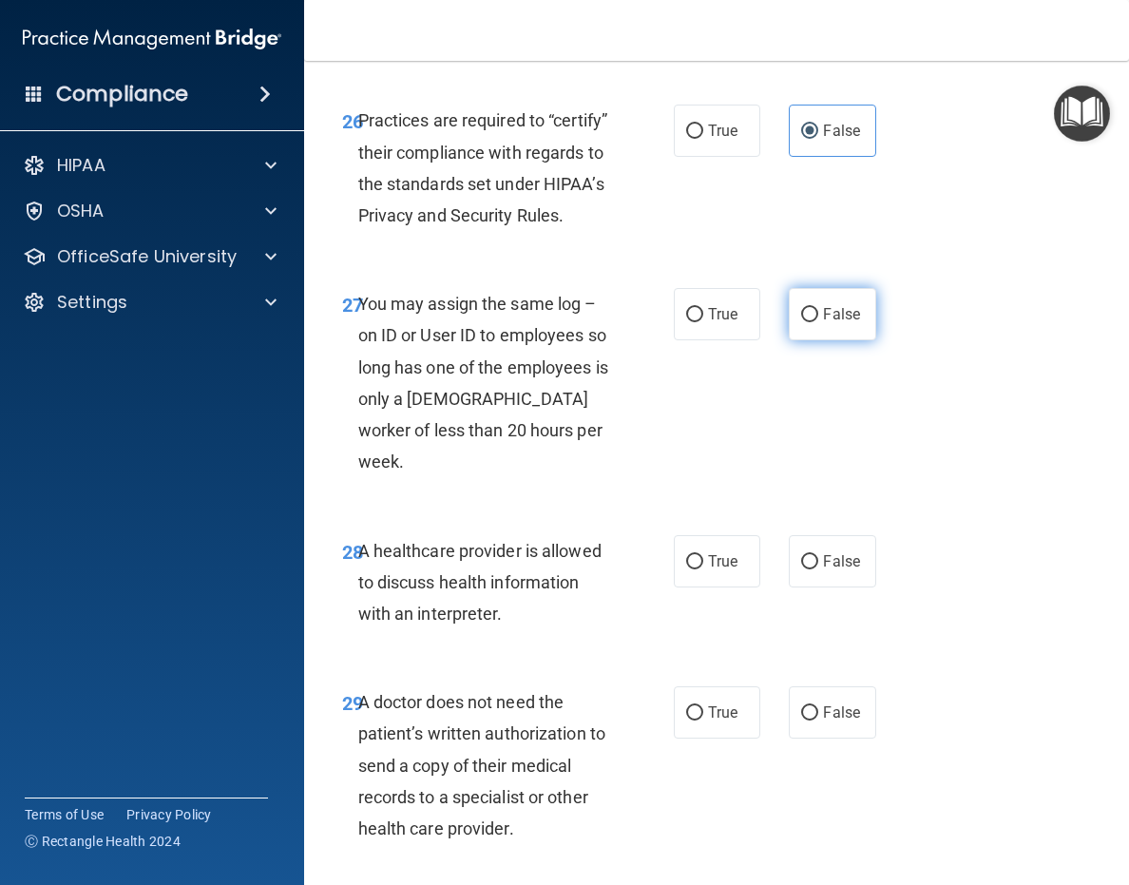
click at [838, 323] on span "False" at bounding box center [841, 314] width 37 height 18
click at [818, 322] on input "False" at bounding box center [809, 315] width 17 height 14
radio input "true"
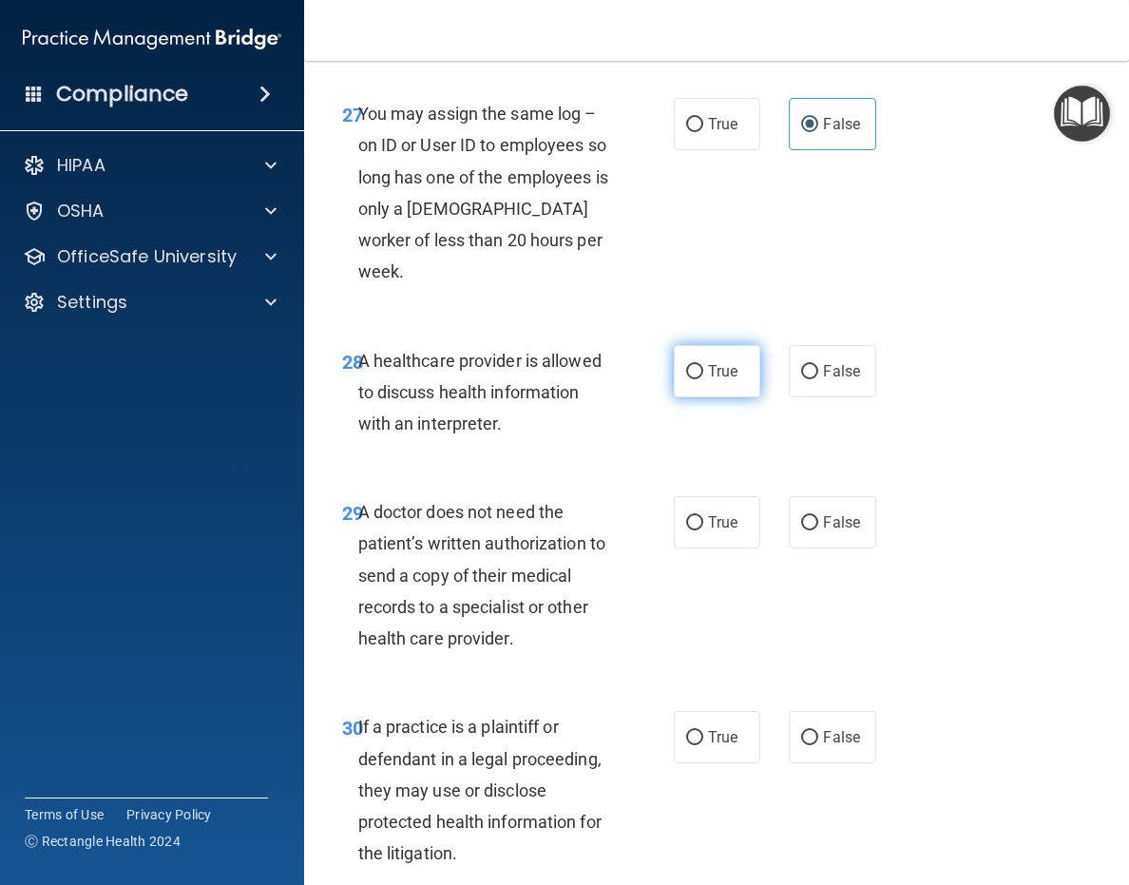
click at [701, 397] on label "True" at bounding box center [717, 371] width 87 height 52
click at [701, 379] on input "True" at bounding box center [694, 372] width 17 height 14
radio input "true"
click at [807, 530] on input "False" at bounding box center [809, 523] width 17 height 14
radio input "true"
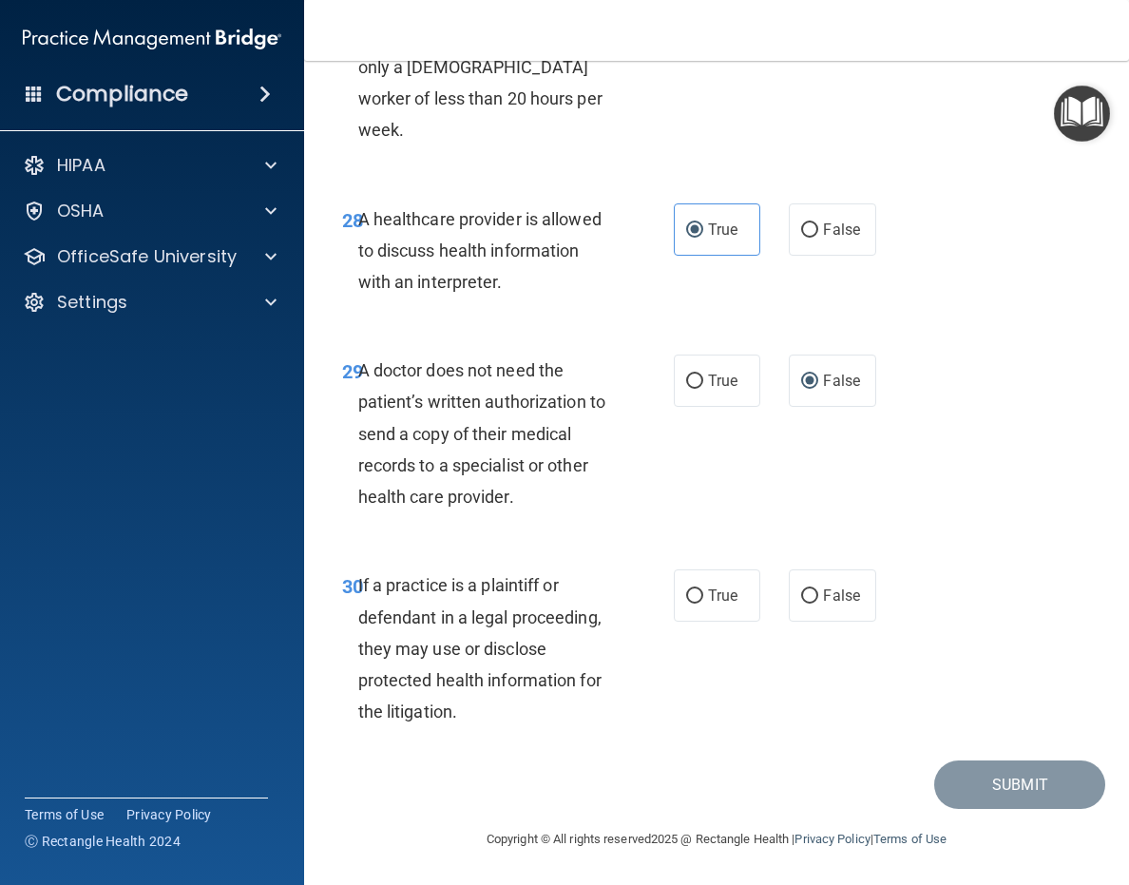
scroll to position [5940, 0]
click at [691, 612] on label "True" at bounding box center [717, 595] width 87 height 52
click at [691, 604] on input "True" at bounding box center [694, 596] width 17 height 14
radio input "true"
click at [985, 786] on button "Submit" at bounding box center [1019, 784] width 171 height 48
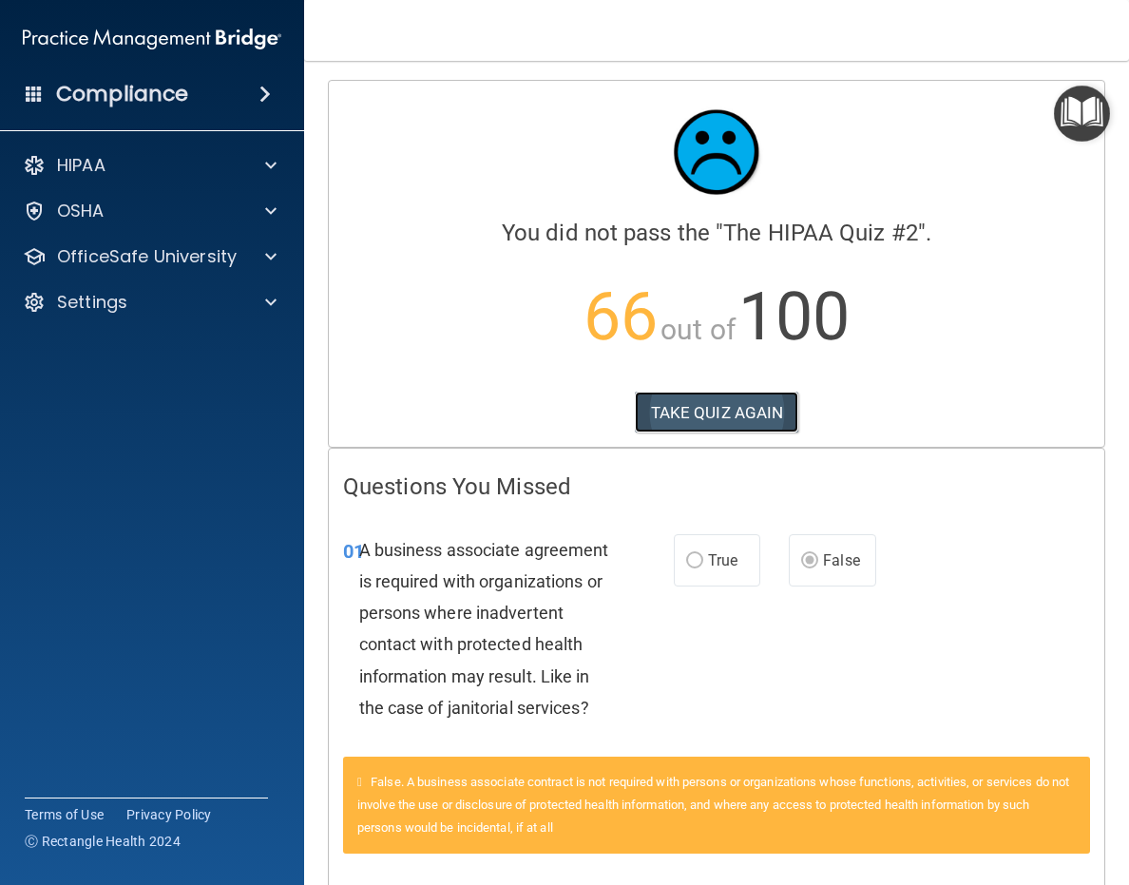
click at [743, 415] on button "TAKE QUIZ AGAIN" at bounding box center [717, 413] width 164 height 42
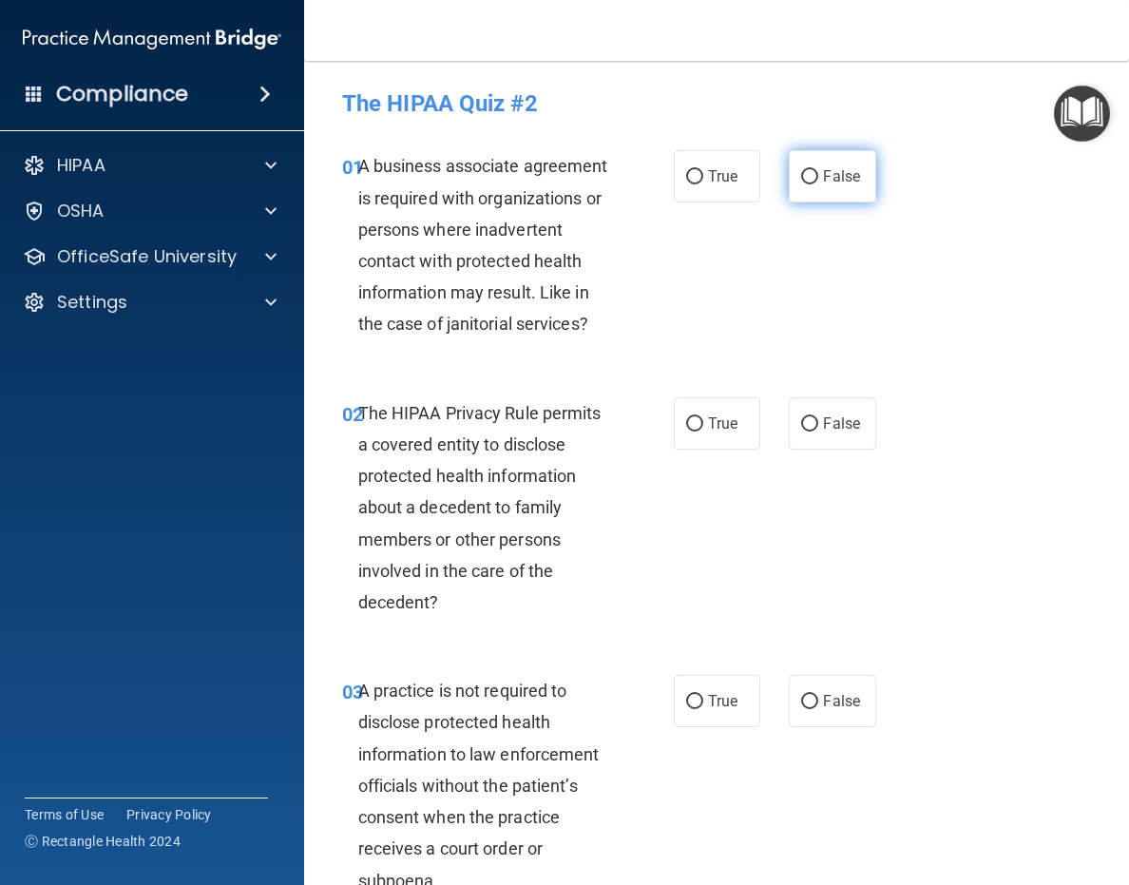
click at [811, 178] on label "False" at bounding box center [832, 176] width 87 height 52
click at [811, 178] on input "False" at bounding box center [809, 177] width 17 height 14
radio input "true"
click at [823, 430] on span "False" at bounding box center [841, 423] width 37 height 18
click at [817, 430] on input "False" at bounding box center [809, 424] width 17 height 14
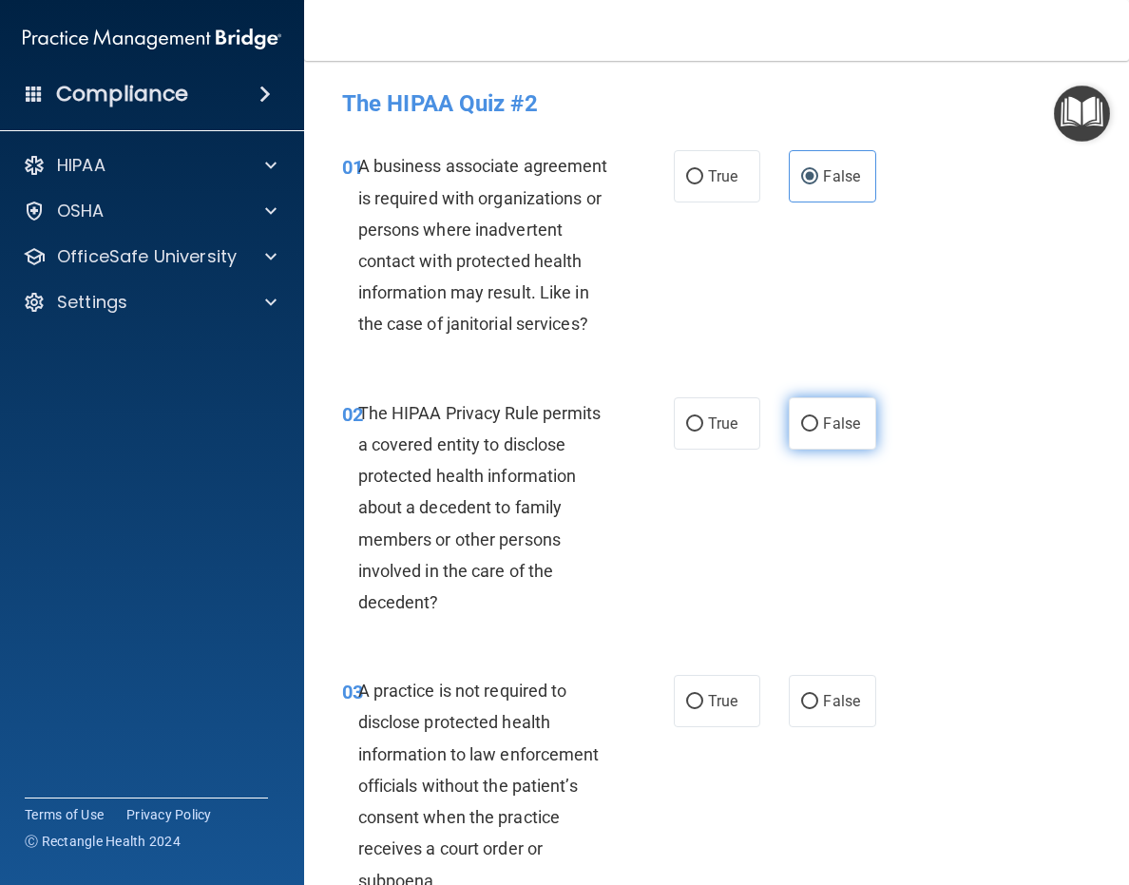
radio input "true"
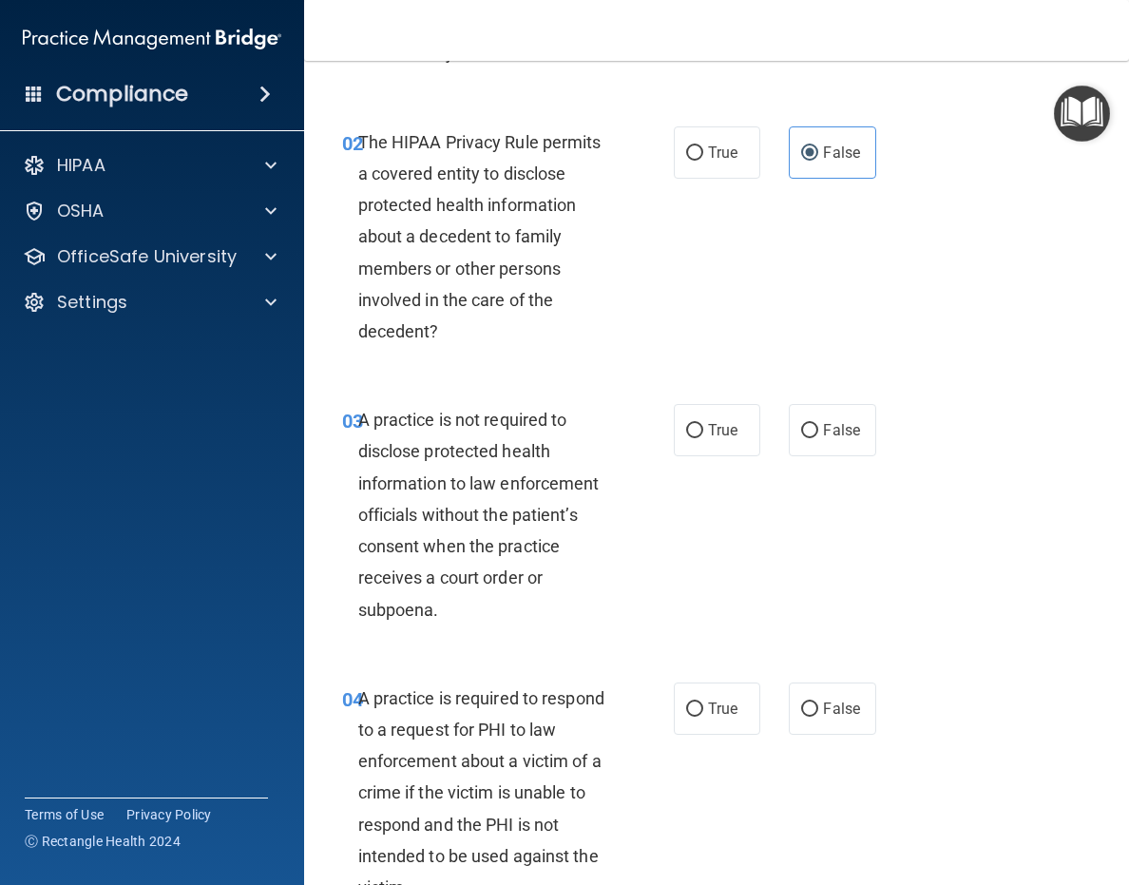
scroll to position [285, 0]
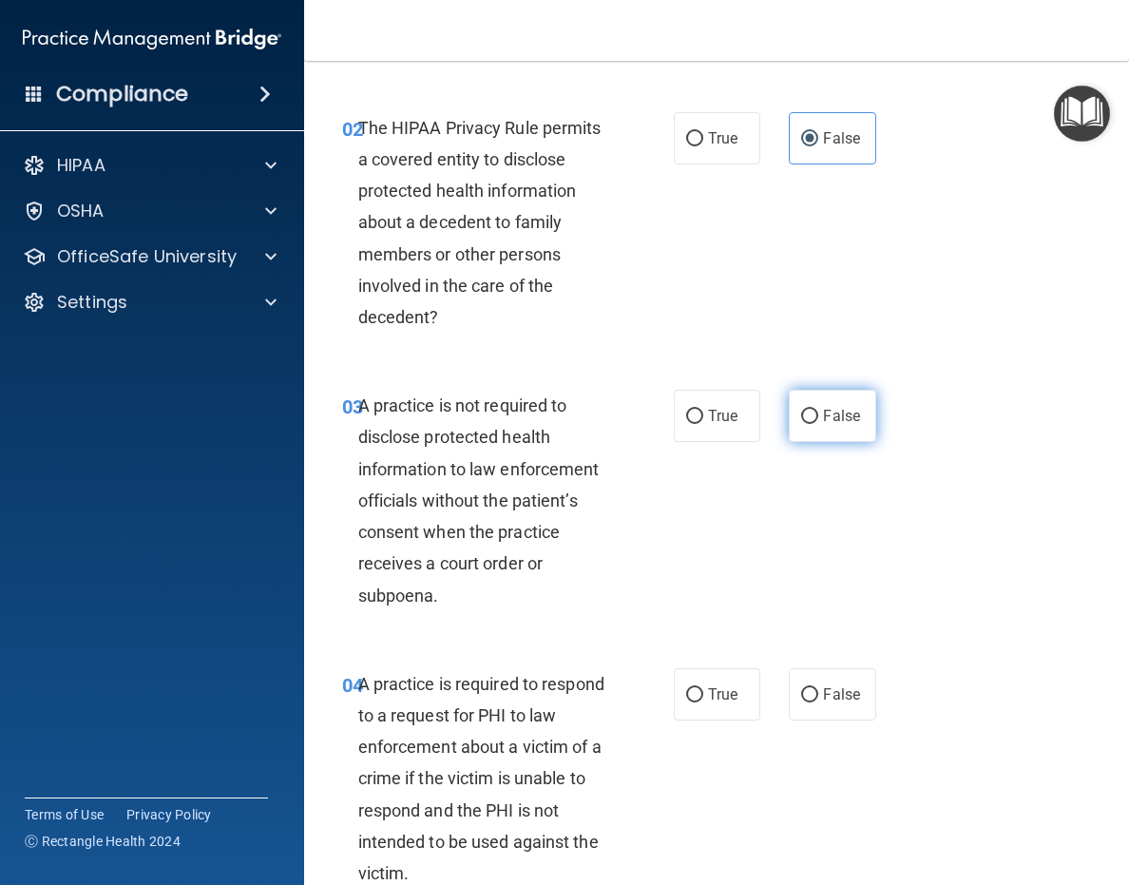
click at [826, 420] on span "False" at bounding box center [841, 416] width 37 height 18
click at [818, 420] on input "False" at bounding box center [809, 417] width 17 height 14
radio input "true"
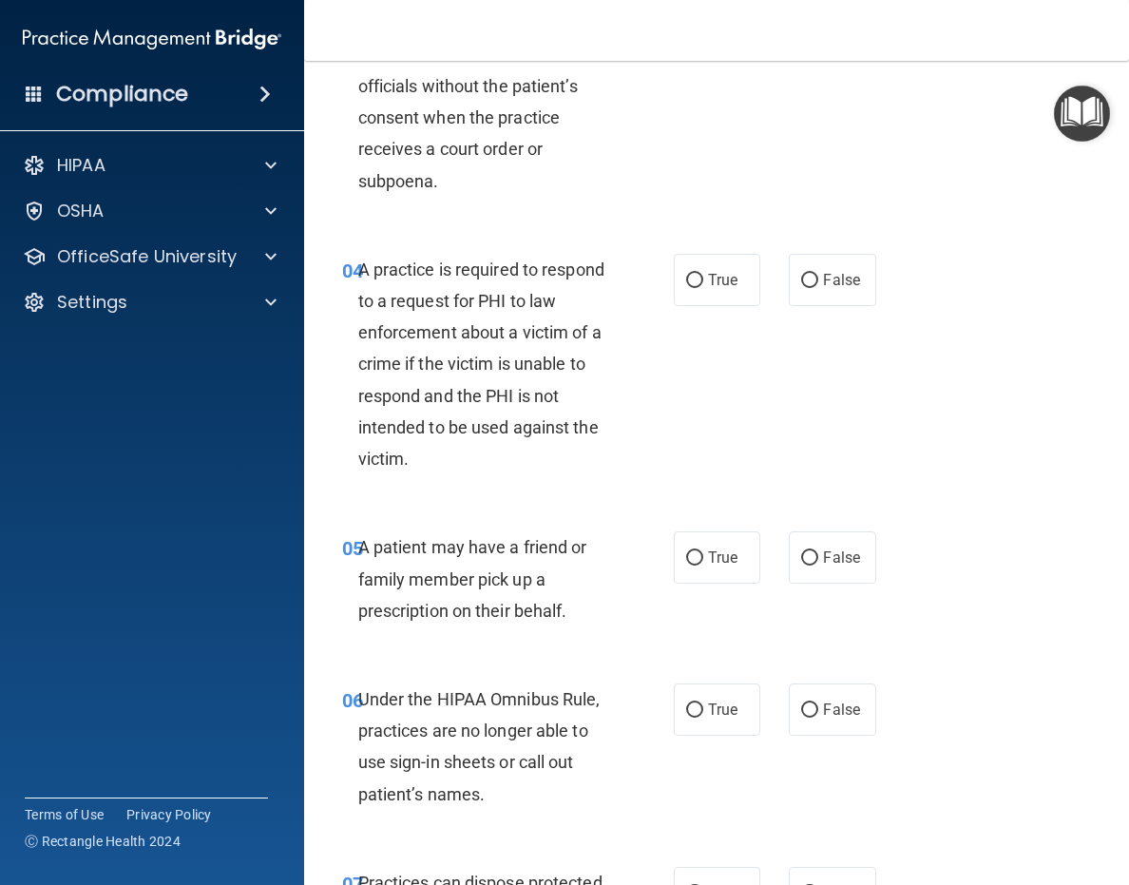
scroll to position [665, 0]
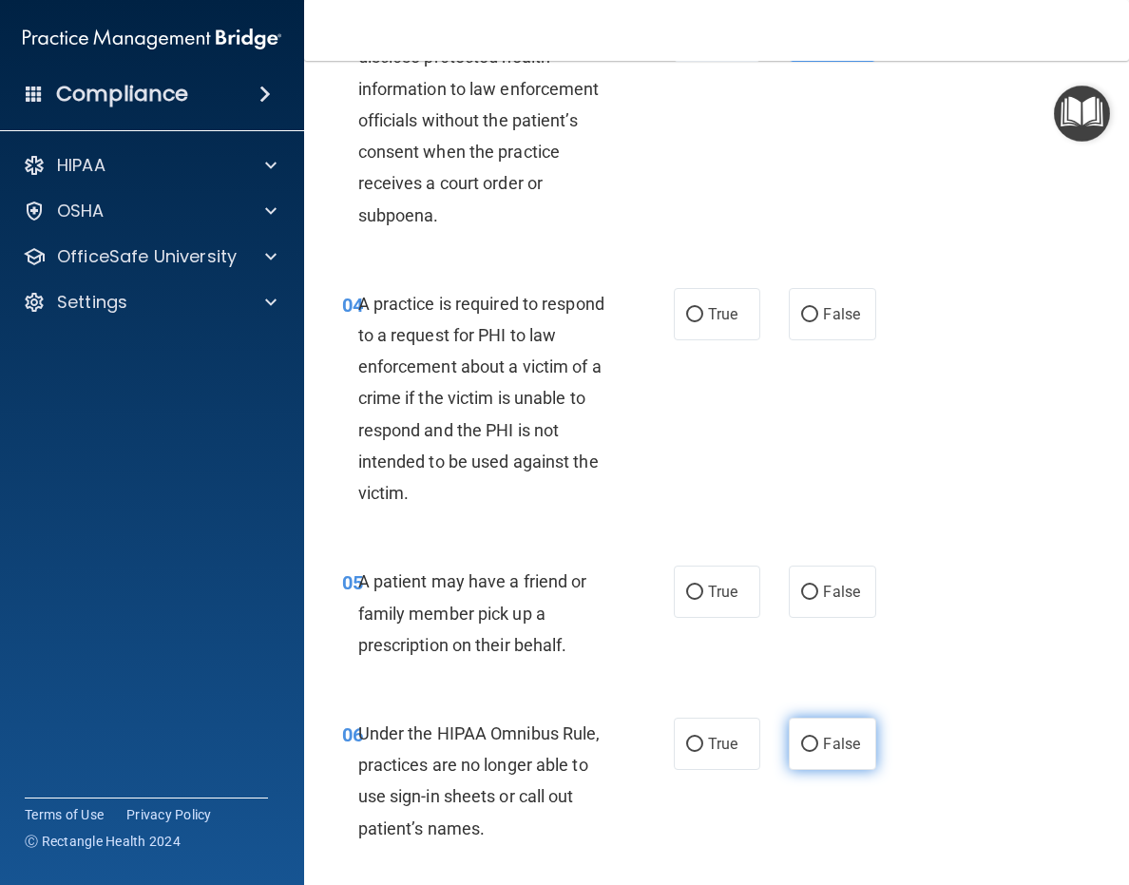
click at [809, 740] on input "False" at bounding box center [809, 745] width 17 height 14
radio input "true"
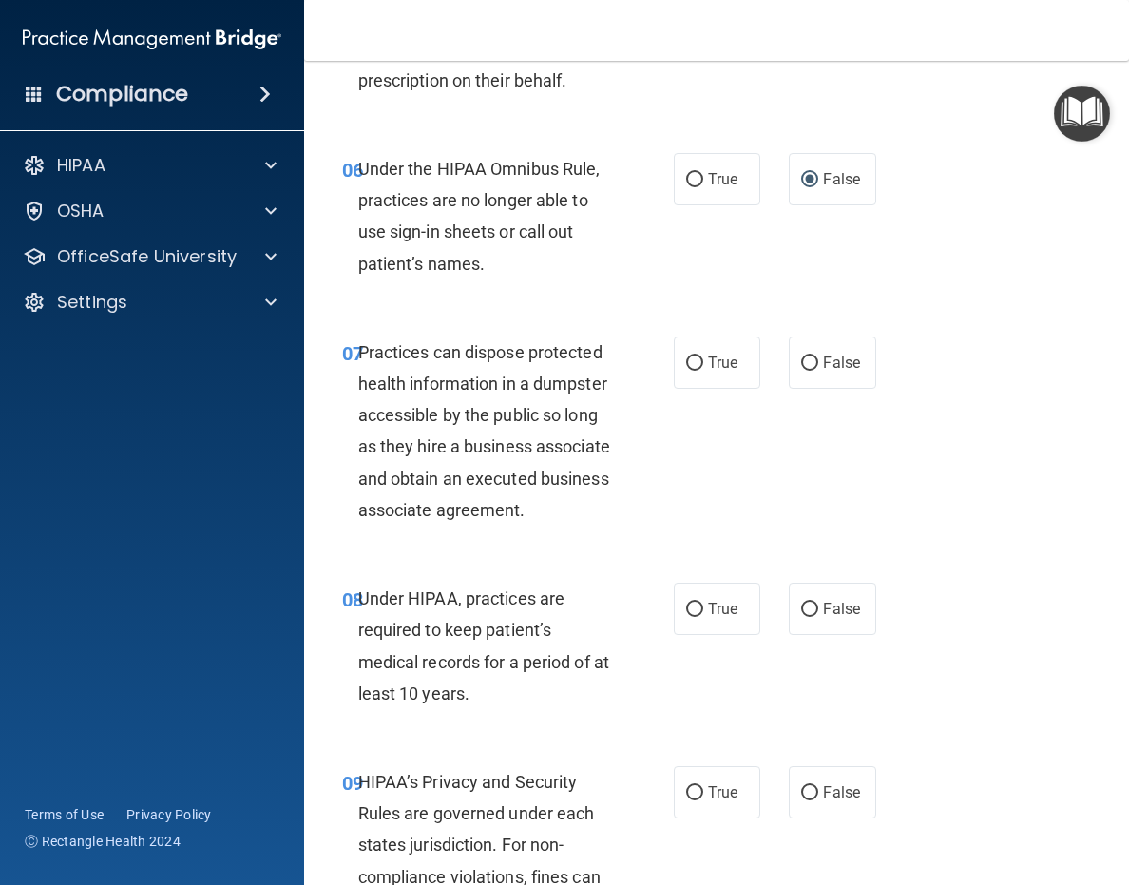
scroll to position [1236, 0]
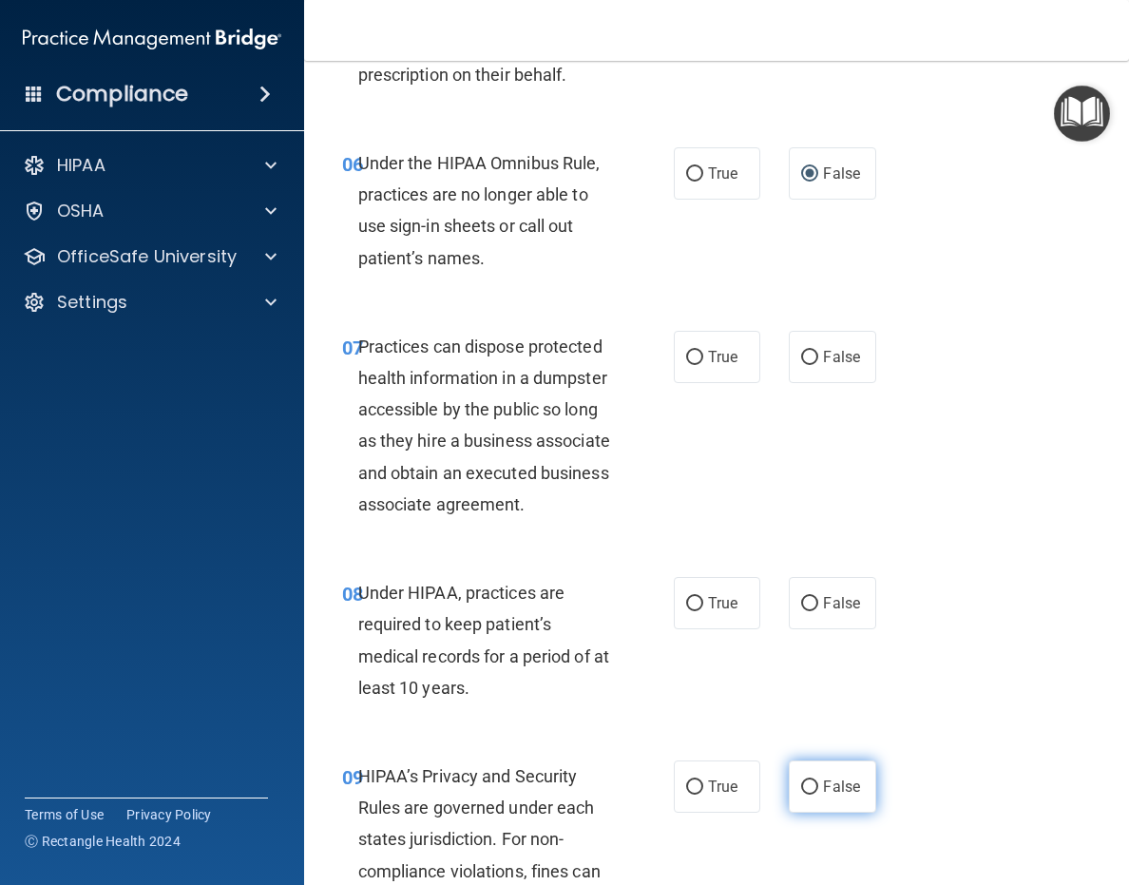
click at [801, 795] on input "False" at bounding box center [809, 787] width 17 height 14
radio input "true"
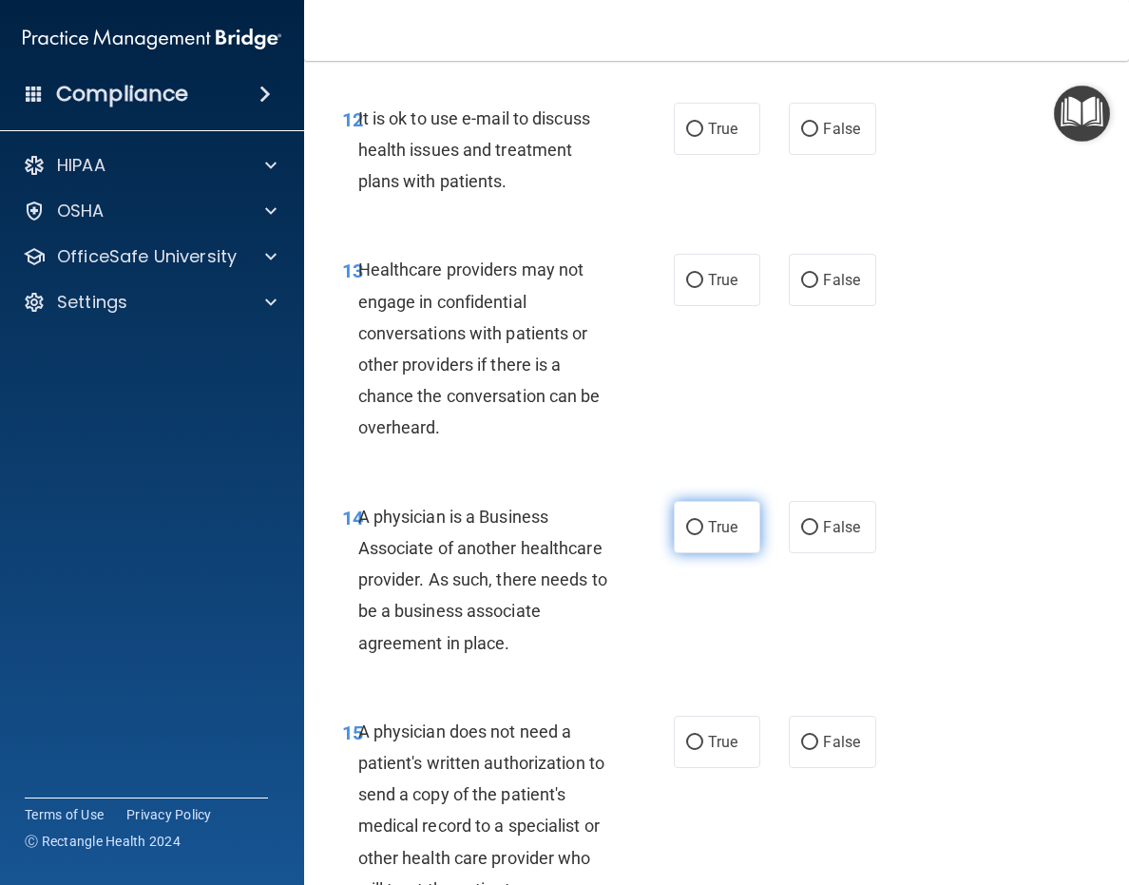
scroll to position [2852, 0]
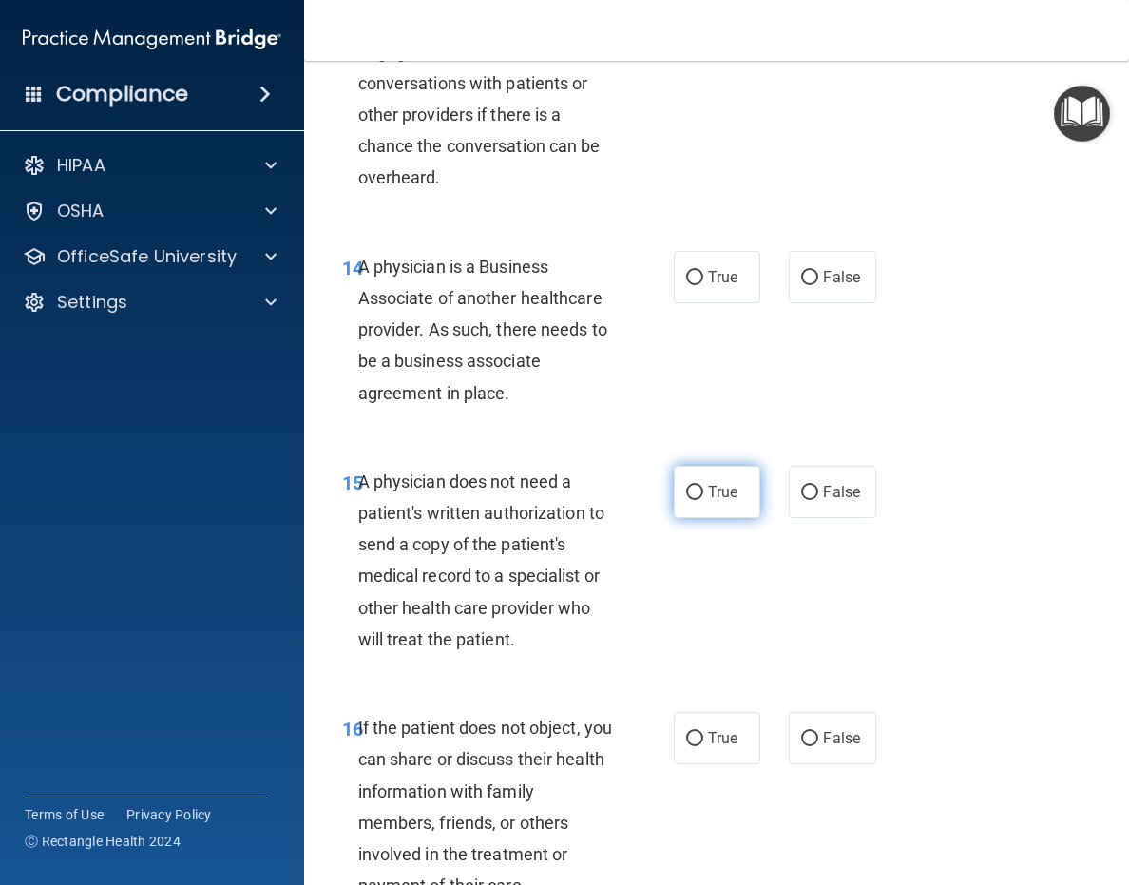
click at [721, 501] on span "True" at bounding box center [722, 492] width 29 height 18
click at [703, 500] on input "True" at bounding box center [694, 493] width 17 height 14
radio input "true"
click at [807, 297] on label "False" at bounding box center [832, 277] width 87 height 52
click at [807, 285] on input "False" at bounding box center [809, 278] width 17 height 14
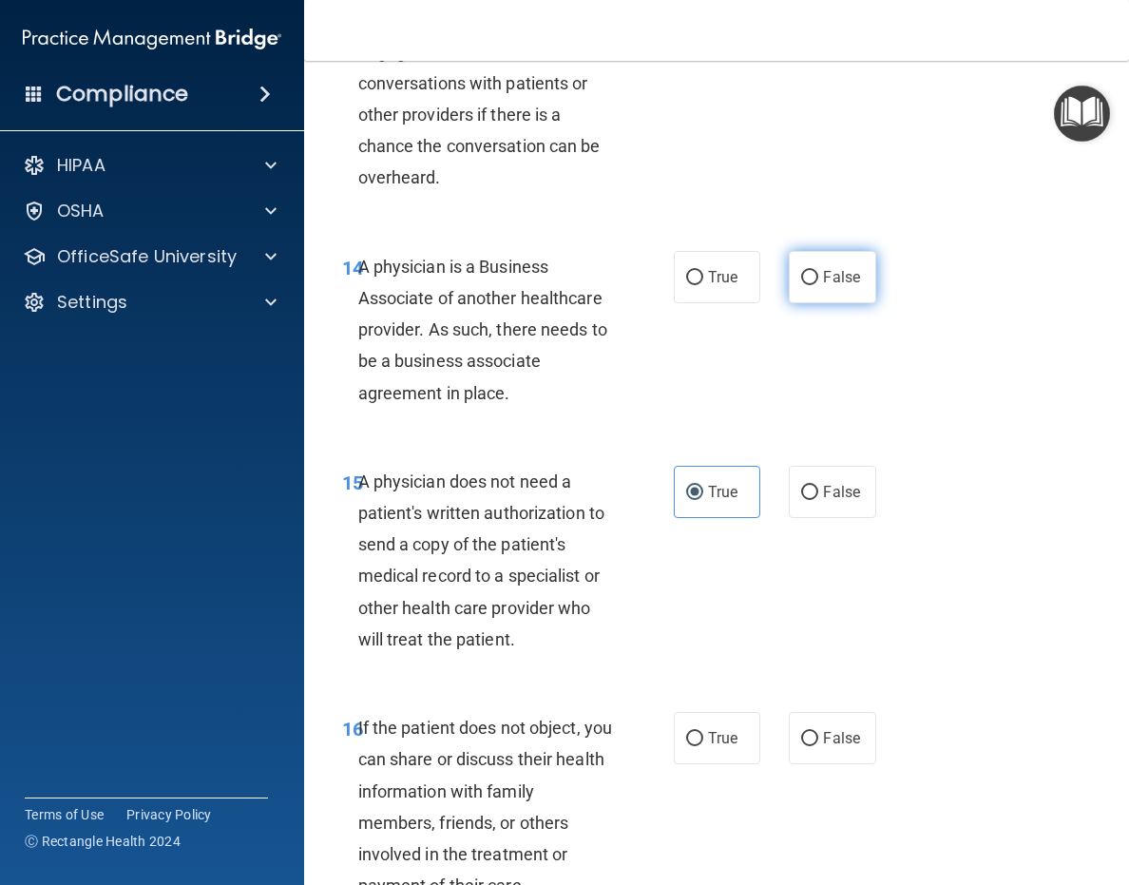
radio input "true"
click at [574, 38] on nav "Toggle navigation [PERSON_NAME] [EMAIL_ADDRESS][DOMAIN_NAME] Manage My Enterpri…" at bounding box center [716, 30] width 825 height 61
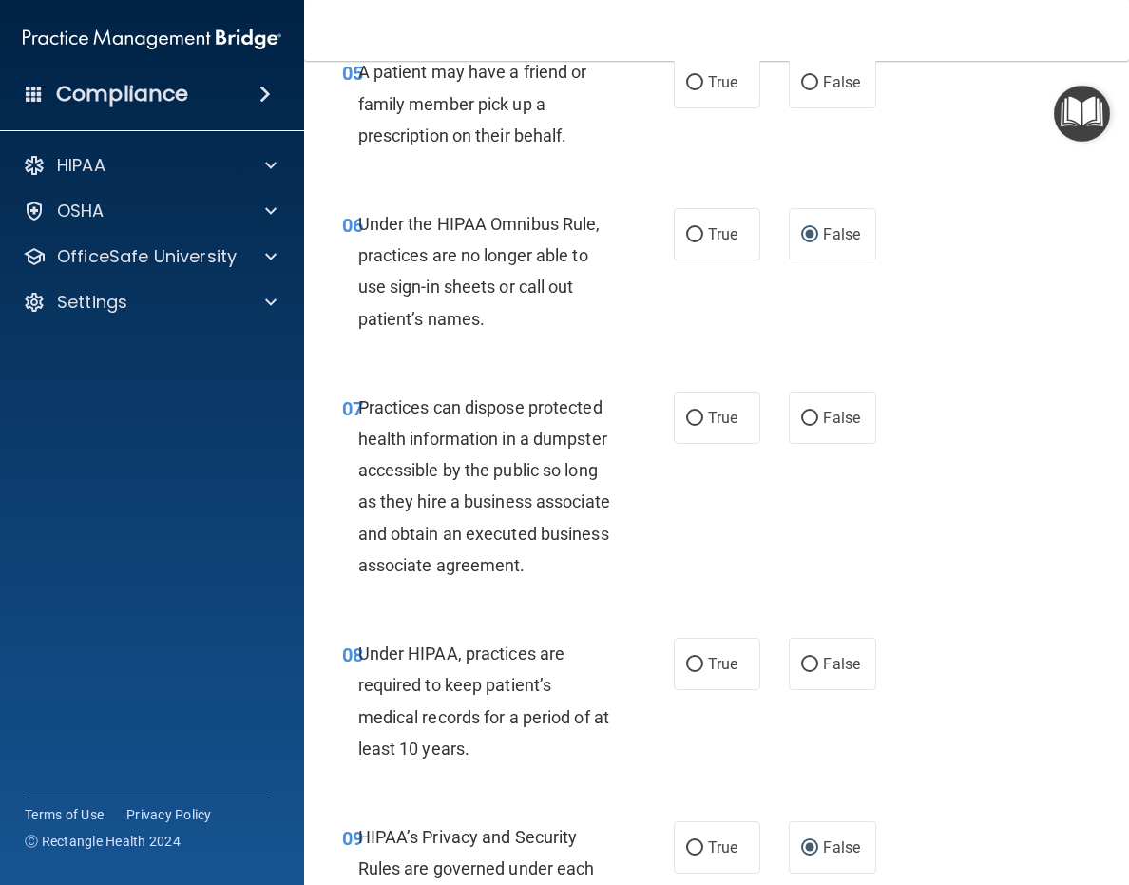
scroll to position [1236, 0]
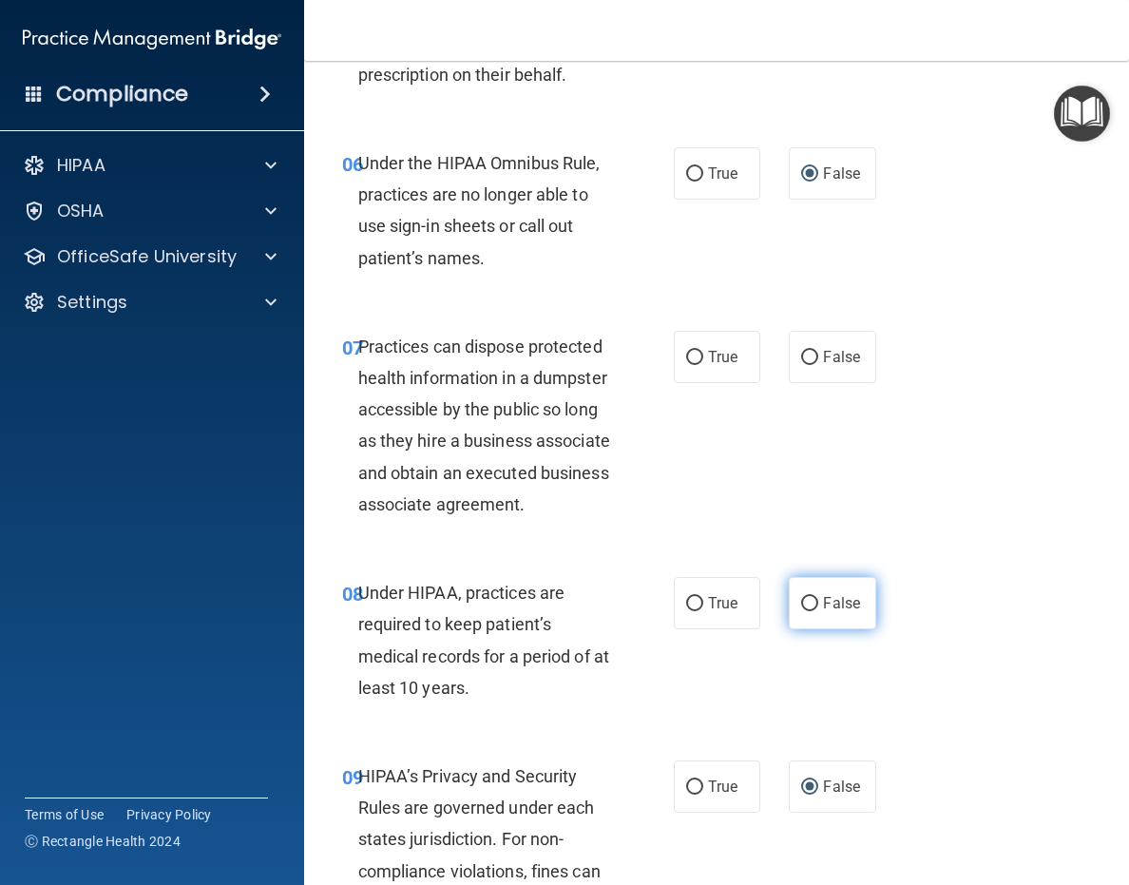
click at [823, 612] on span "False" at bounding box center [841, 603] width 37 height 18
click at [817, 611] on input "False" at bounding box center [809, 604] width 17 height 14
radio input "true"
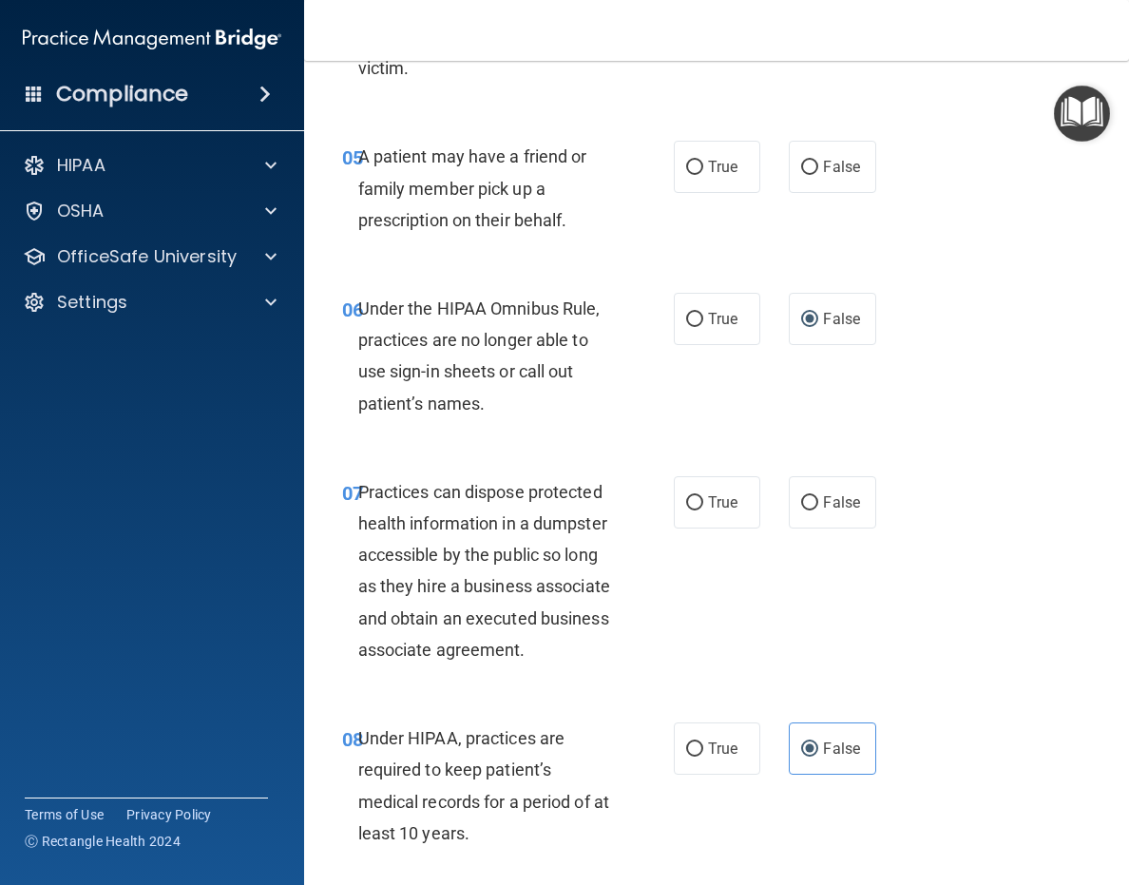
scroll to position [1046, 0]
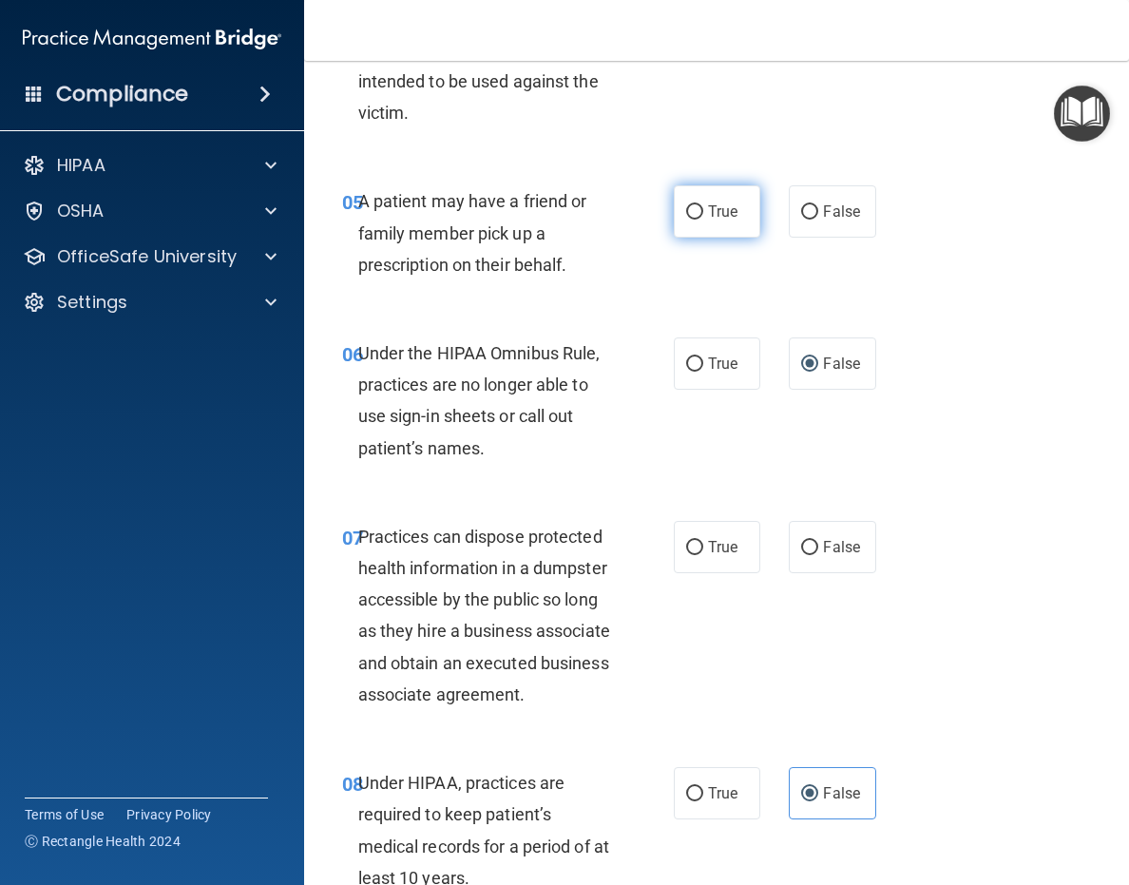
click at [713, 217] on span "True" at bounding box center [722, 211] width 29 height 18
click at [703, 217] on input "True" at bounding box center [694, 212] width 17 height 14
radio input "true"
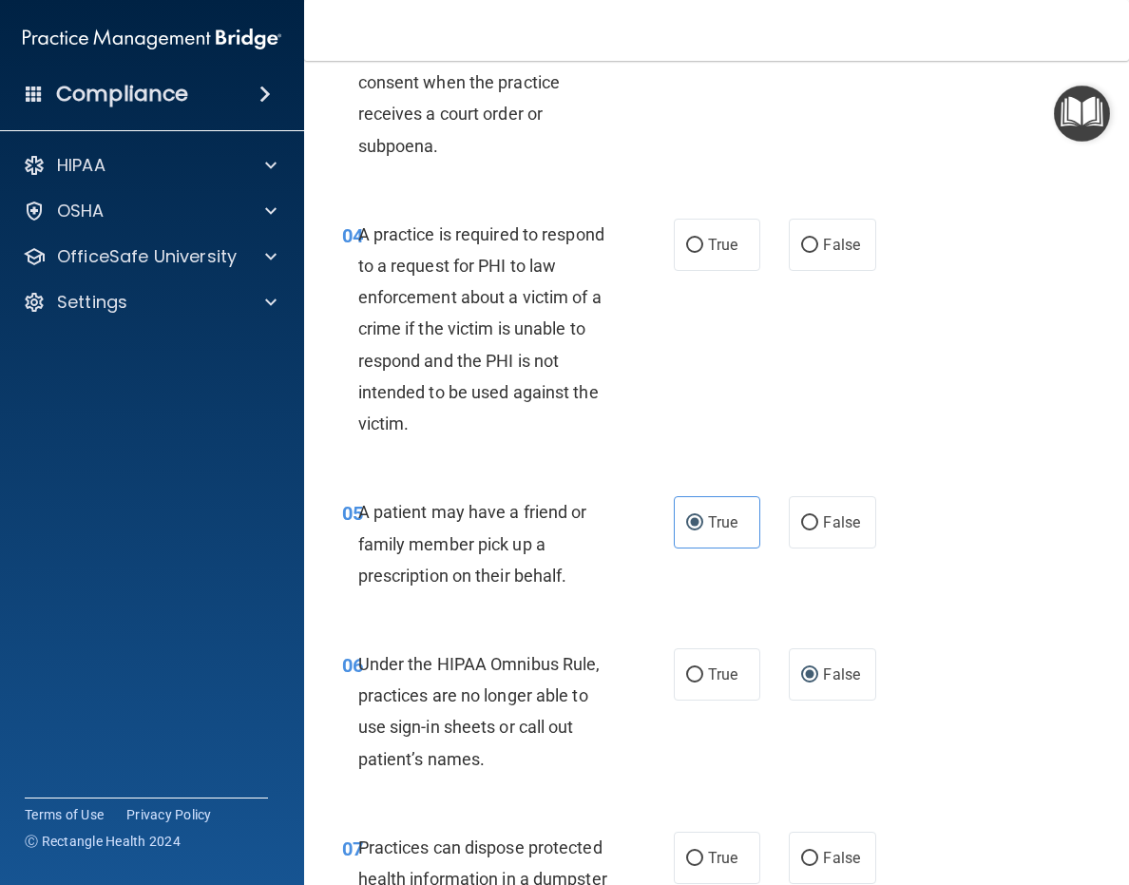
scroll to position [760, 0]
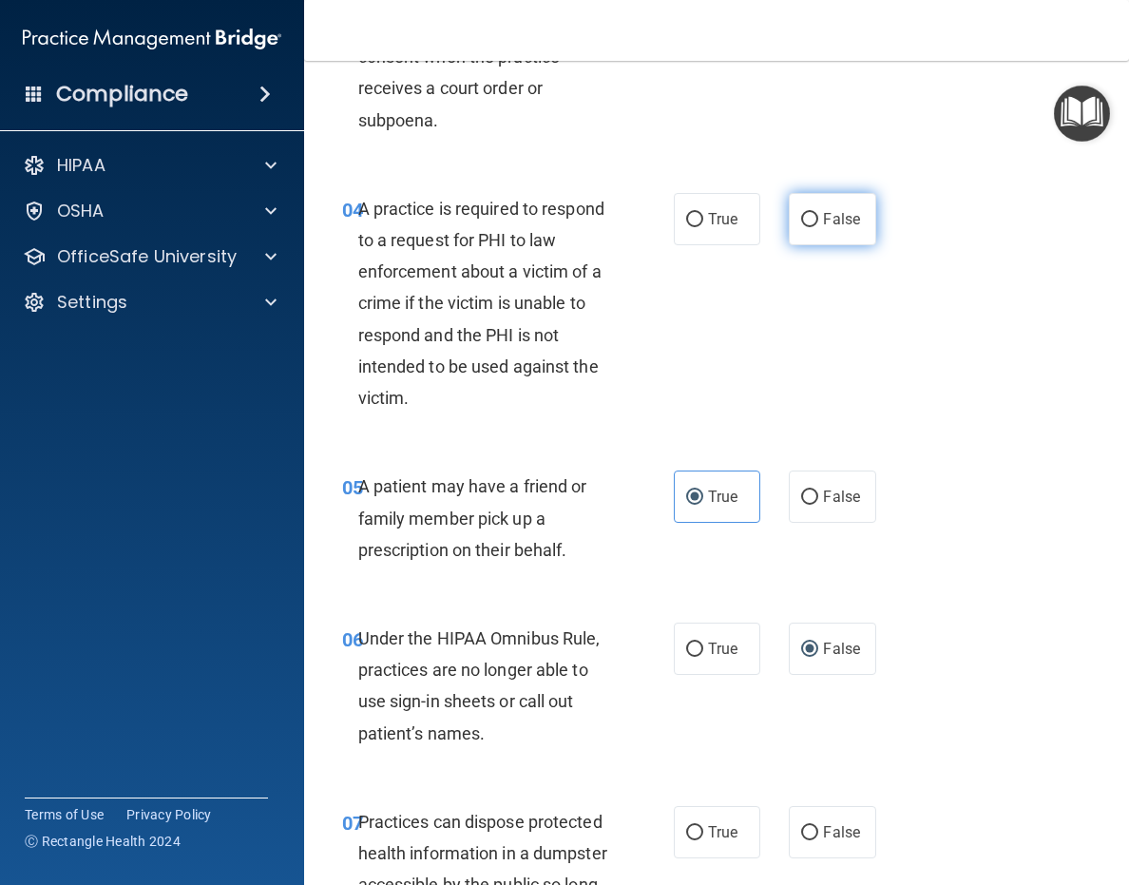
click at [818, 231] on label "False" at bounding box center [832, 219] width 87 height 52
click at [818, 227] on input "False" at bounding box center [809, 220] width 17 height 14
radio input "true"
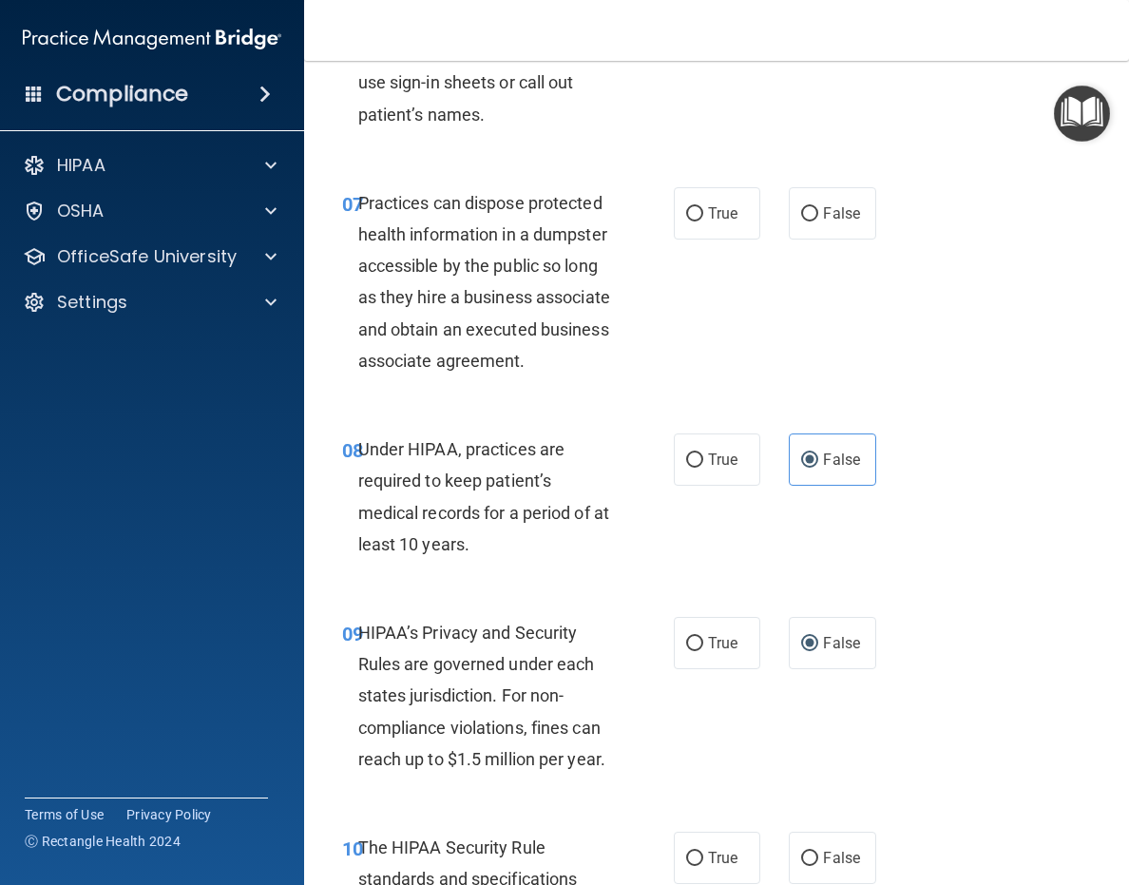
scroll to position [1426, 0]
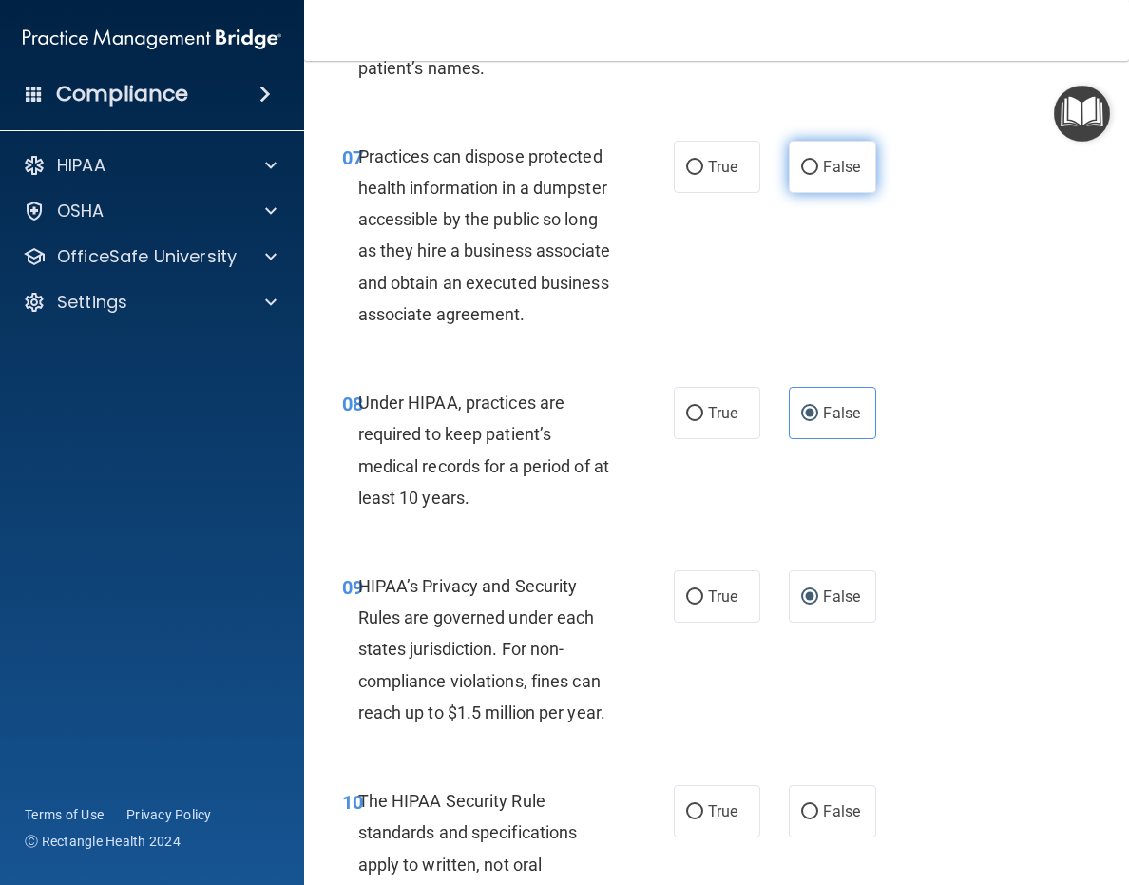
click at [801, 161] on input "False" at bounding box center [809, 168] width 17 height 14
radio input "true"
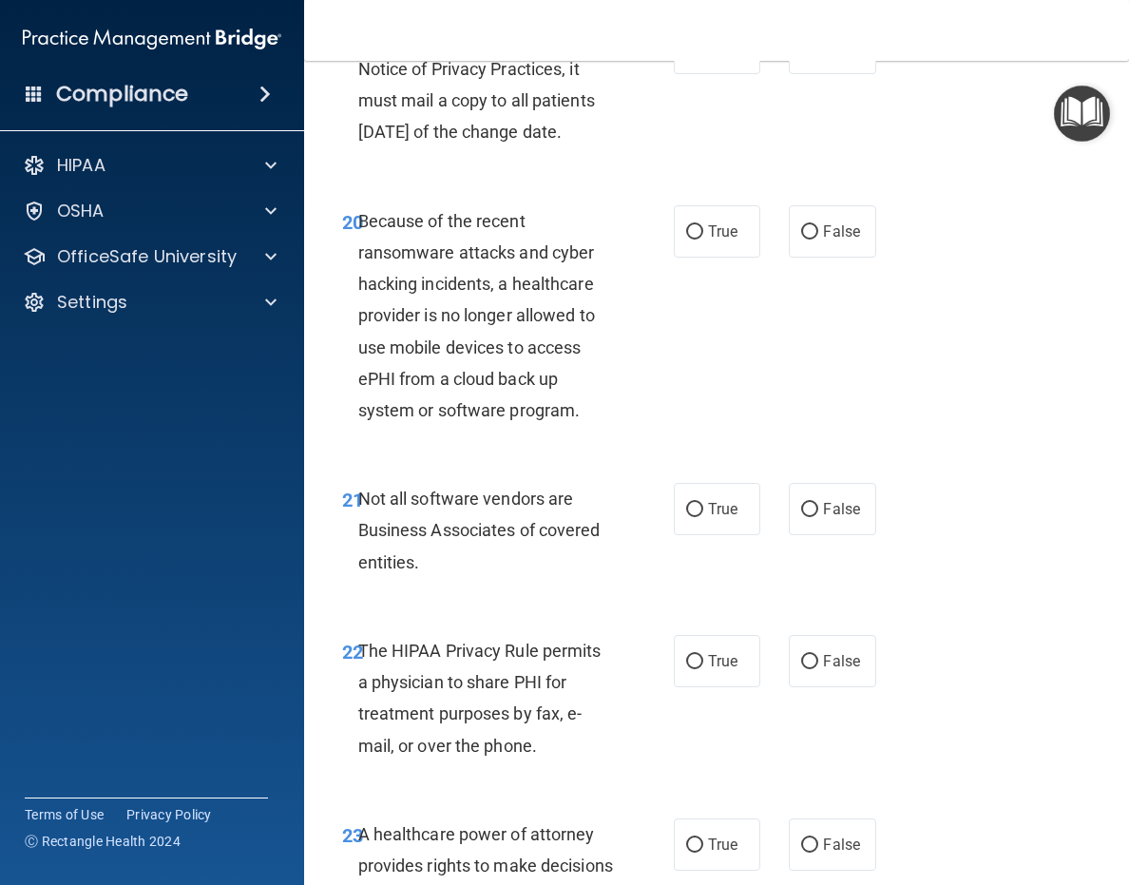
scroll to position [5940, 0]
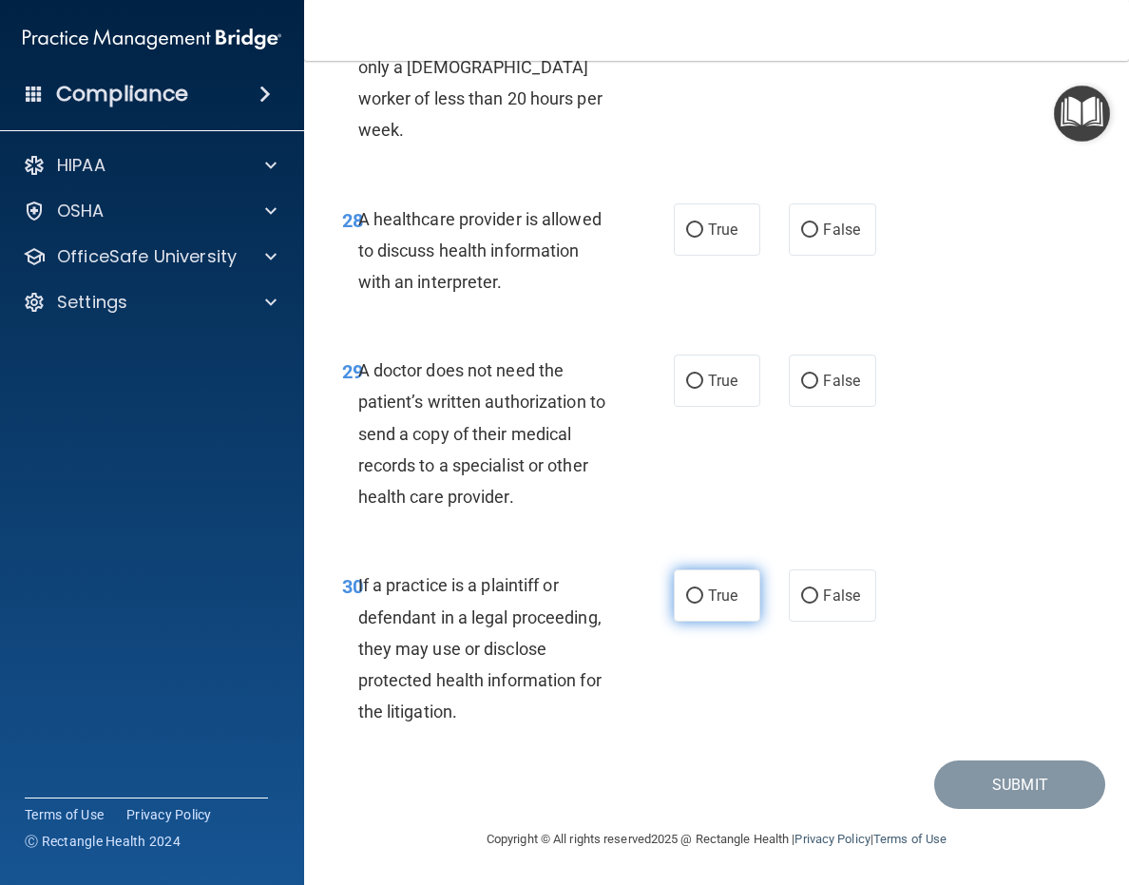
click at [695, 612] on label "True" at bounding box center [717, 595] width 87 height 52
click at [695, 604] on input "True" at bounding box center [694, 596] width 17 height 14
radio input "true"
click at [773, 433] on div "29 A doctor does not need the patient’s written authorization to send a copy of…" at bounding box center [717, 438] width 778 height 215
click at [702, 370] on label "True" at bounding box center [717, 381] width 87 height 52
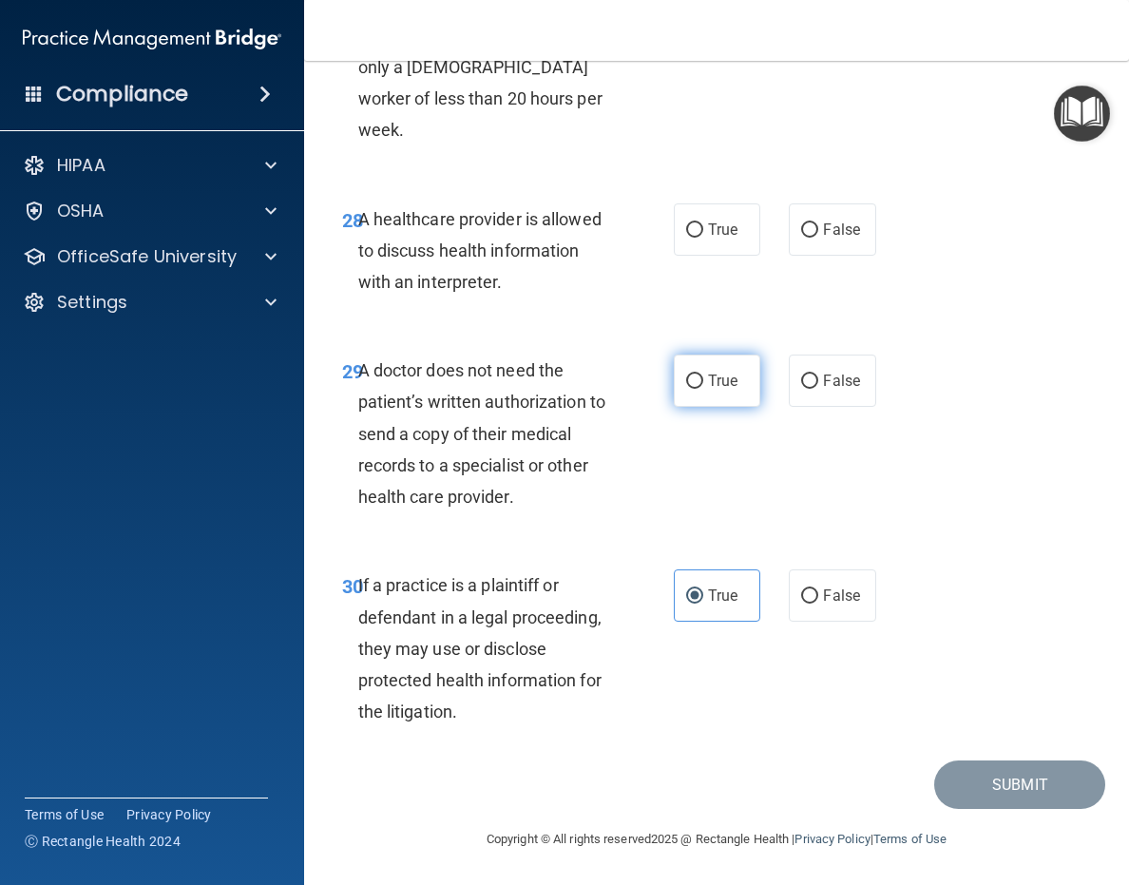
click at [702, 375] on input "True" at bounding box center [694, 382] width 17 height 14
radio input "true"
click at [804, 251] on label "False" at bounding box center [832, 229] width 87 height 52
click at [804, 238] on input "False" at bounding box center [809, 230] width 17 height 14
radio input "true"
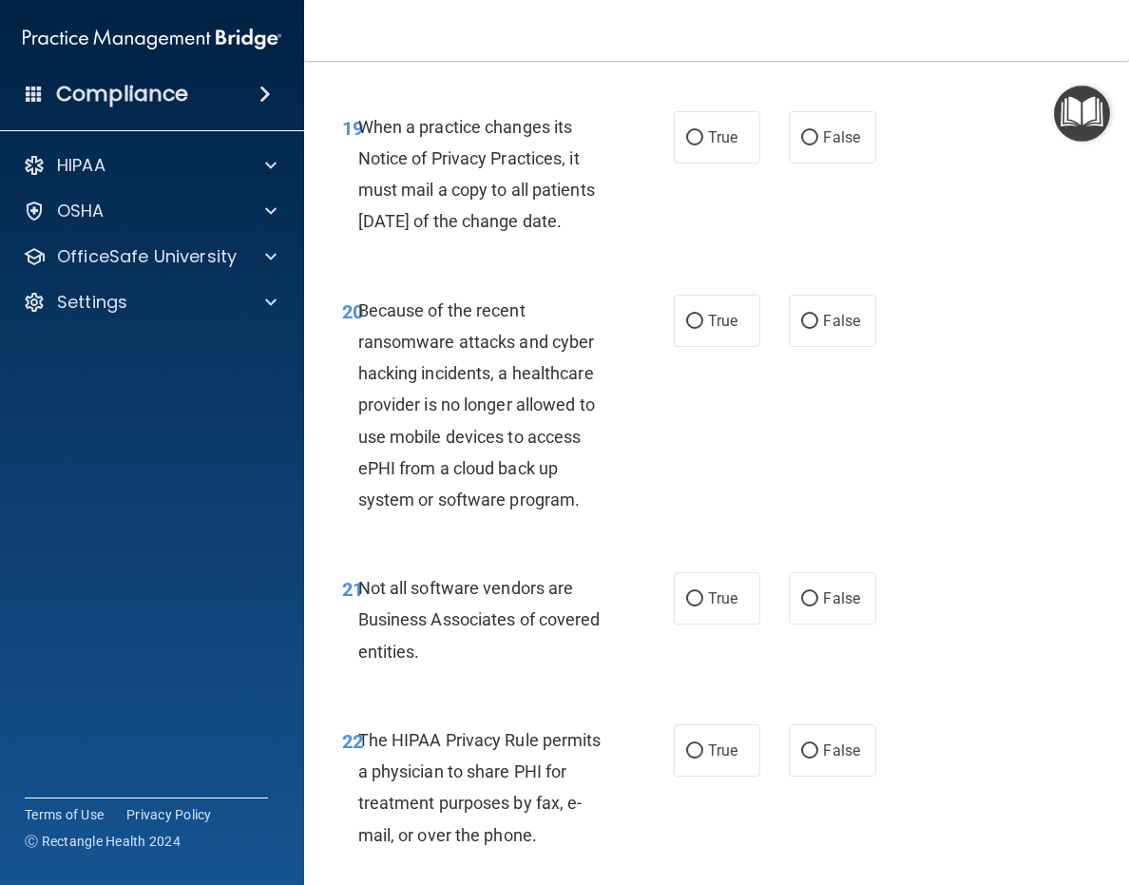
scroll to position [4134, 0]
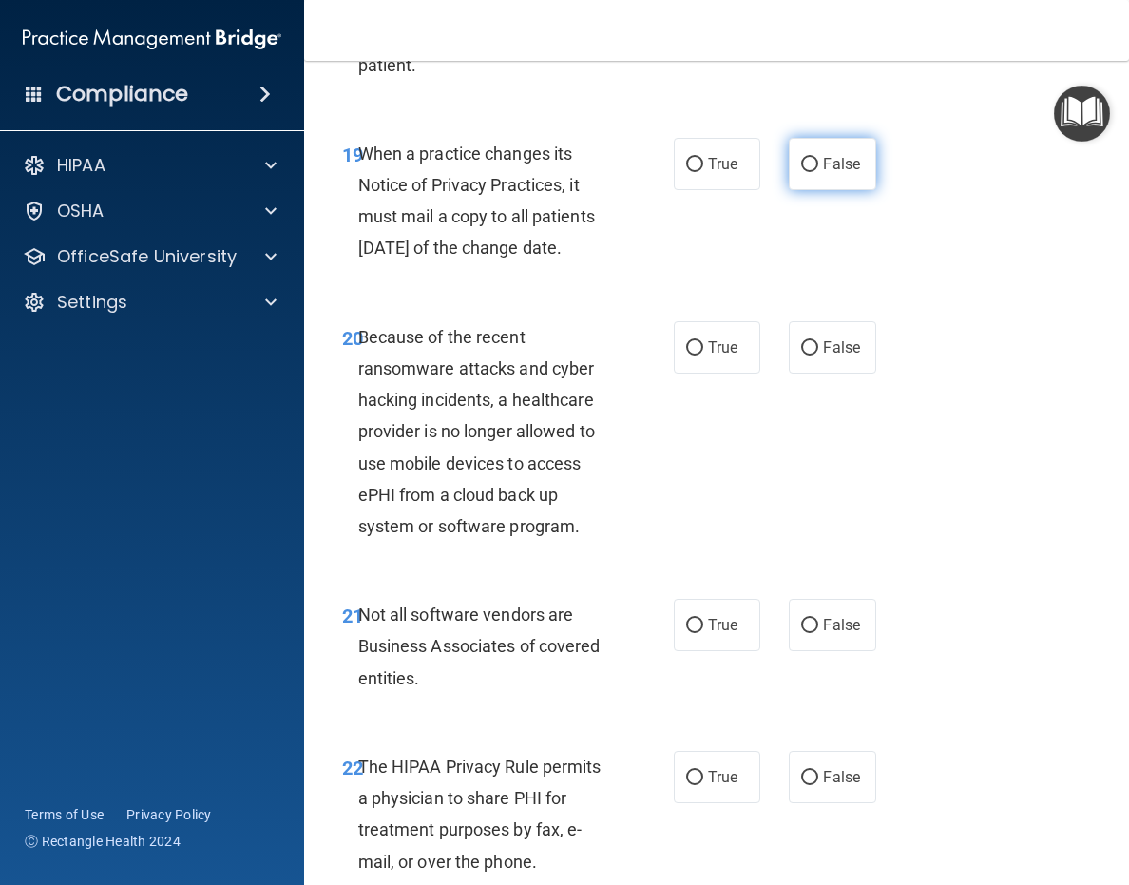
click at [862, 190] on label "False" at bounding box center [832, 164] width 87 height 52
click at [818, 172] on input "False" at bounding box center [809, 165] width 17 height 14
radio input "true"
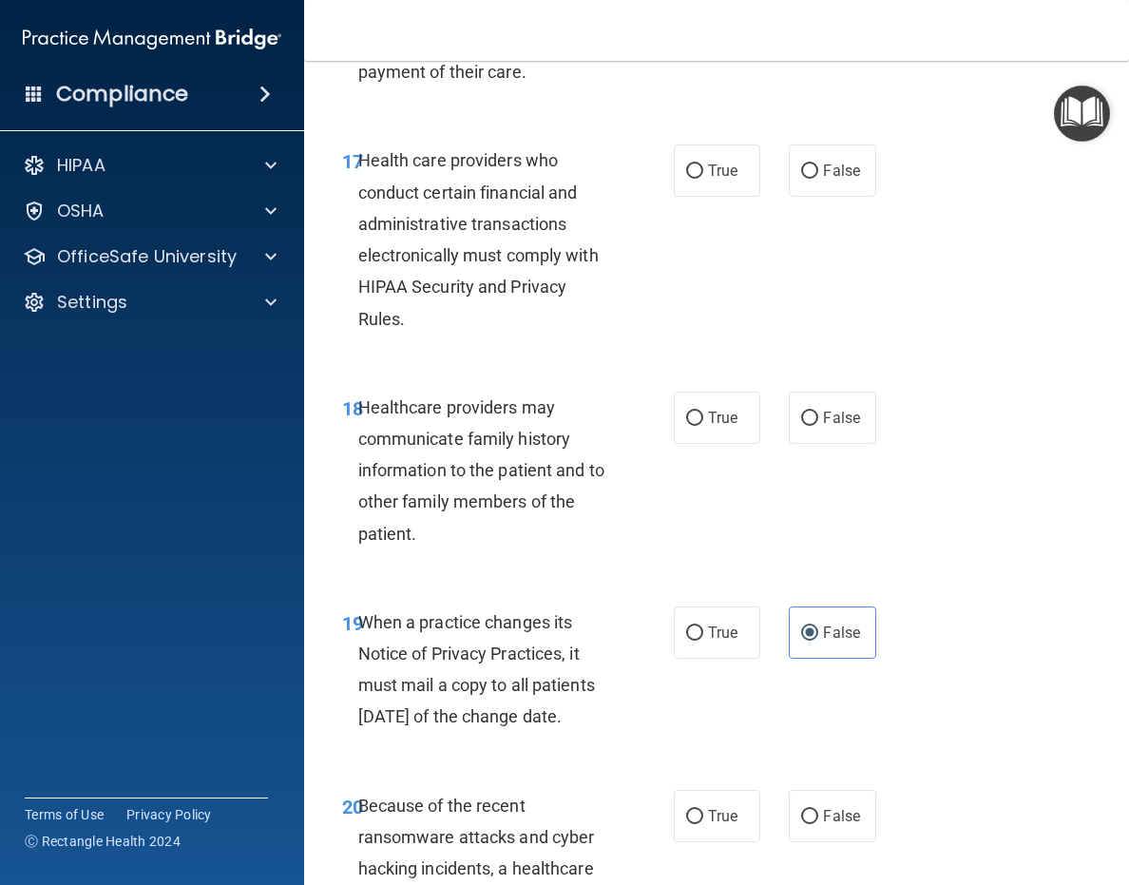
scroll to position [3659, 0]
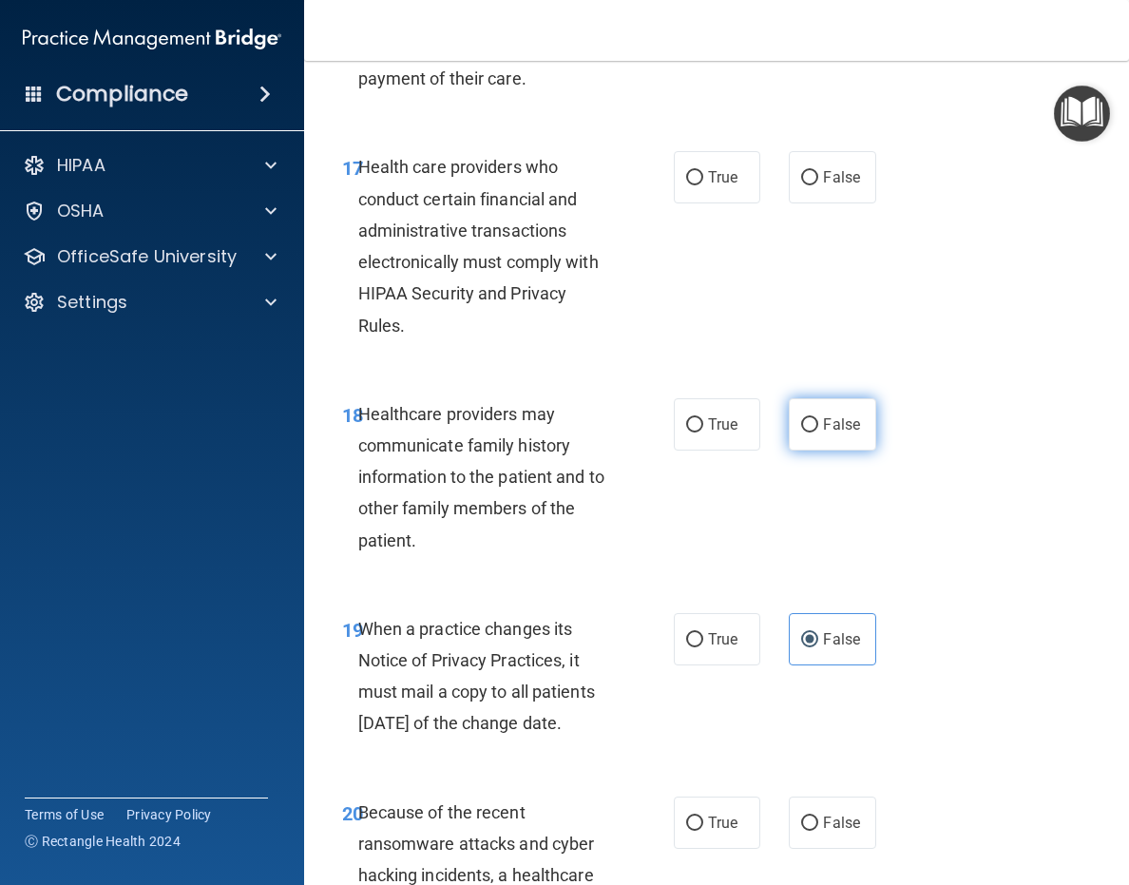
click at [823, 433] on span "False" at bounding box center [841, 424] width 37 height 18
click at [816, 433] on input "False" at bounding box center [809, 425] width 17 height 14
radio input "true"
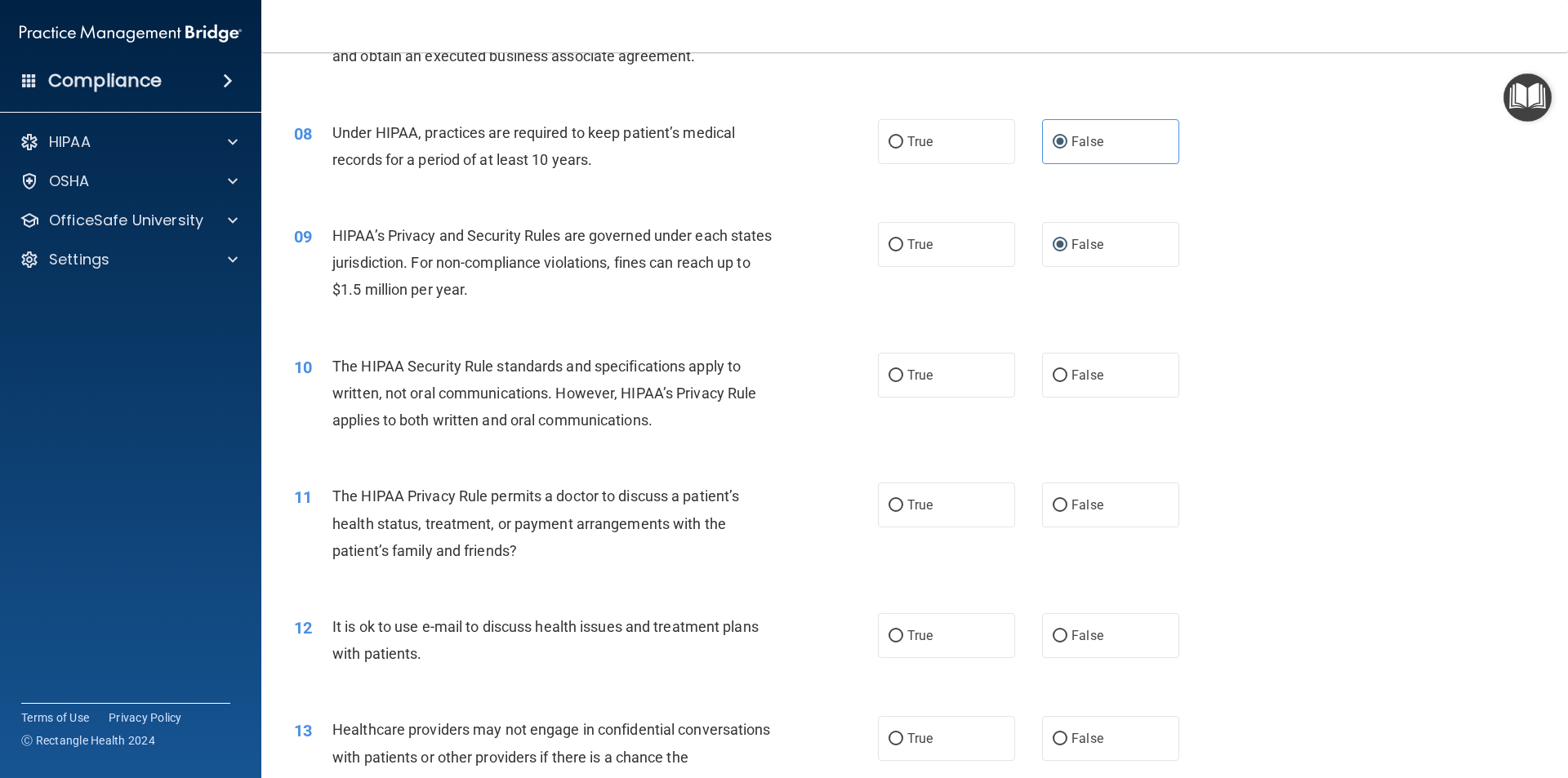
scroll to position [980, 0]
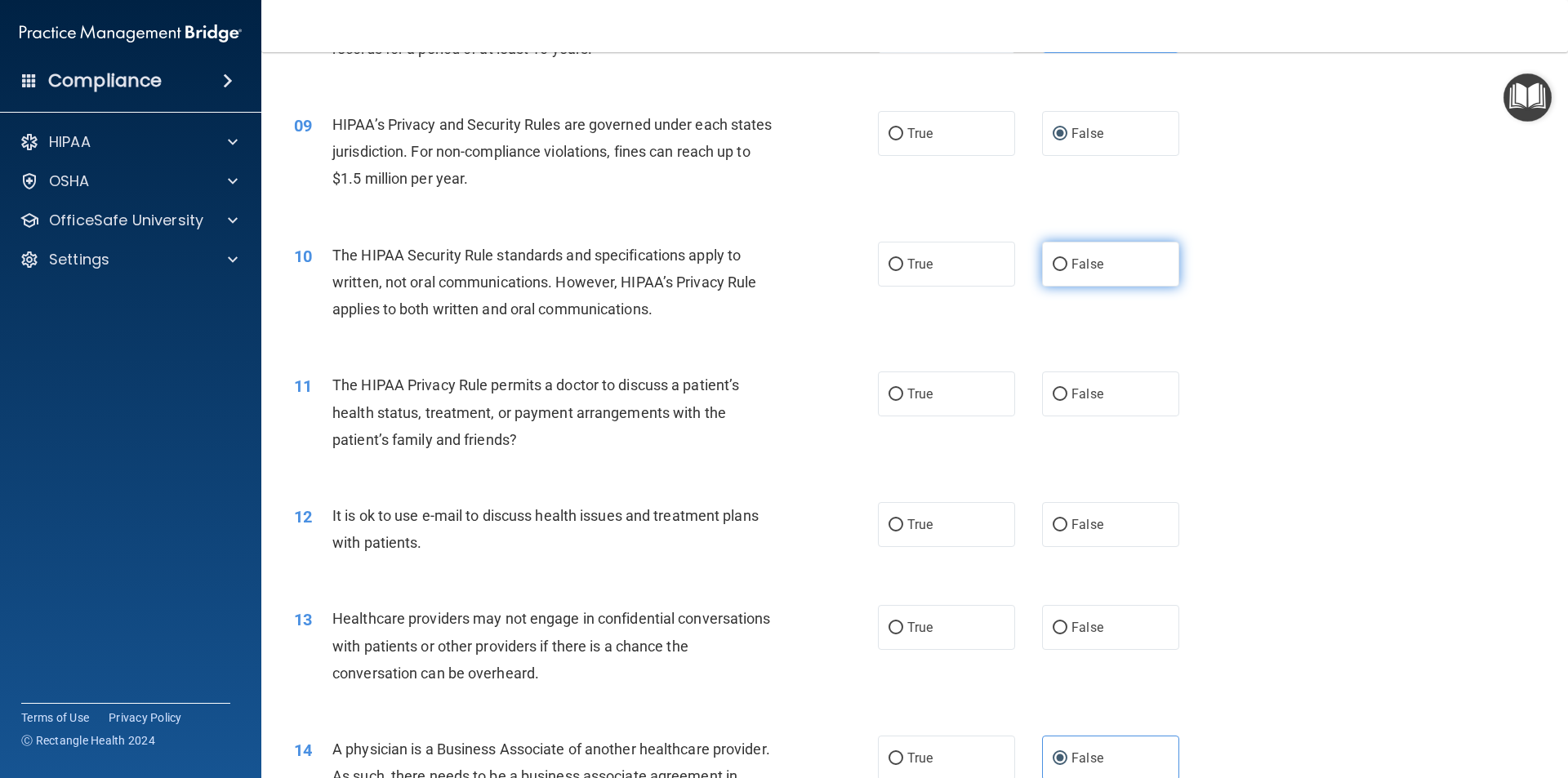
click at [969, 272] on label "False" at bounding box center [1111, 264] width 137 height 45
click at [969, 271] on input "False" at bounding box center [1059, 264] width 15 height 12
radio input "true"
click at [969, 539] on label "False" at bounding box center [1111, 525] width 137 height 45
click at [969, 532] on input "False" at bounding box center [1059, 526] width 15 height 12
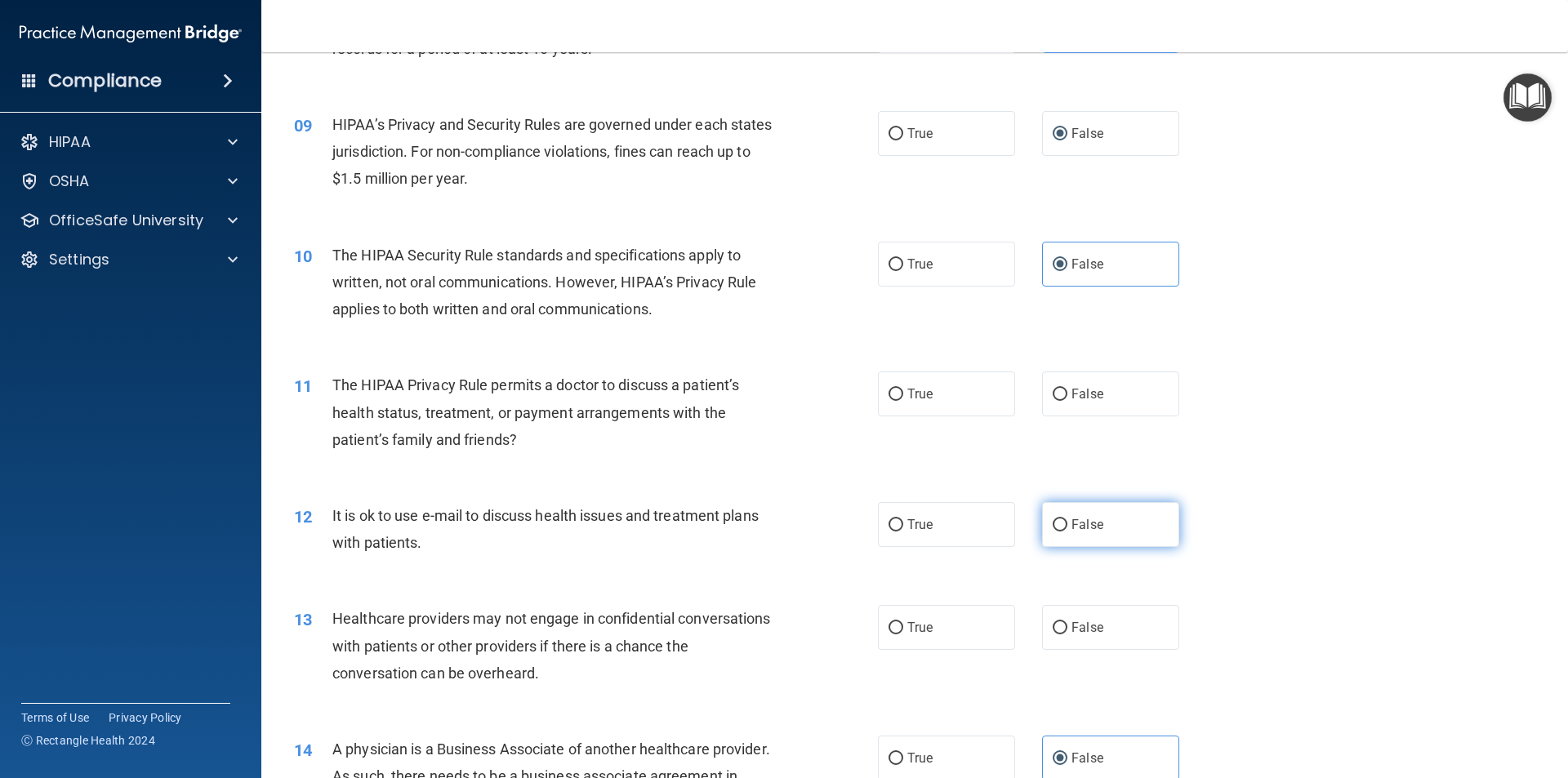
radio input "true"
click at [969, 402] on label "False" at bounding box center [1111, 394] width 137 height 45
click at [969, 401] on input "False" at bounding box center [1059, 394] width 15 height 12
radio input "true"
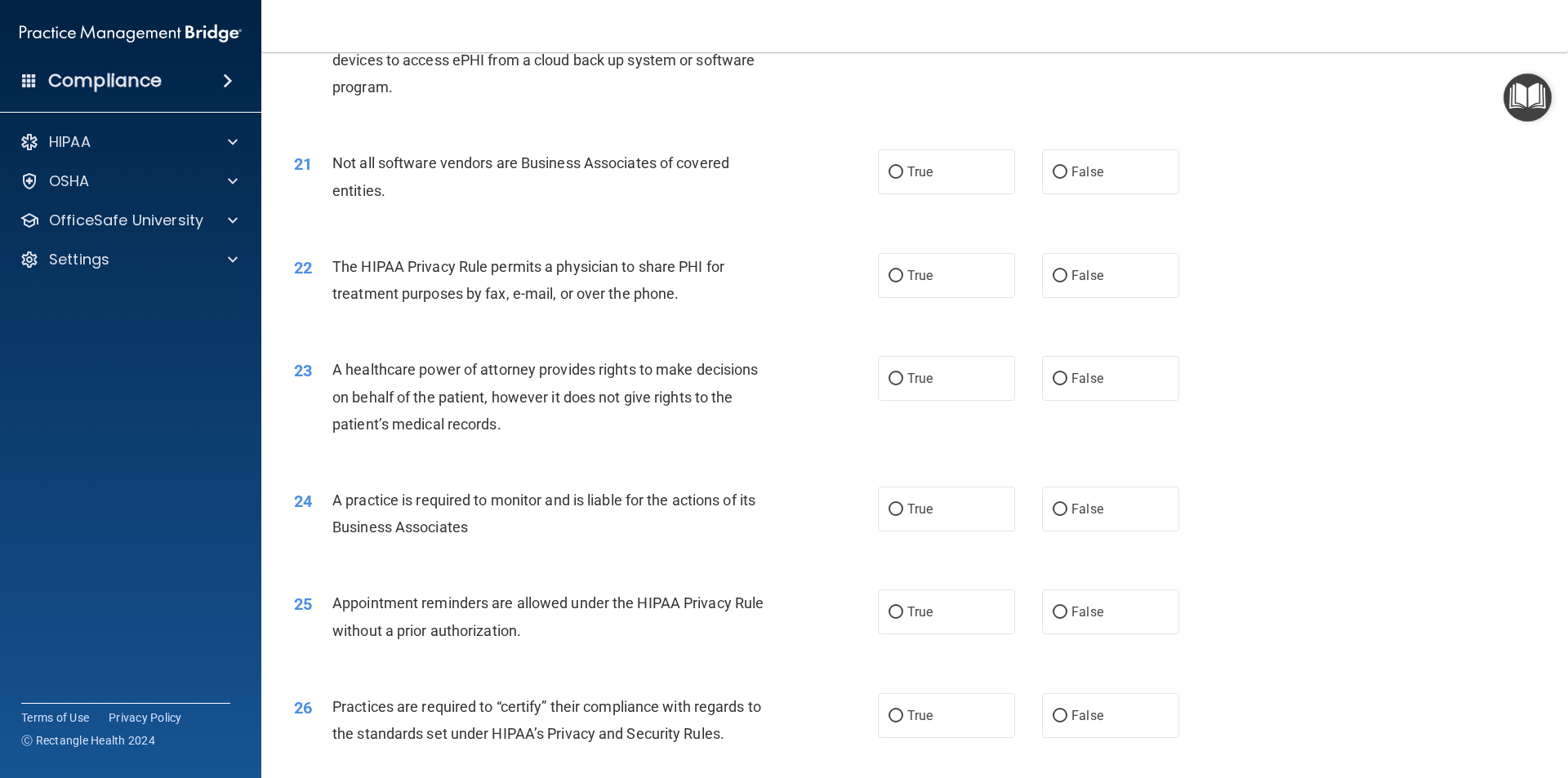
scroll to position [2449, 0]
click at [969, 515] on span "False" at bounding box center [1087, 511] width 32 height 15
click at [969, 515] on input "False" at bounding box center [1059, 511] width 15 height 12
radio input "true"
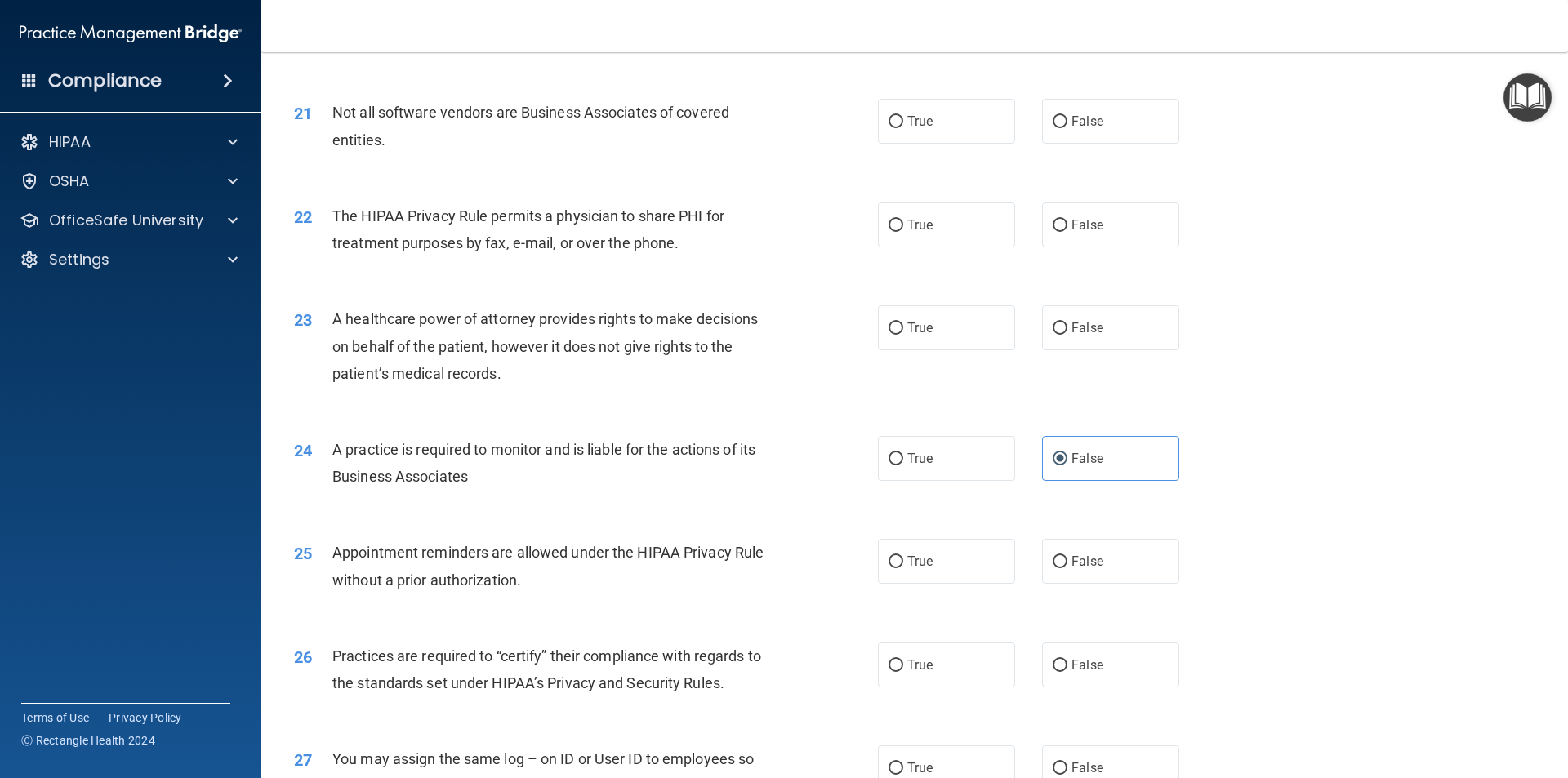
scroll to position [2531, 0]
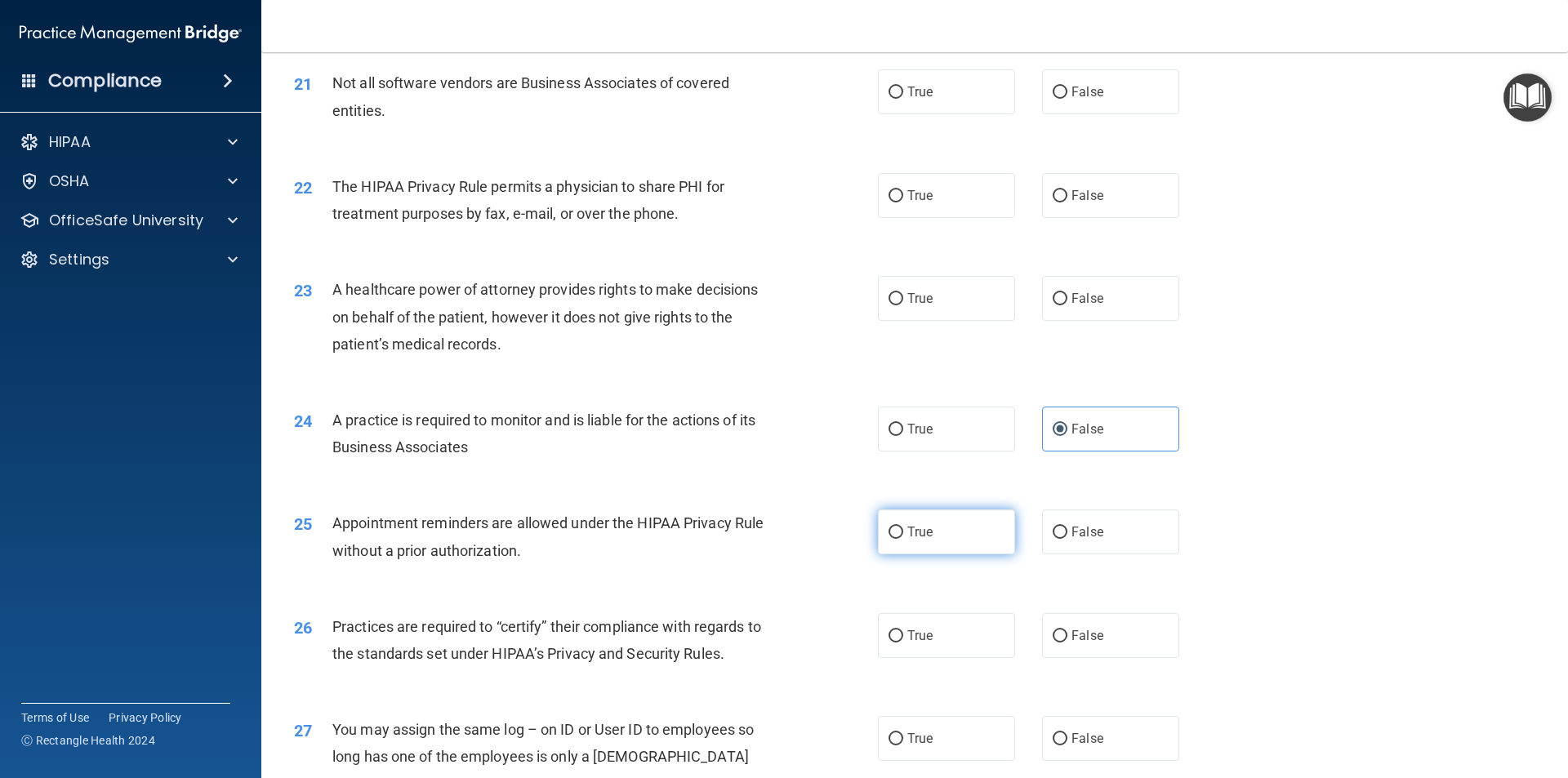
click at [941, 546] on label "True" at bounding box center [947, 532] width 137 height 45
click at [903, 538] on input "True" at bounding box center [895, 532] width 15 height 12
radio input "true"
click at [969, 640] on input "False" at bounding box center [1059, 636] width 15 height 12
radio input "true"
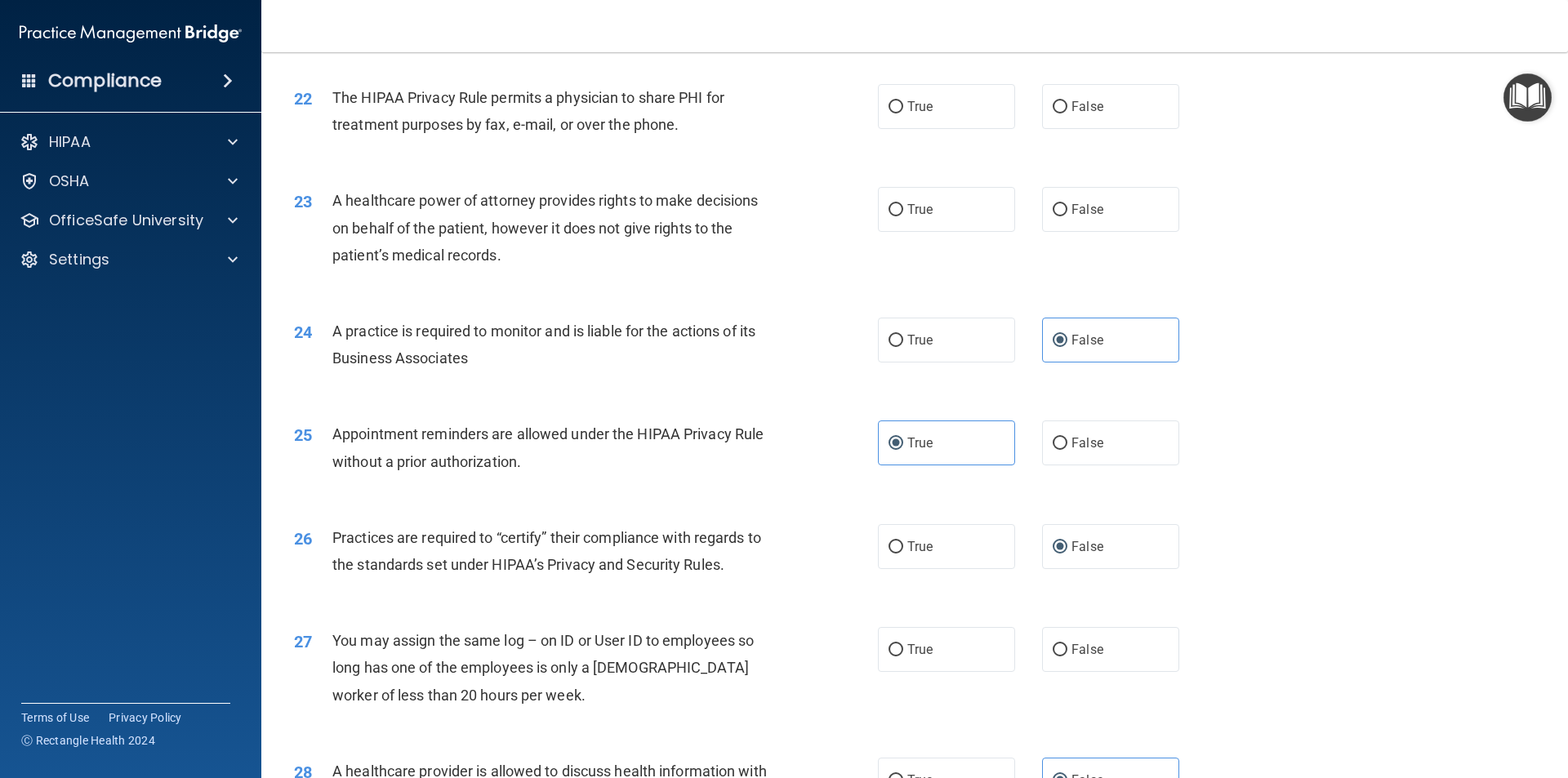
scroll to position [2694, 0]
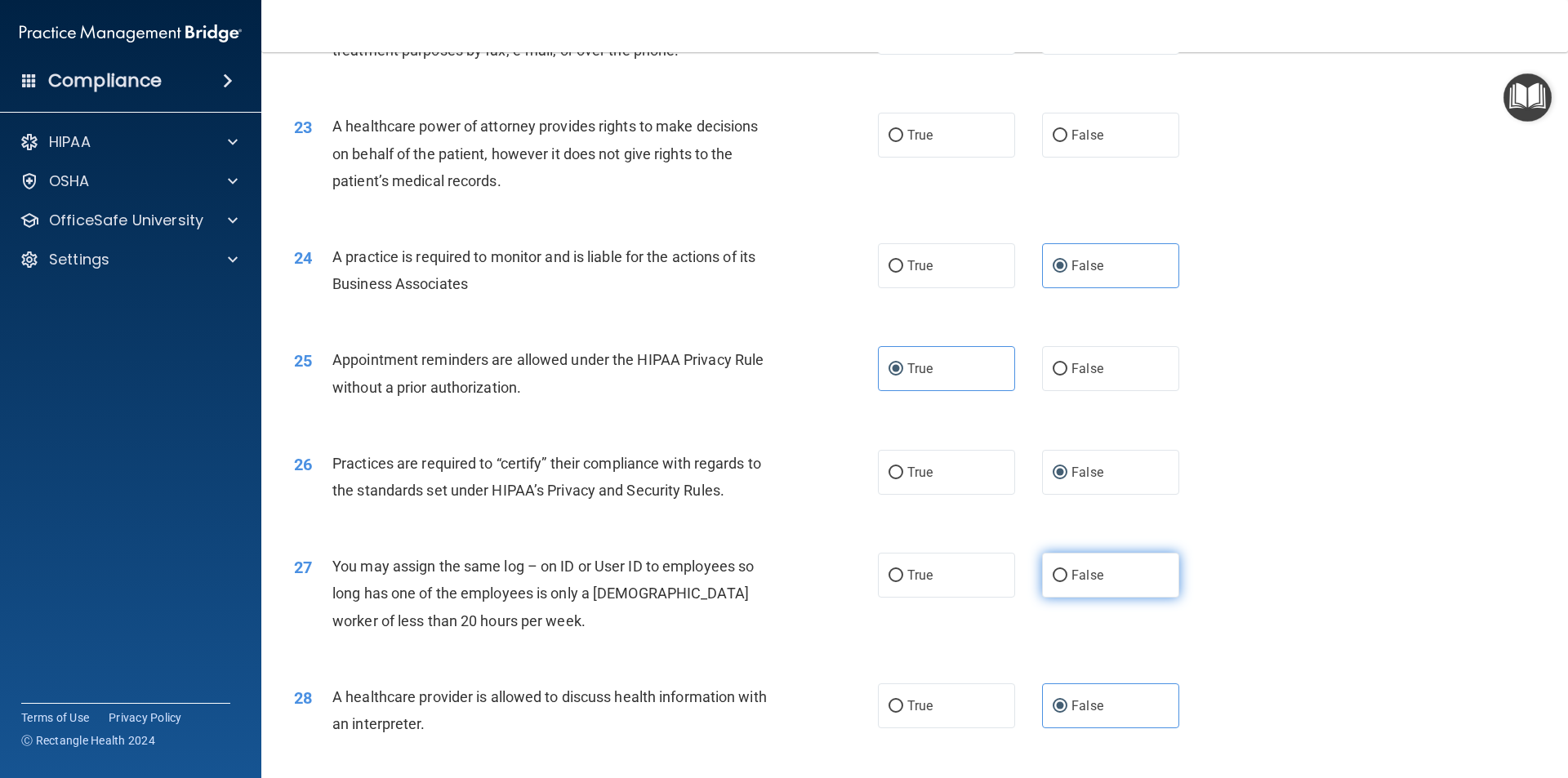
click at [969, 587] on label "False" at bounding box center [1111, 575] width 137 height 45
click at [969, 582] on input "False" at bounding box center [1059, 575] width 15 height 12
radio input "true"
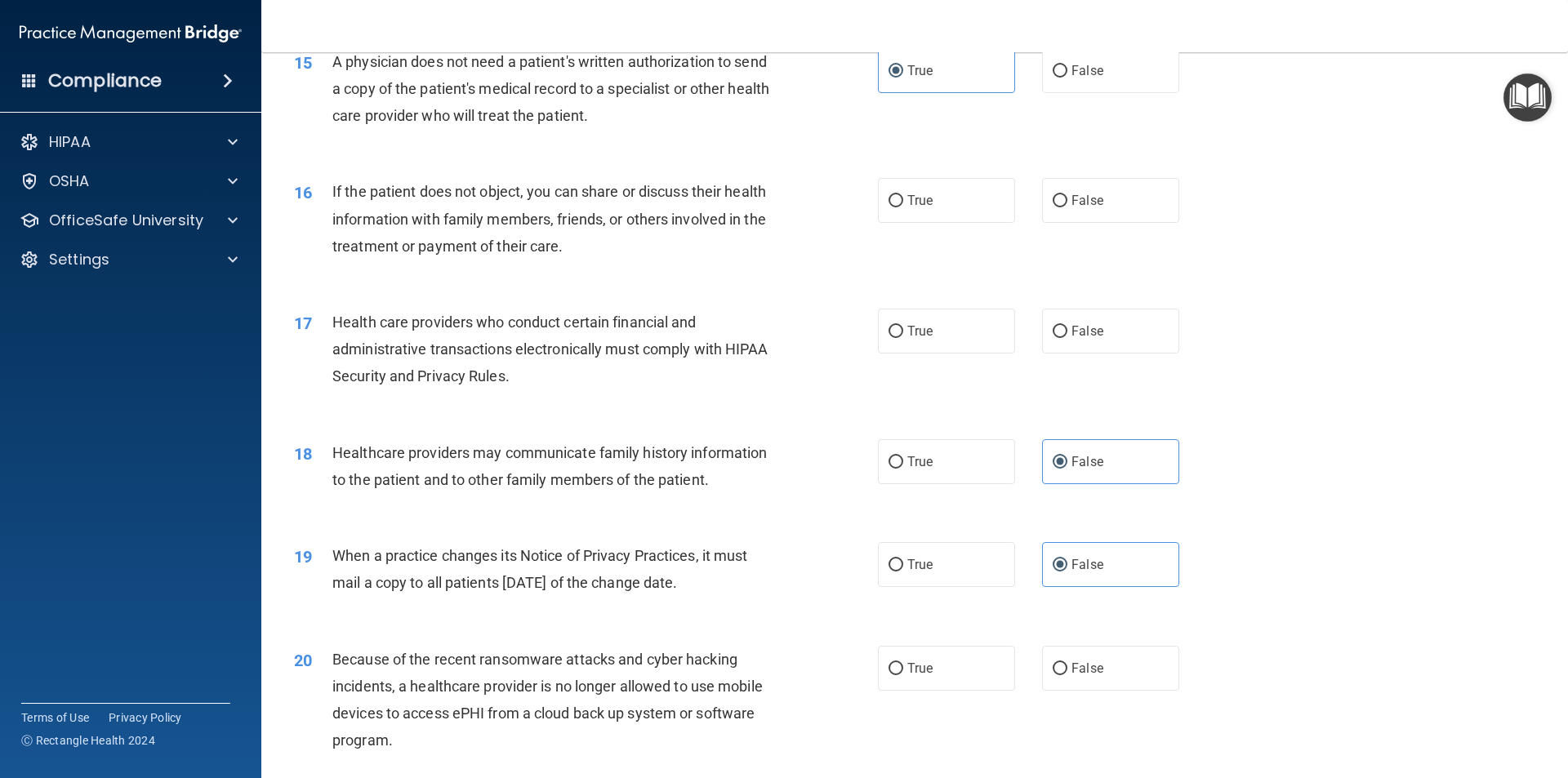
scroll to position [1879, 0]
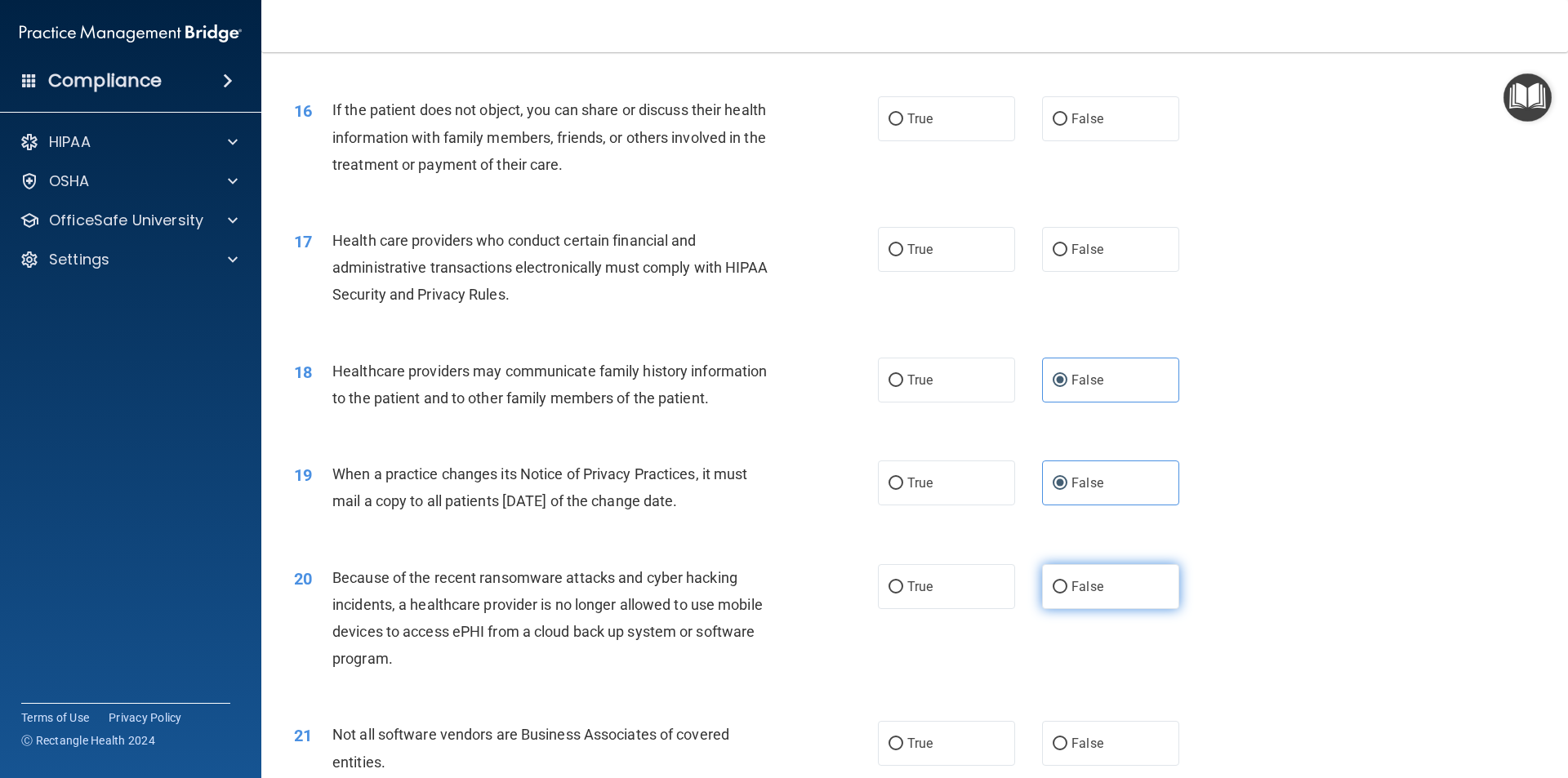
click at [969, 573] on label "False" at bounding box center [1111, 587] width 137 height 45
click at [969, 581] on input "False" at bounding box center [1059, 587] width 15 height 12
radio input "true"
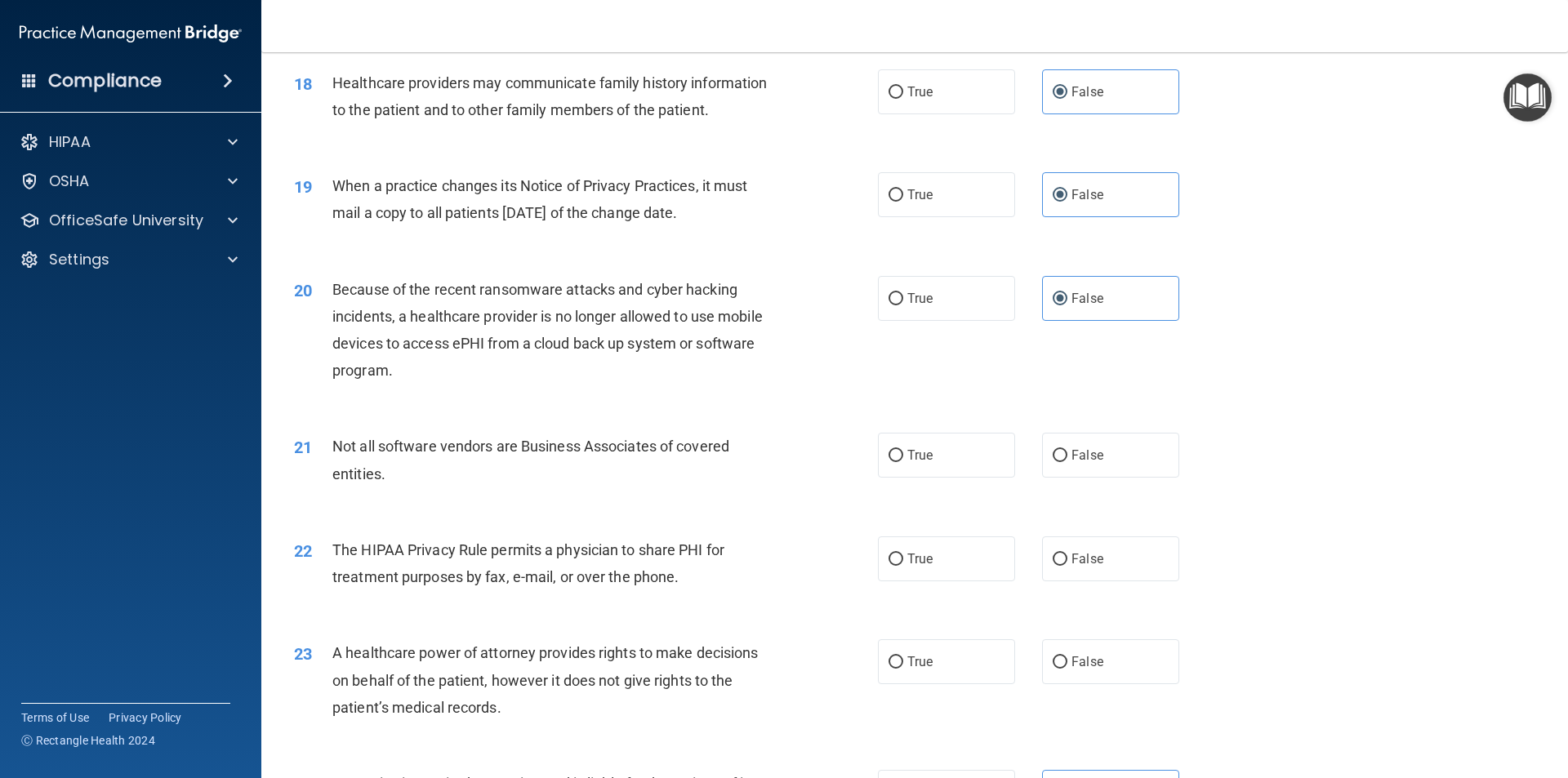
scroll to position [2205, 0]
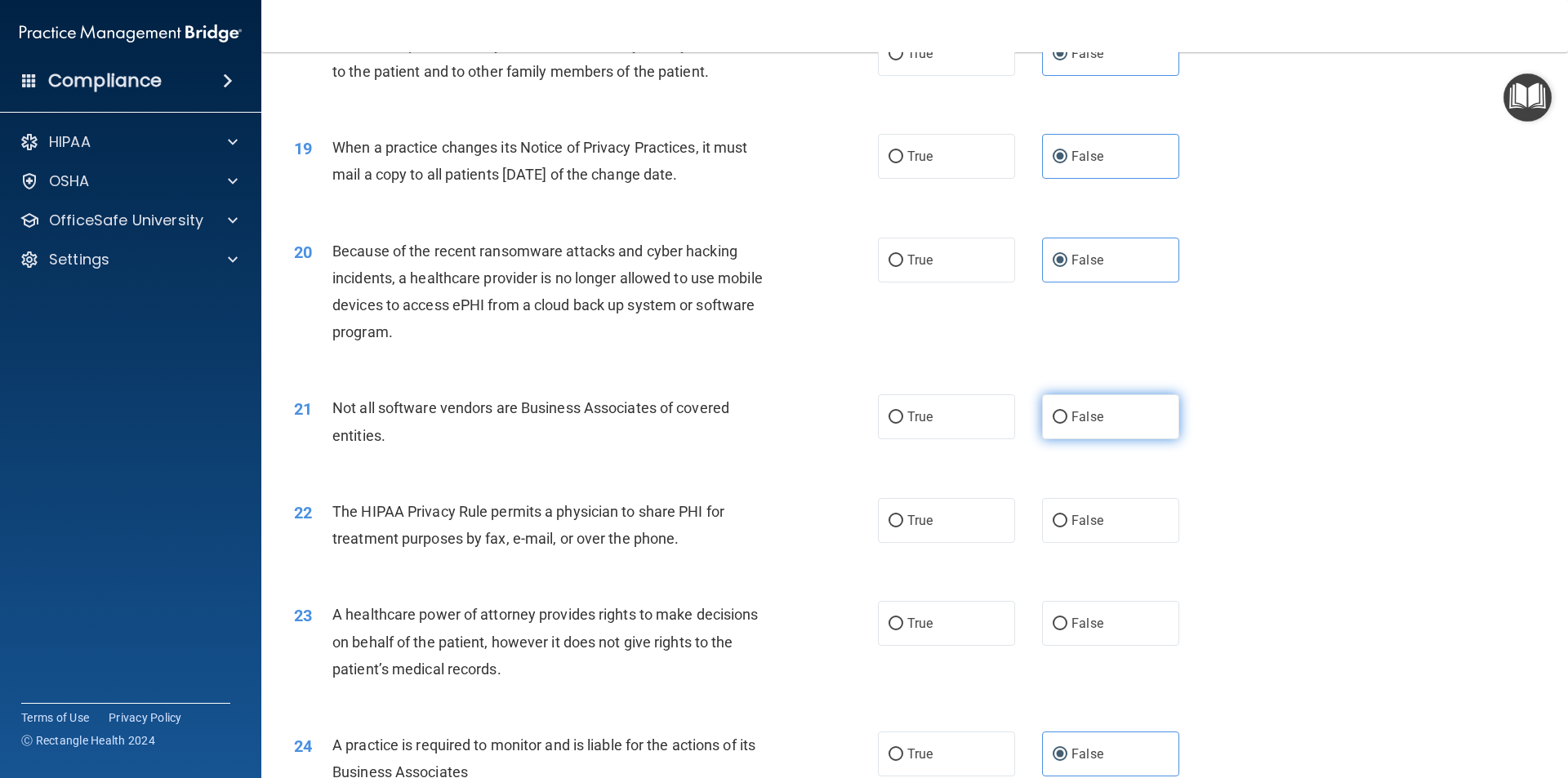
click at [969, 435] on label "False" at bounding box center [1111, 416] width 137 height 45
click at [969, 423] on input "False" at bounding box center [1059, 417] width 15 height 12
radio input "true"
click at [969, 430] on label "True" at bounding box center [947, 416] width 137 height 45
click at [903, 423] on input "True" at bounding box center [895, 417] width 15 height 12
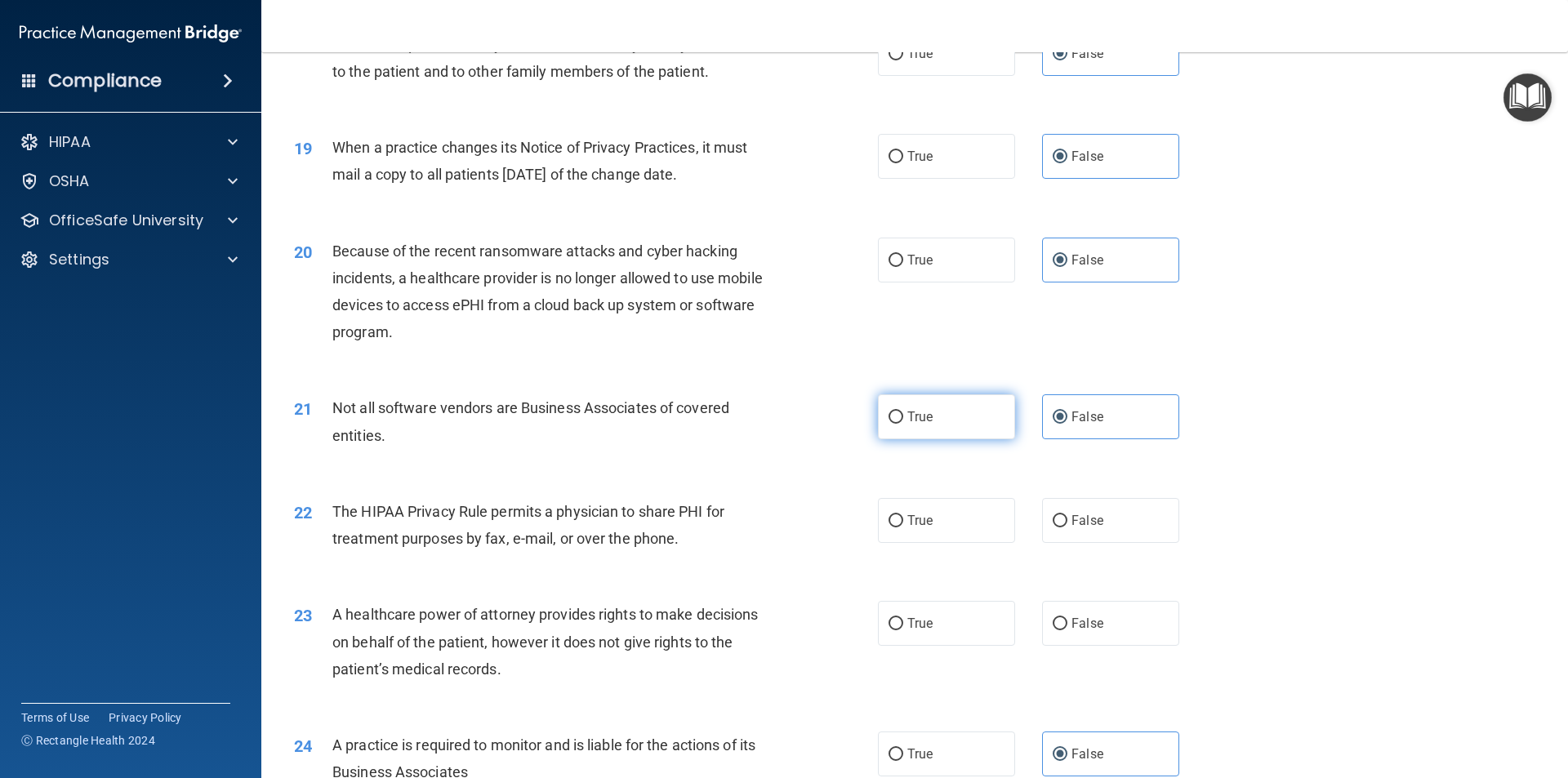
radio input "true"
radio input "false"
click at [969, 526] on span "False" at bounding box center [1087, 520] width 32 height 15
click at [969, 526] on input "False" at bounding box center [1059, 521] width 15 height 12
radio input "true"
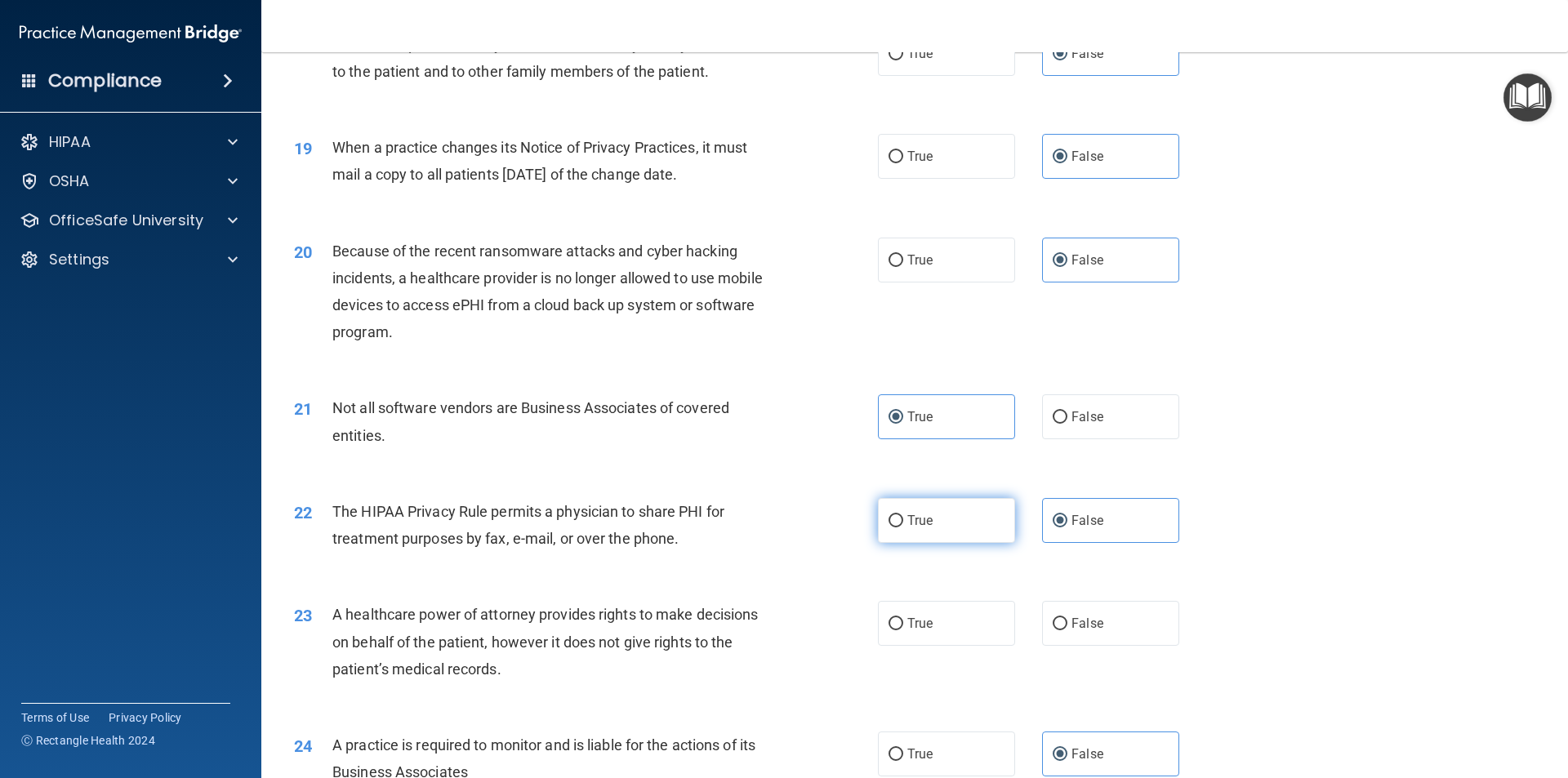
click at [933, 541] on label "True" at bounding box center [947, 520] width 137 height 45
click at [903, 527] on input "True" at bounding box center [895, 521] width 15 height 12
radio input "true"
radio input "false"
click at [969, 625] on label "True" at bounding box center [947, 623] width 137 height 45
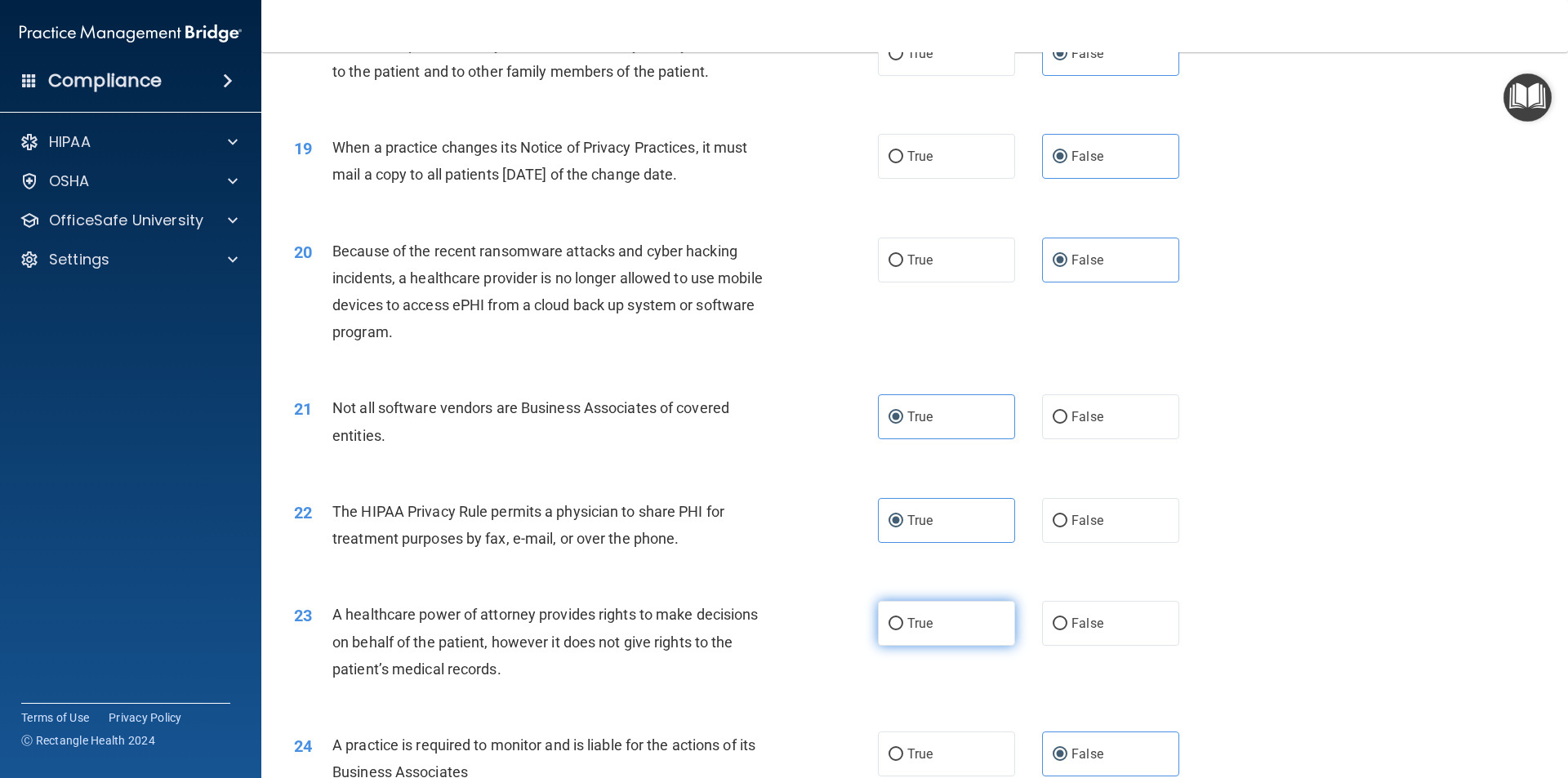
click at [903, 625] on input "True" at bounding box center [895, 624] width 15 height 12
radio input "true"
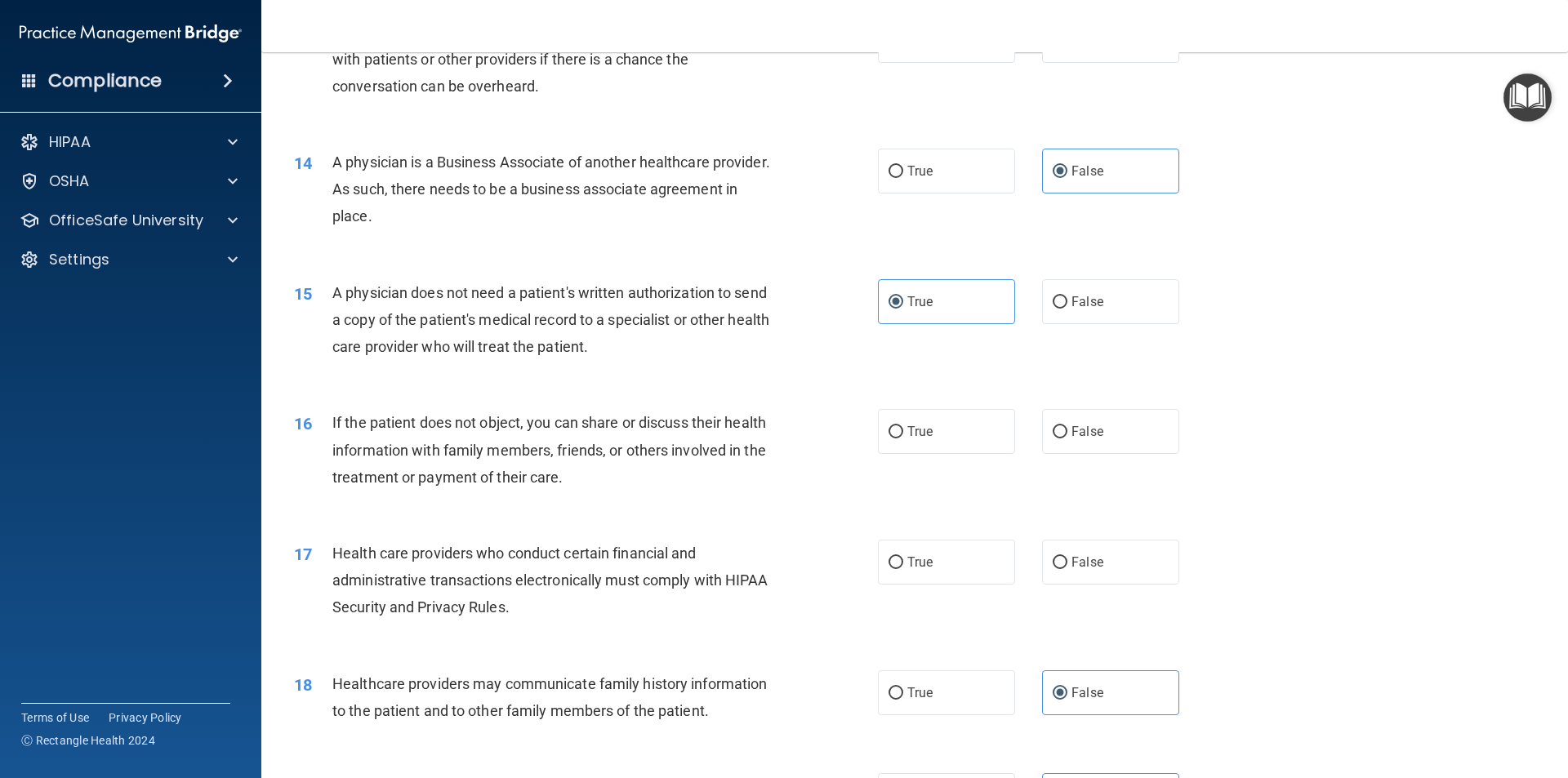
scroll to position [1553, 0]
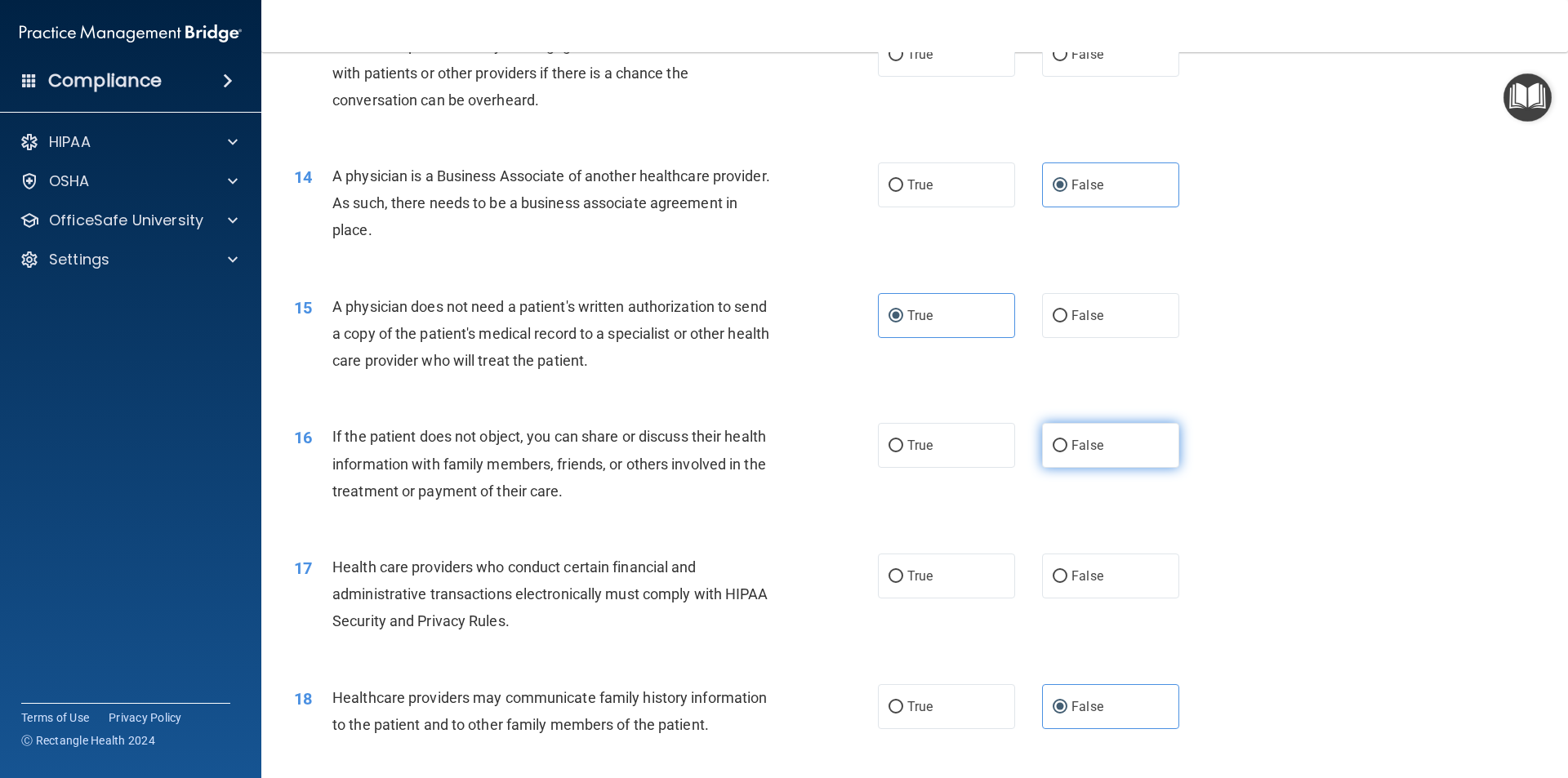
click at [969, 459] on label "False" at bounding box center [1111, 445] width 137 height 45
click at [969, 453] on input "False" at bounding box center [1059, 446] width 15 height 12
radio input "true"
click at [928, 565] on label "True" at bounding box center [947, 575] width 137 height 45
click at [903, 570] on input "True" at bounding box center [895, 576] width 15 height 12
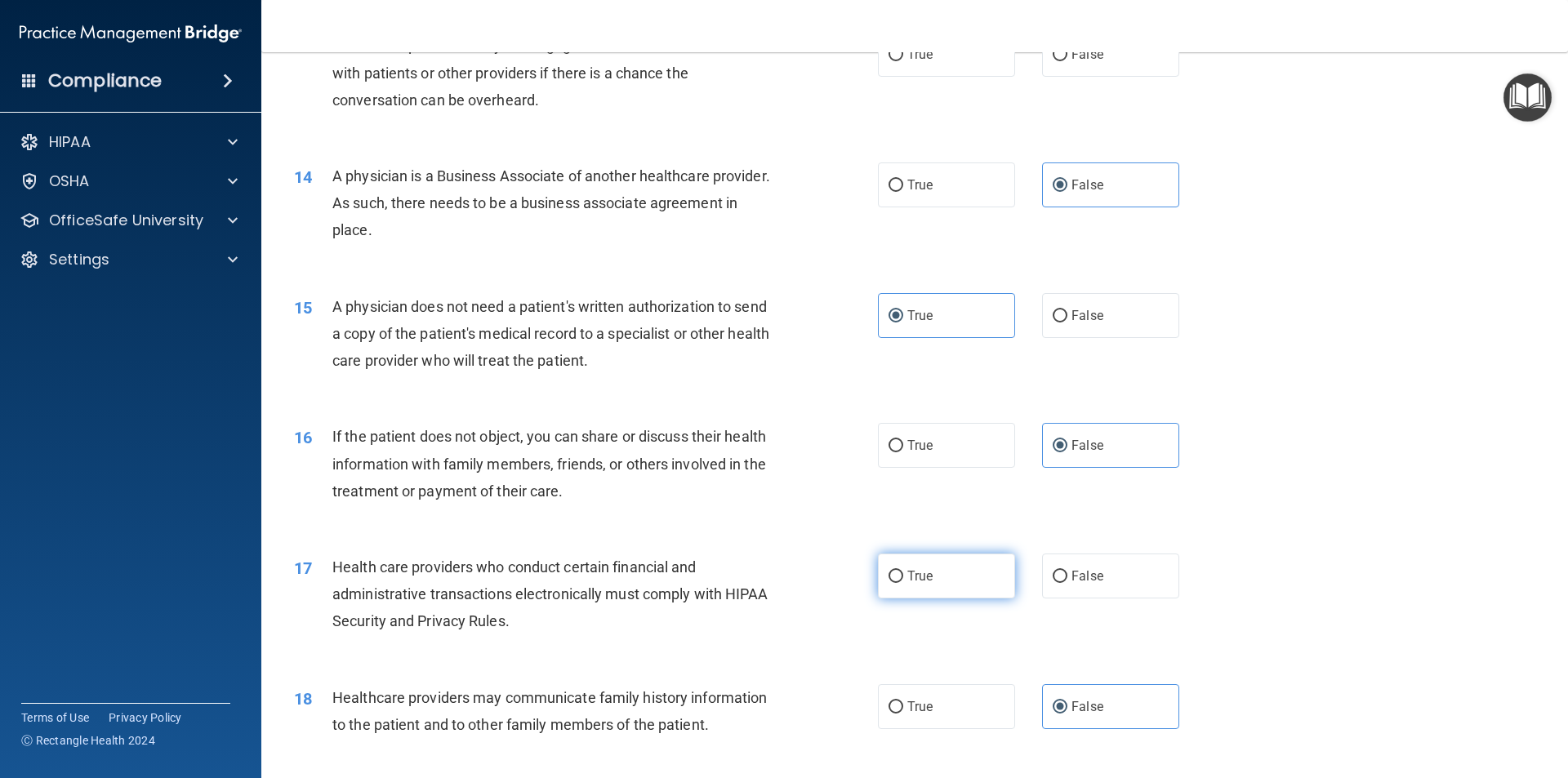
radio input "true"
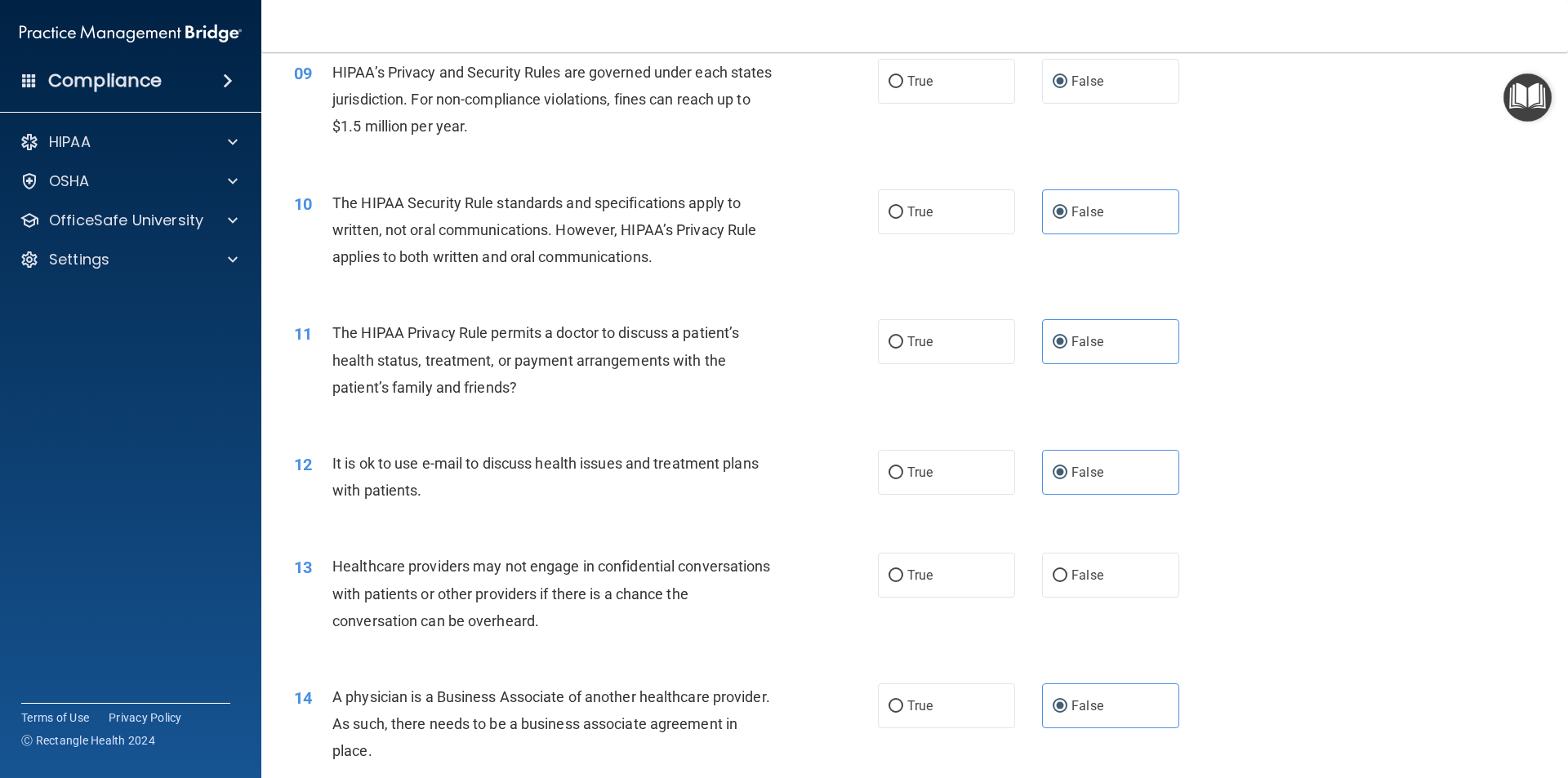
scroll to position [982, 0]
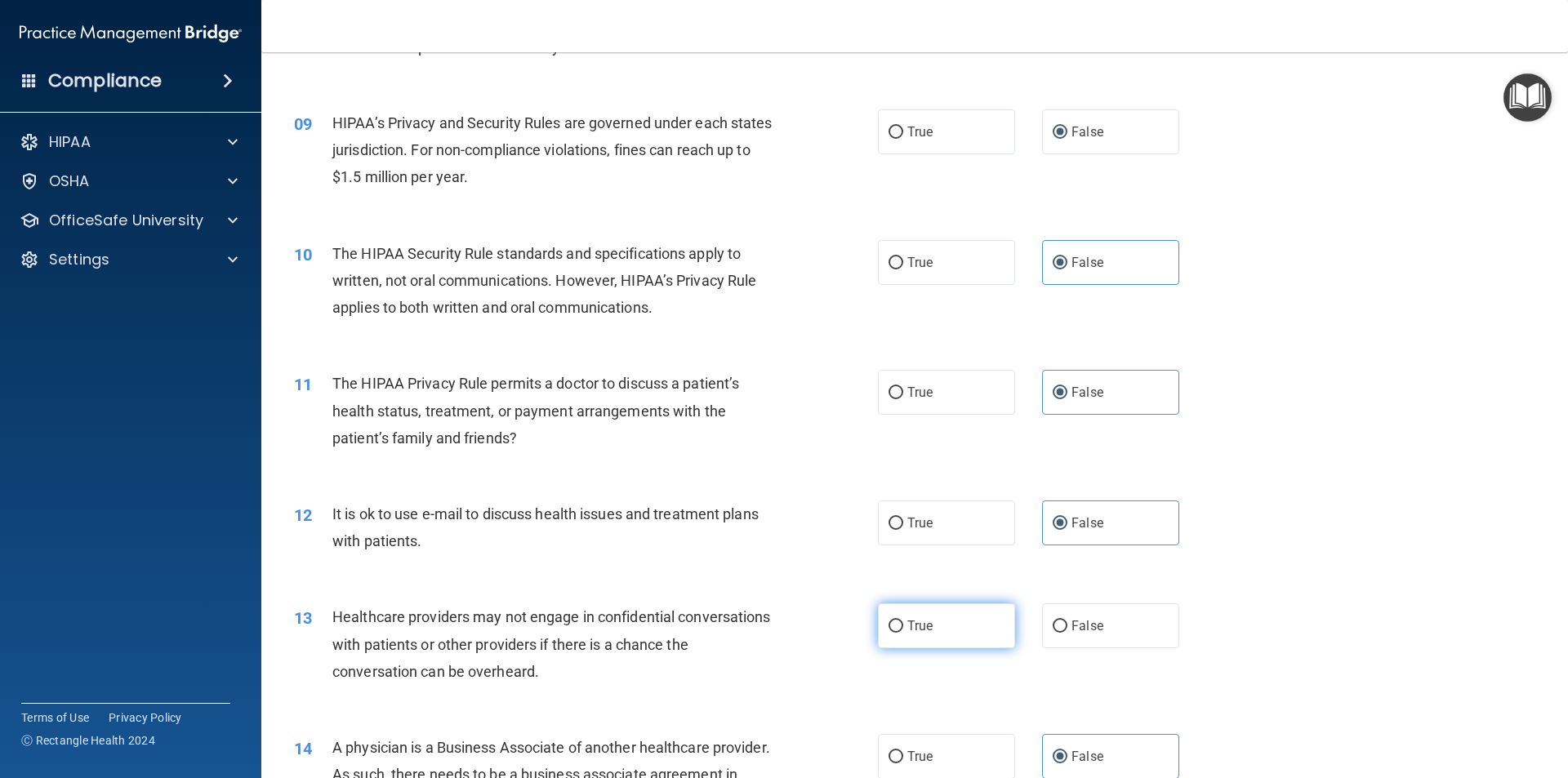
click at [959, 635] on label "True" at bounding box center [947, 625] width 137 height 45
click at [903, 633] on input "True" at bounding box center [895, 626] width 15 height 12
radio input "true"
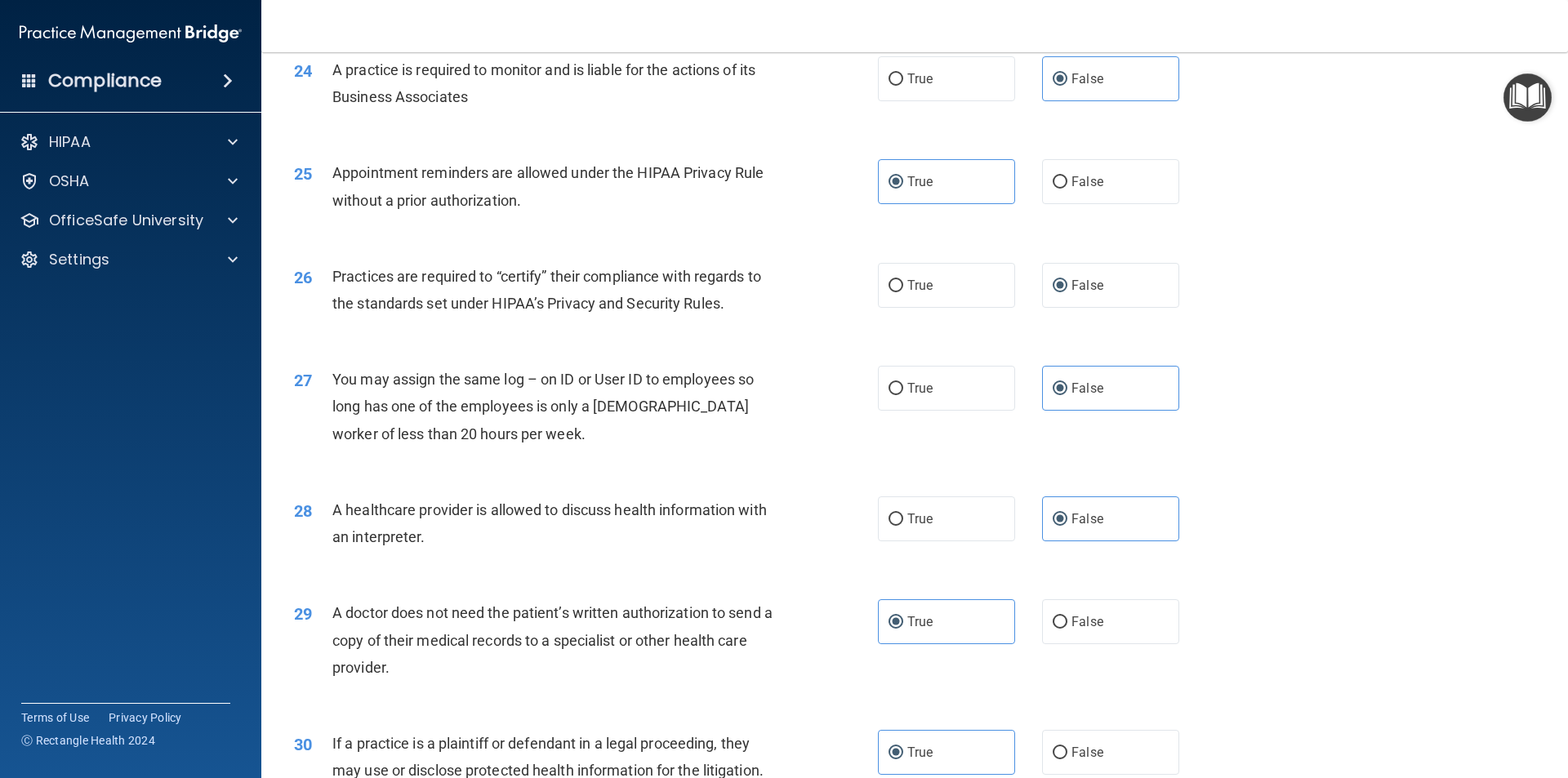
scroll to position [3022, 0]
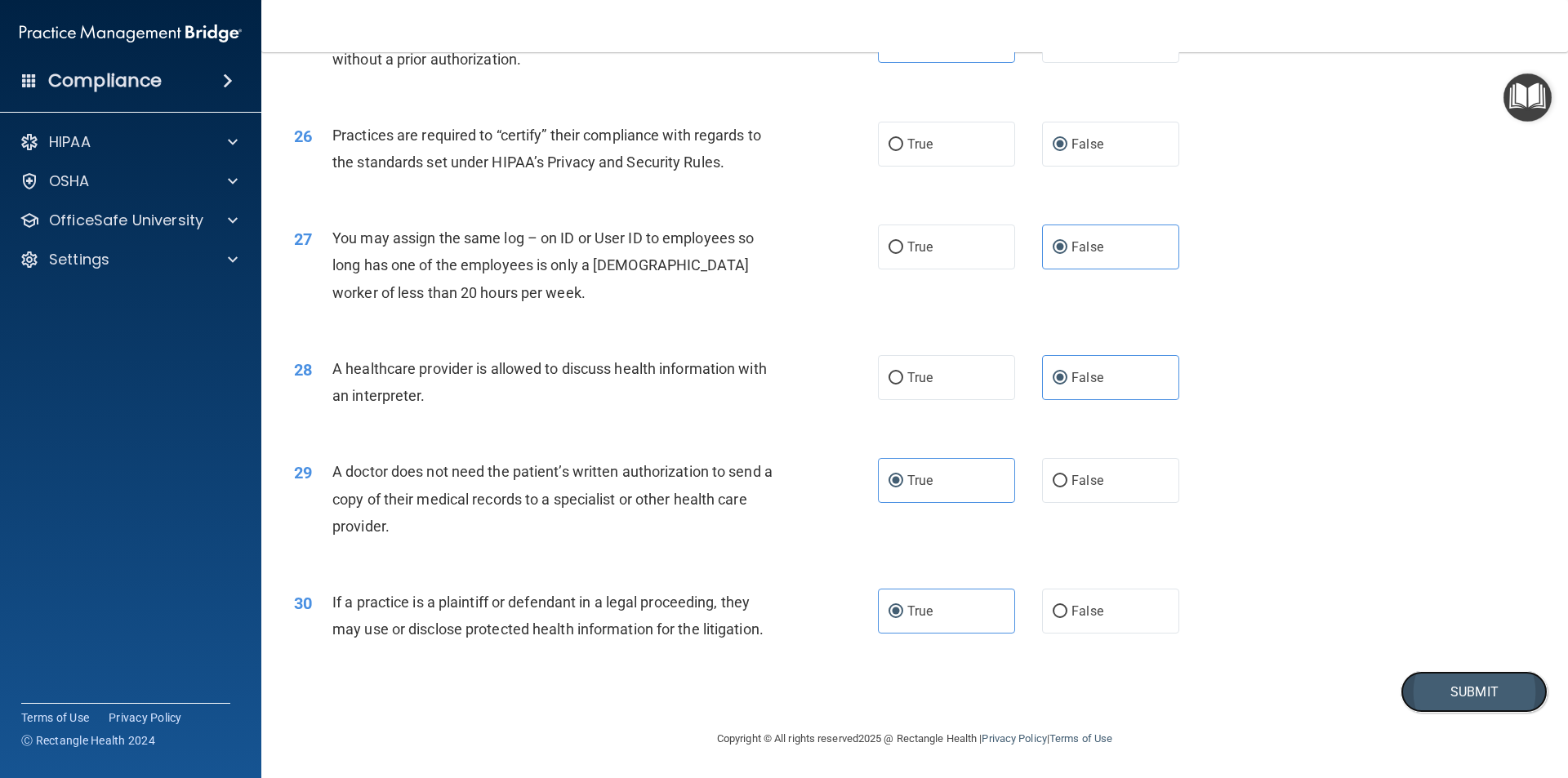
click at [969, 691] on button "Submit" at bounding box center [1473, 691] width 147 height 41
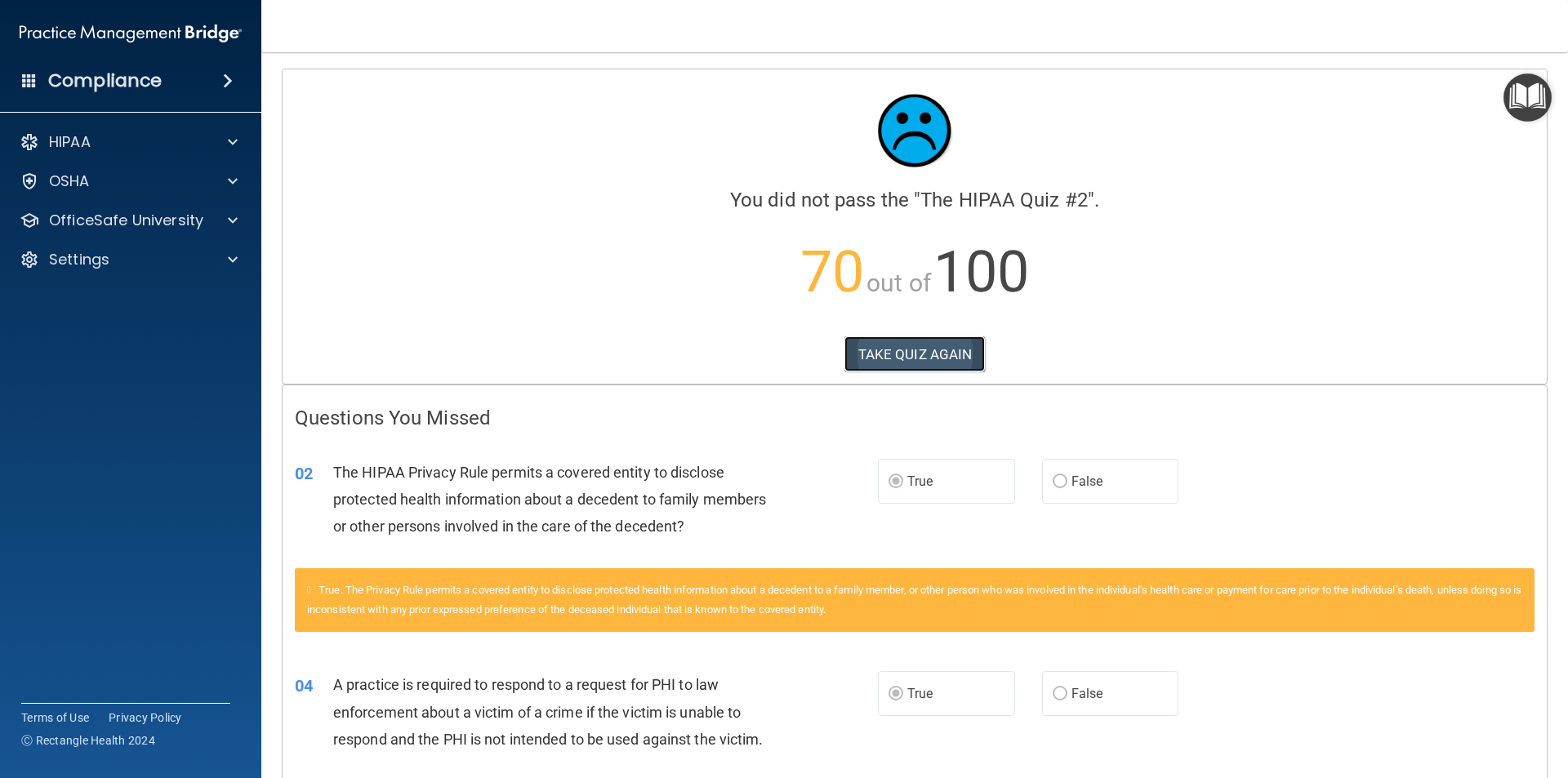
click at [917, 367] on button "TAKE QUIZ AGAIN" at bounding box center [915, 355] width 141 height 36
